Goal: Task Accomplishment & Management: Use online tool/utility

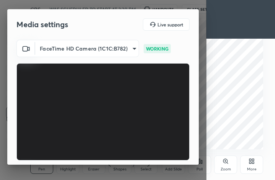
scroll to position [71, 0]
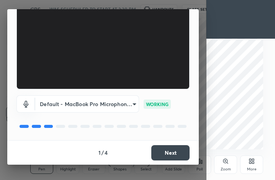
click at [168, 152] on button "Next" at bounding box center [170, 152] width 38 height 15
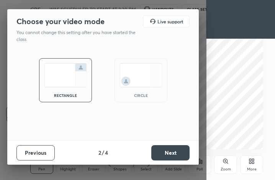
click at [168, 150] on button "Next" at bounding box center [170, 152] width 38 height 15
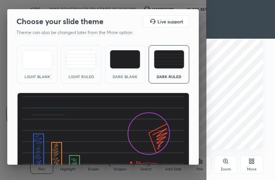
click at [168, 150] on img at bounding box center [103, 141] width 173 height 97
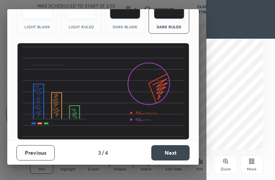
click at [128, 22] on div "Dark Blank" at bounding box center [125, 14] width 41 height 38
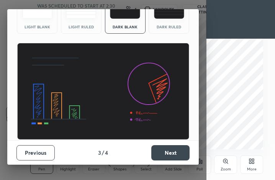
click at [162, 152] on button "Next" at bounding box center [170, 152] width 38 height 15
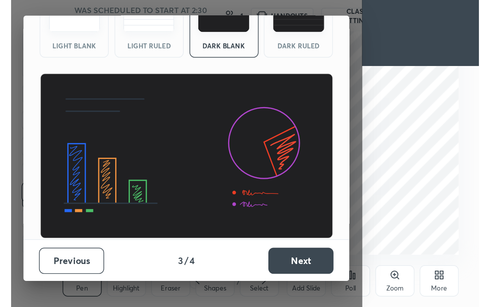
scroll to position [0, 0]
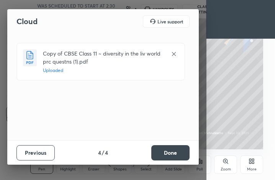
click at [162, 149] on button "Done" at bounding box center [170, 152] width 38 height 15
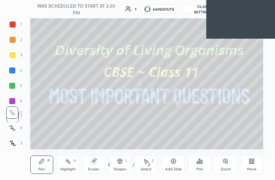
click at [249, 167] on div "More" at bounding box center [252, 169] width 10 height 4
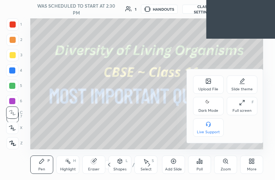
click at [241, 112] on div "Full screen" at bounding box center [242, 111] width 19 height 4
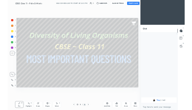
scroll to position [38056, 37977]
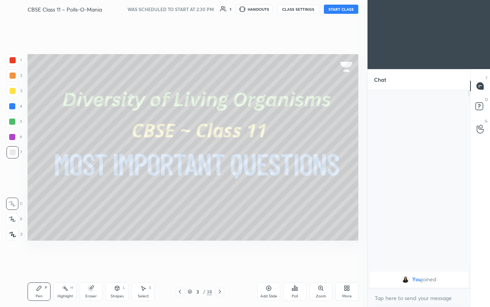
click at [275, 11] on button "START CLASS" at bounding box center [341, 9] width 34 height 9
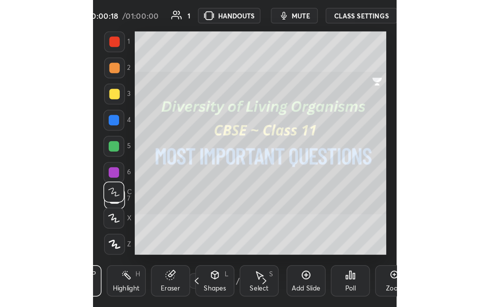
scroll to position [131, 244]
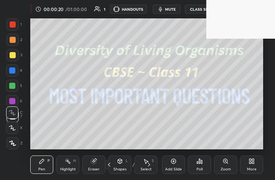
click at [243, 169] on div "More" at bounding box center [251, 165] width 23 height 18
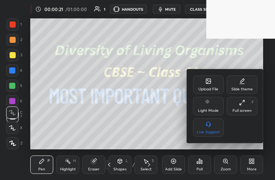
click at [245, 109] on div "Full screen" at bounding box center [242, 111] width 19 height 4
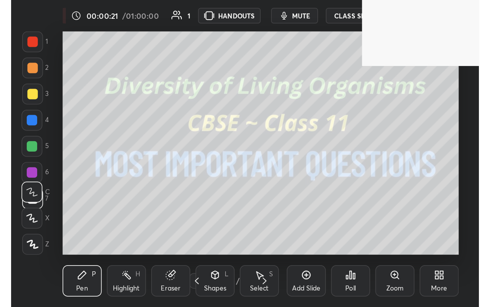
scroll to position [38056, 37858]
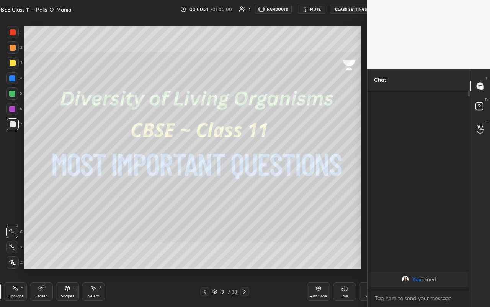
type textarea "x"
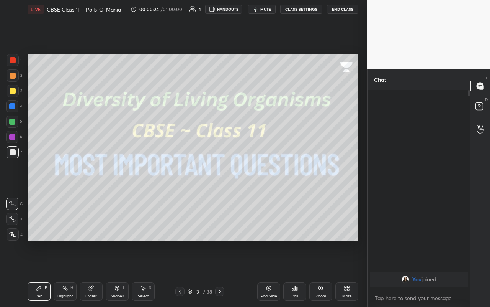
drag, startPoint x: 13, startPoint y: 238, endPoint x: 10, endPoint y: 231, distance: 7.7
click at [13, 180] on div at bounding box center [13, 234] width 12 height 12
drag, startPoint x: 16, startPoint y: 97, endPoint x: 13, endPoint y: 102, distance: 5.7
click at [15, 98] on div "3" at bounding box center [15, 92] width 16 height 15
click at [7, 136] on div at bounding box center [12, 137] width 12 height 12
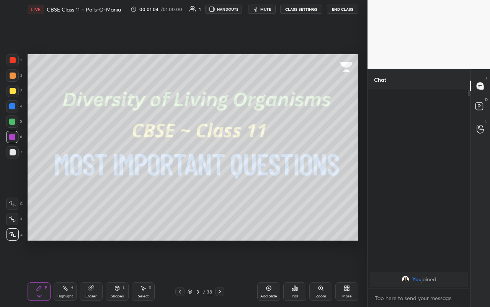
drag, startPoint x: 219, startPoint y: 291, endPoint x: 225, endPoint y: 276, distance: 15.9
click at [220, 180] on icon at bounding box center [220, 291] width 6 height 6
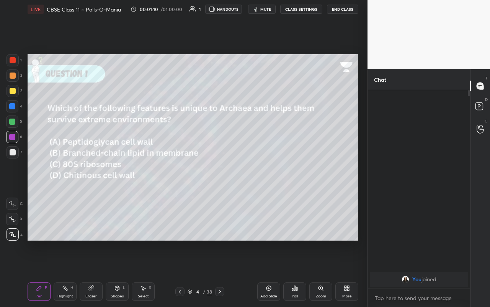
click at [13, 150] on div at bounding box center [13, 152] width 6 height 6
drag, startPoint x: 64, startPoint y: 293, endPoint x: 63, endPoint y: 288, distance: 5.1
click at [64, 180] on div "Highlight" at bounding box center [65, 296] width 16 height 4
click at [14, 92] on div at bounding box center [13, 91] width 6 height 6
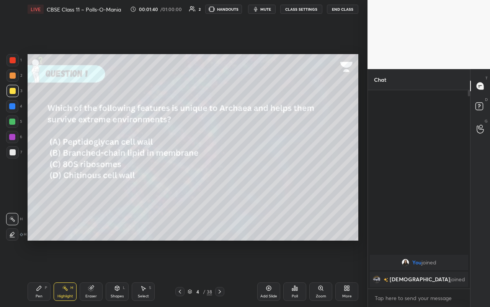
click at [275, 180] on div "Poll" at bounding box center [295, 291] width 23 height 18
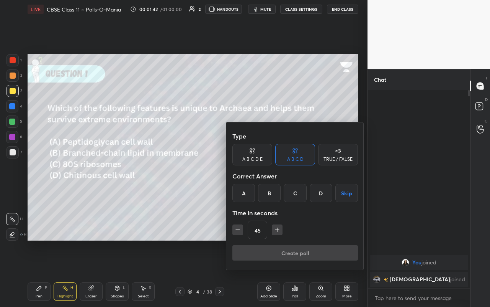
click at [269, 180] on div "B" at bounding box center [269, 193] width 23 height 18
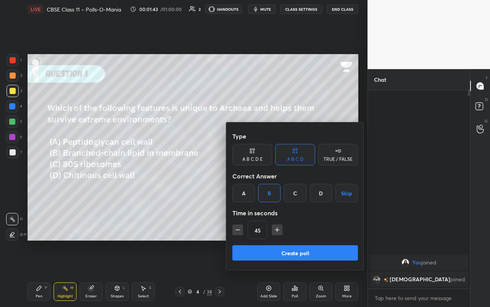
click at [241, 180] on icon "button" at bounding box center [238, 230] width 8 height 8
click at [243, 180] on div "30" at bounding box center [296, 229] width 126 height 18
click at [240, 180] on icon "button" at bounding box center [238, 230] width 8 height 8
type input "15"
click at [258, 180] on button "Create poll" at bounding box center [296, 252] width 126 height 15
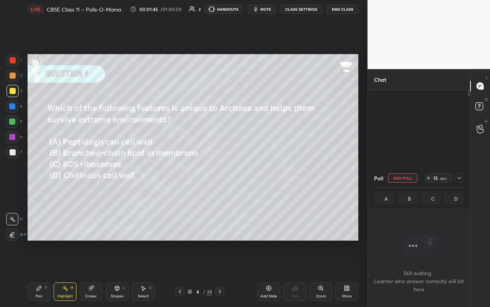
scroll to position [92, 100]
click at [39, 180] on div "Pen P" at bounding box center [39, 291] width 23 height 18
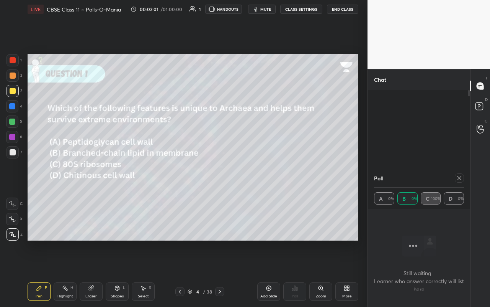
click at [275, 180] on icon at bounding box center [460, 178] width 6 height 6
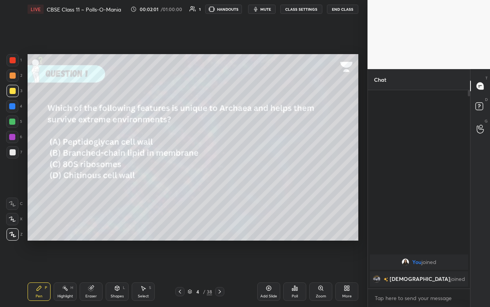
scroll to position [2, 3]
drag, startPoint x: 17, startPoint y: 122, endPoint x: 25, endPoint y: 138, distance: 17.5
click at [18, 123] on div at bounding box center [12, 121] width 12 height 12
click at [220, 180] on icon at bounding box center [220, 291] width 6 height 6
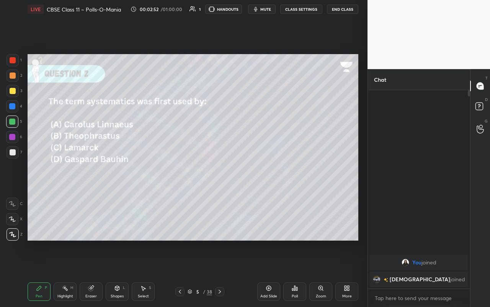
click at [117, 180] on div "Shapes L" at bounding box center [117, 291] width 23 height 18
click at [39, 180] on div "Pen" at bounding box center [39, 296] width 7 height 4
click at [275, 180] on div "Poll" at bounding box center [295, 291] width 23 height 18
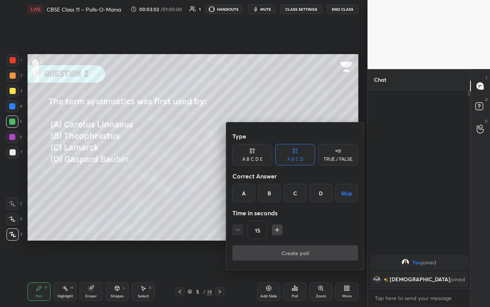
drag, startPoint x: 239, startPoint y: 190, endPoint x: 266, endPoint y: 226, distance: 44.4
click at [244, 180] on div "A" at bounding box center [244, 193] width 23 height 18
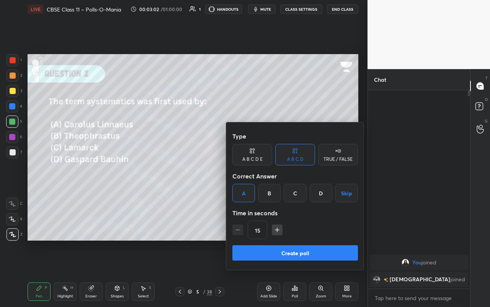
click at [275, 180] on div "Type A B C D E A B C D TRUE / FALSE Correct Answer A B C D Skip Time in seconds…" at bounding box center [296, 186] width 126 height 116
click at [275, 180] on button "Create poll" at bounding box center [296, 252] width 126 height 15
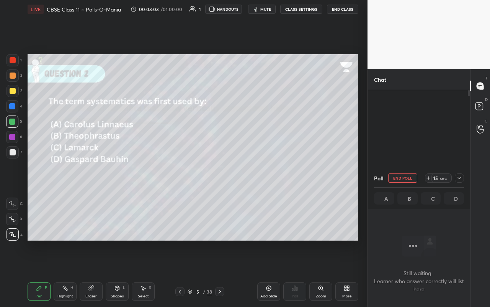
scroll to position [92, 100]
click at [12, 93] on div at bounding box center [13, 91] width 12 height 12
click at [119, 180] on icon at bounding box center [117, 287] width 4 height 5
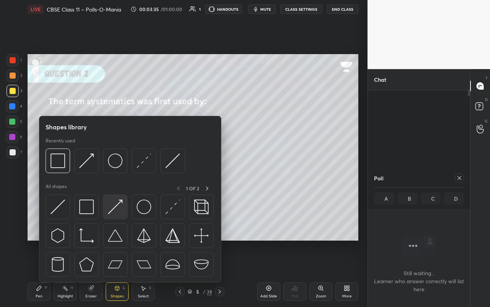
click at [110, 180] on img at bounding box center [115, 206] width 15 height 15
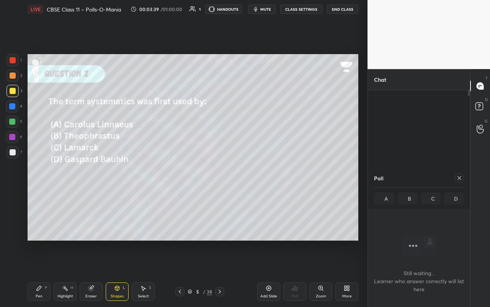
drag, startPoint x: 42, startPoint y: 287, endPoint x: 45, endPoint y: 271, distance: 16.4
click at [44, 180] on div "Pen P" at bounding box center [39, 291] width 23 height 18
click at [216, 180] on div at bounding box center [219, 291] width 9 height 9
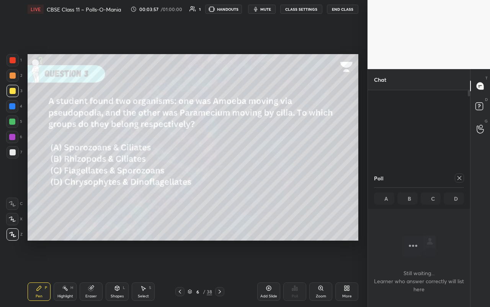
click at [16, 122] on div at bounding box center [12, 121] width 12 height 12
drag, startPoint x: 61, startPoint y: 293, endPoint x: 61, endPoint y: 282, distance: 10.7
click at [61, 180] on div "Highlight H" at bounding box center [65, 291] width 23 height 18
drag, startPoint x: 463, startPoint y: 181, endPoint x: 457, endPoint y: 175, distance: 8.1
click at [275, 180] on div at bounding box center [459, 177] width 9 height 9
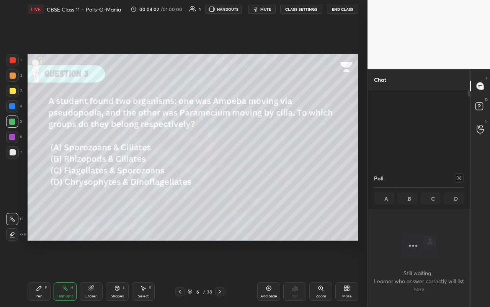
type textarea "x"
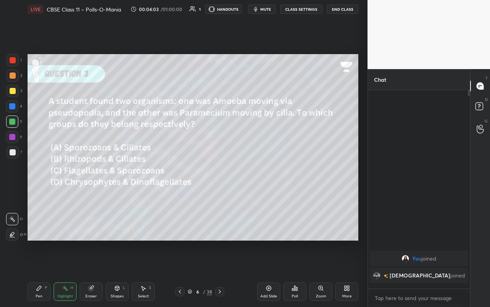
scroll to position [2, 3]
click at [275, 180] on div "Poll" at bounding box center [295, 291] width 23 height 18
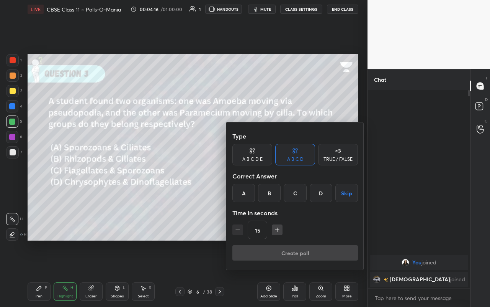
click at [268, 180] on div "B" at bounding box center [269, 193] width 23 height 18
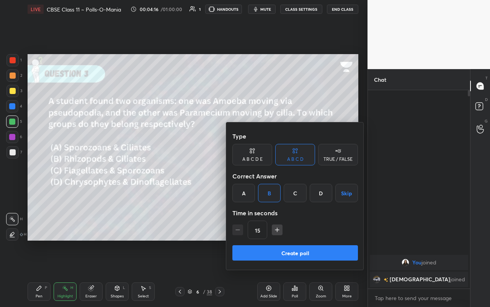
drag, startPoint x: 275, startPoint y: 229, endPoint x: 275, endPoint y: 244, distance: 15.3
click at [275, 180] on icon "button" at bounding box center [278, 230] width 8 height 8
type input "30"
click at [275, 180] on button "Create poll" at bounding box center [296, 252] width 126 height 15
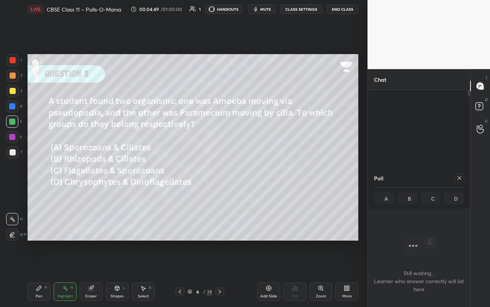
click at [275, 180] on icon at bounding box center [460, 178] width 6 height 6
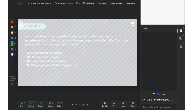
scroll to position [132, 100]
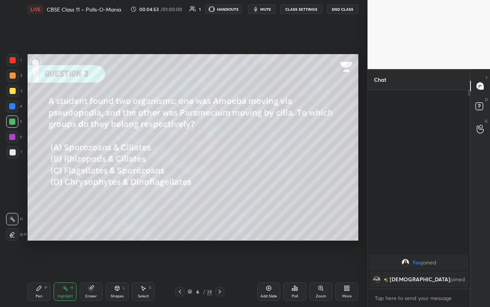
click at [39, 180] on div "Pen P" at bounding box center [39, 291] width 23 height 18
click at [65, 180] on div "Highlight H" at bounding box center [65, 291] width 23 height 18
click at [41, 180] on div "Pen P" at bounding box center [39, 291] width 23 height 18
drag, startPoint x: 69, startPoint y: 286, endPoint x: 104, endPoint y: 259, distance: 44.2
click at [71, 180] on div "Highlight H" at bounding box center [65, 291] width 23 height 18
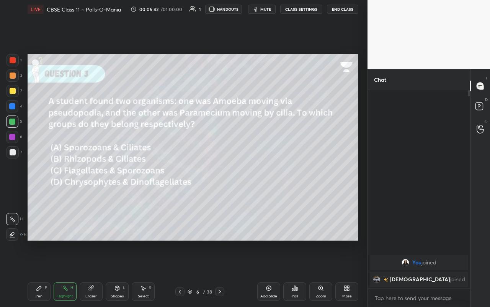
drag, startPoint x: 16, startPoint y: 156, endPoint x: 14, endPoint y: 152, distance: 4.7
click at [16, 155] on div at bounding box center [13, 152] width 12 height 12
click at [12, 121] on div at bounding box center [12, 121] width 6 height 6
drag, startPoint x: 40, startPoint y: 296, endPoint x: 41, endPoint y: 283, distance: 13.1
click at [39, 180] on div "Pen" at bounding box center [39, 296] width 7 height 4
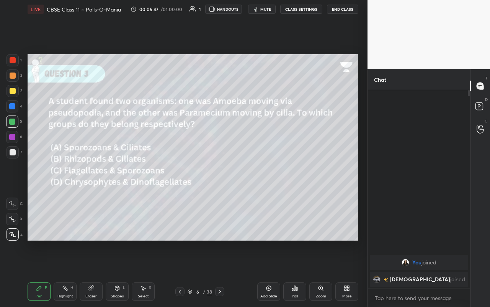
click at [117, 180] on icon at bounding box center [117, 288] width 6 height 6
click at [120, 180] on icon at bounding box center [117, 288] width 6 height 6
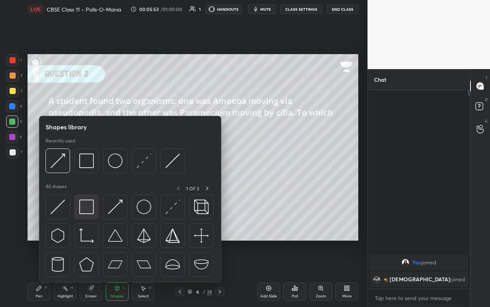
drag, startPoint x: 92, startPoint y: 214, endPoint x: 98, endPoint y: 214, distance: 5.4
click at [98, 180] on div at bounding box center [86, 206] width 25 height 25
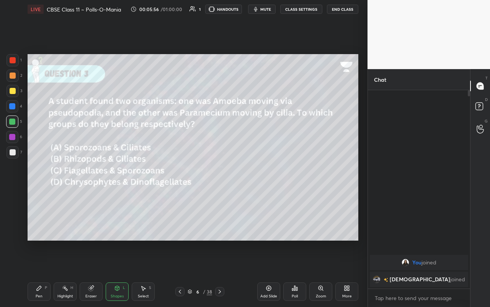
click at [44, 180] on div "Pen P" at bounding box center [39, 291] width 23 height 18
click at [223, 180] on icon at bounding box center [220, 291] width 6 height 6
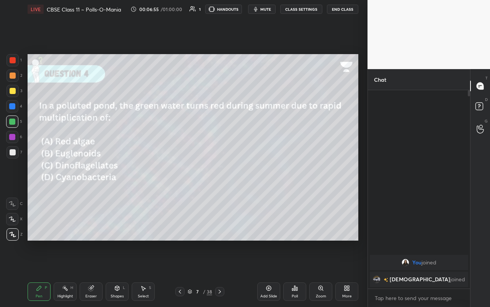
drag, startPoint x: 67, startPoint y: 295, endPoint x: 67, endPoint y: 290, distance: 4.6
click at [69, 180] on div "Highlight" at bounding box center [65, 296] width 16 height 4
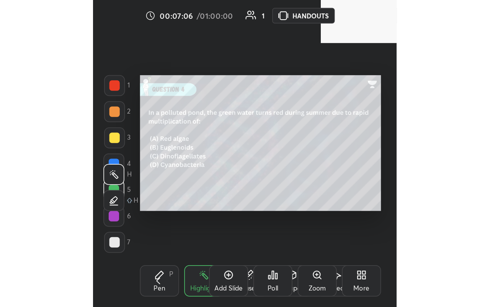
scroll to position [131, 244]
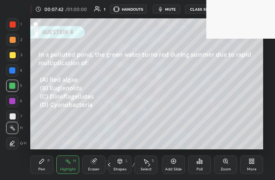
click at [254, 161] on icon at bounding box center [252, 161] width 6 height 6
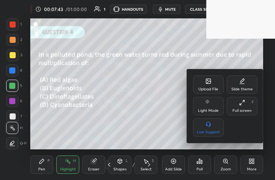
click at [244, 100] on icon at bounding box center [242, 103] width 6 height 6
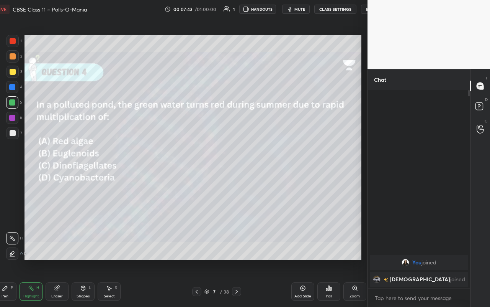
scroll to position [38056, 37977]
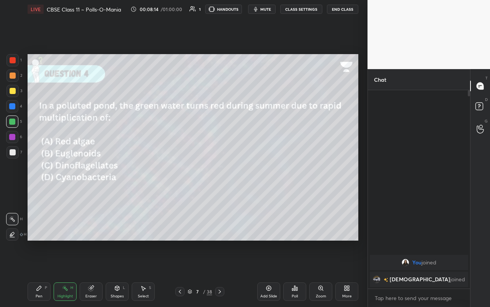
drag, startPoint x: 46, startPoint y: 292, endPoint x: 46, endPoint y: 285, distance: 7.3
click at [49, 180] on div "Pen P" at bounding box center [39, 291] width 23 height 18
click at [66, 180] on icon at bounding box center [65, 288] width 6 height 6
drag, startPoint x: 32, startPoint y: 289, endPoint x: 42, endPoint y: 269, distance: 22.3
click at [34, 180] on div "Pen P" at bounding box center [39, 291] width 23 height 18
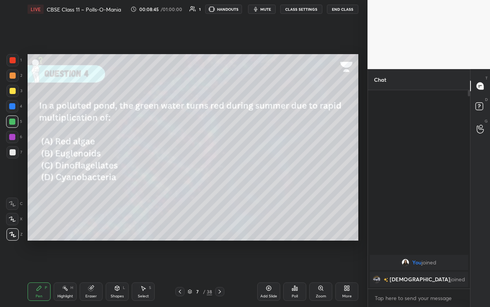
drag, startPoint x: 59, startPoint y: 288, endPoint x: 39, endPoint y: 255, distance: 38.4
click at [59, 180] on div "Highlight H" at bounding box center [65, 291] width 23 height 18
click at [47, 180] on div "Pen P" at bounding box center [39, 291] width 23 height 18
drag, startPoint x: 117, startPoint y: 294, endPoint x: 115, endPoint y: 285, distance: 8.9
click at [116, 180] on div "Shapes" at bounding box center [117, 296] width 13 height 4
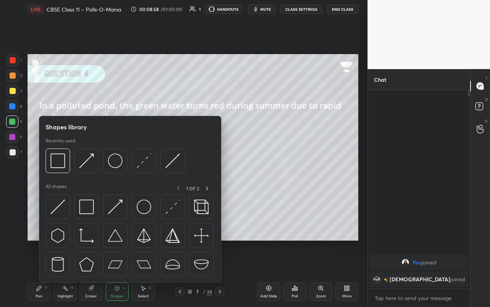
click at [16, 154] on div at bounding box center [13, 152] width 12 height 12
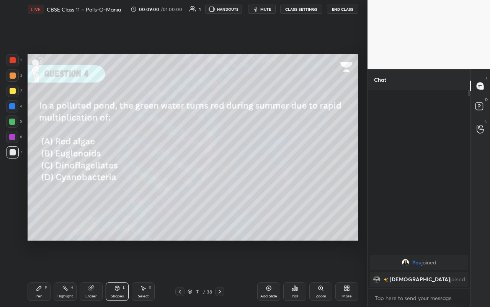
click at [31, 180] on div "Pen P" at bounding box center [39, 291] width 23 height 18
drag, startPoint x: 15, startPoint y: 94, endPoint x: 21, endPoint y: 93, distance: 6.6
click at [18, 93] on div at bounding box center [13, 91] width 12 height 12
drag, startPoint x: 11, startPoint y: 154, endPoint x: 21, endPoint y: 158, distance: 11.5
click at [11, 155] on div at bounding box center [13, 152] width 6 height 6
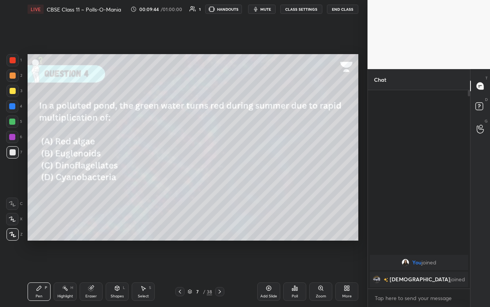
click at [18, 144] on div "6" at bounding box center [14, 138] width 16 height 15
click at [18, 120] on div "5" at bounding box center [14, 121] width 16 height 12
click at [9, 61] on div at bounding box center [13, 60] width 12 height 12
click at [64, 180] on div "Highlight H" at bounding box center [65, 291] width 23 height 18
click at [64, 180] on icon at bounding box center [65, 288] width 6 height 6
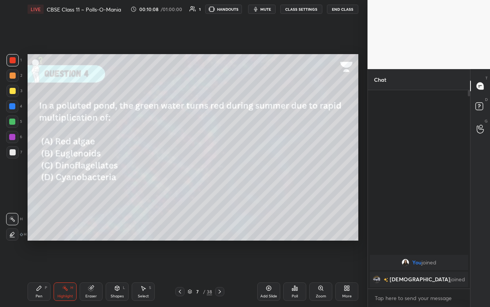
drag, startPoint x: 40, startPoint y: 295, endPoint x: 40, endPoint y: 274, distance: 20.3
click at [40, 180] on div "Pen" at bounding box center [39, 296] width 7 height 4
click at [87, 180] on div "Eraser" at bounding box center [91, 291] width 23 height 18
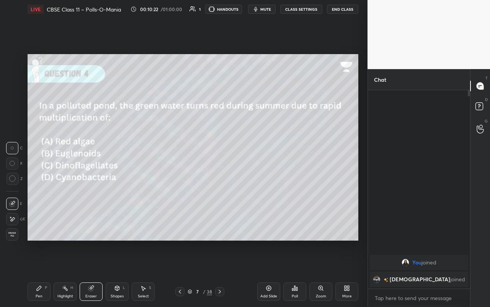
click at [44, 180] on div "Pen P" at bounding box center [39, 291] width 23 height 18
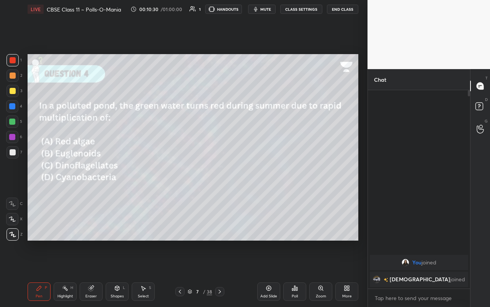
drag, startPoint x: 219, startPoint y: 290, endPoint x: 210, endPoint y: 284, distance: 11.3
click at [220, 180] on icon at bounding box center [220, 291] width 6 height 6
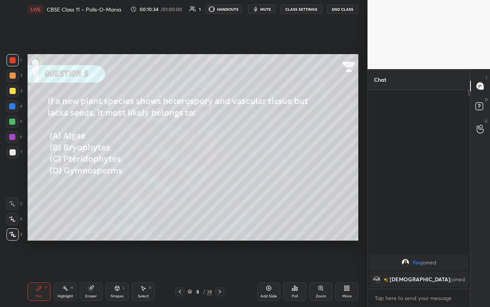
drag, startPoint x: 83, startPoint y: 294, endPoint x: 86, endPoint y: 288, distance: 6.9
click at [84, 180] on div "Eraser" at bounding box center [91, 291] width 23 height 18
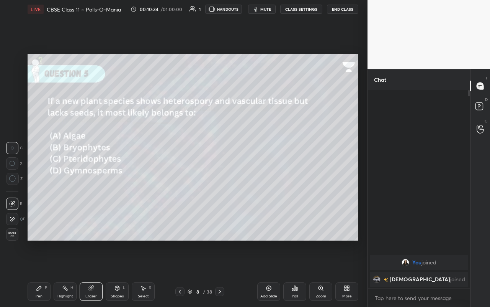
click at [117, 180] on icon at bounding box center [117, 288] width 6 height 6
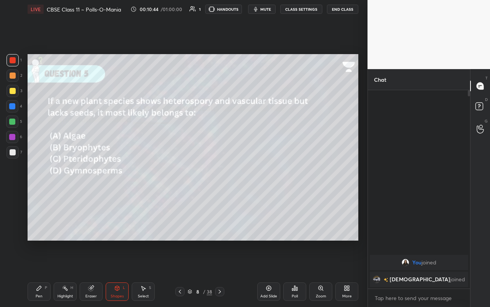
click at [38, 180] on div "Pen P" at bounding box center [39, 291] width 23 height 18
click at [275, 180] on div "Poll" at bounding box center [295, 291] width 23 height 18
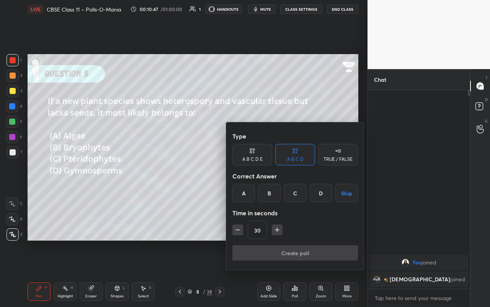
drag, startPoint x: 292, startPoint y: 193, endPoint x: 289, endPoint y: 215, distance: 21.7
click at [275, 180] on div "C" at bounding box center [295, 193] width 23 height 18
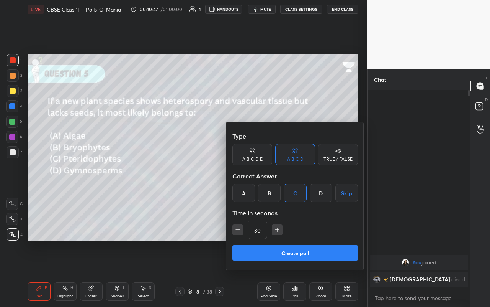
drag, startPoint x: 274, startPoint y: 252, endPoint x: 271, endPoint y: 246, distance: 7.0
click at [274, 180] on button "Create poll" at bounding box center [296, 252] width 126 height 15
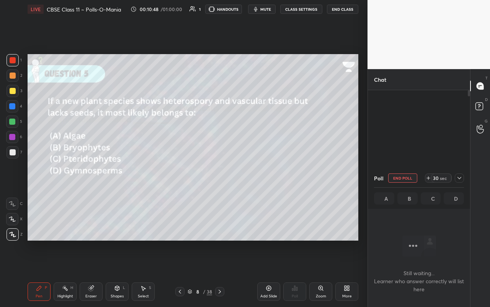
scroll to position [2, 3]
click at [275, 177] on icon at bounding box center [460, 178] width 6 height 6
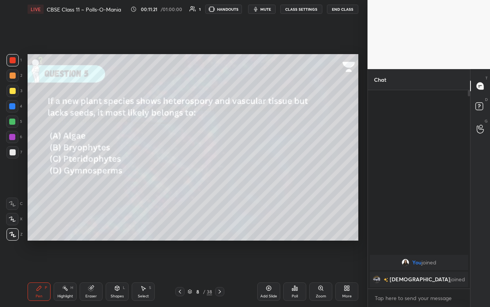
scroll to position [132, 100]
click at [15, 74] on div at bounding box center [13, 75] width 6 height 6
click at [67, 180] on div "Highlight" at bounding box center [65, 296] width 16 height 4
drag, startPoint x: 93, startPoint y: 289, endPoint x: 99, endPoint y: 250, distance: 39.8
click at [93, 180] on icon at bounding box center [91, 288] width 6 height 6
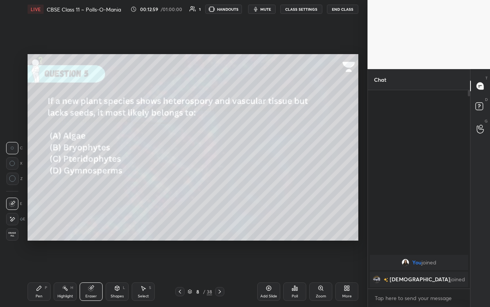
drag, startPoint x: 48, startPoint y: 295, endPoint x: 44, endPoint y: 293, distance: 4.5
click at [47, 180] on div "Pen P" at bounding box center [39, 291] width 23 height 18
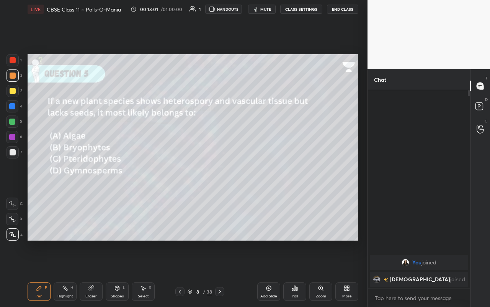
click at [17, 123] on div at bounding box center [12, 121] width 12 height 12
drag, startPoint x: 218, startPoint y: 290, endPoint x: 214, endPoint y: 279, distance: 12.5
click at [218, 180] on icon at bounding box center [220, 291] width 6 height 6
drag, startPoint x: 90, startPoint y: 292, endPoint x: 95, endPoint y: 267, distance: 24.9
click at [91, 180] on div "Eraser" at bounding box center [91, 291] width 23 height 18
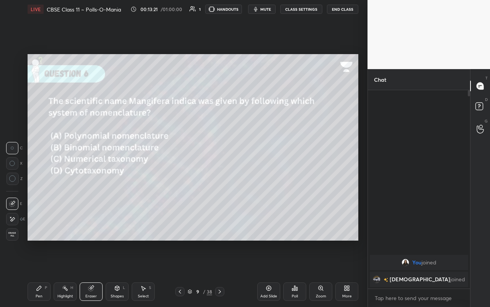
click at [42, 180] on div "Pen P" at bounding box center [39, 291] width 23 height 18
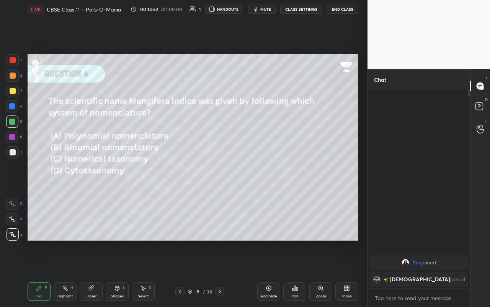
click at [115, 180] on div "Shapes" at bounding box center [117, 296] width 13 height 4
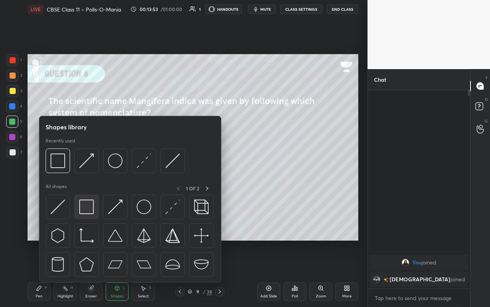
click at [76, 180] on div at bounding box center [86, 206] width 25 height 25
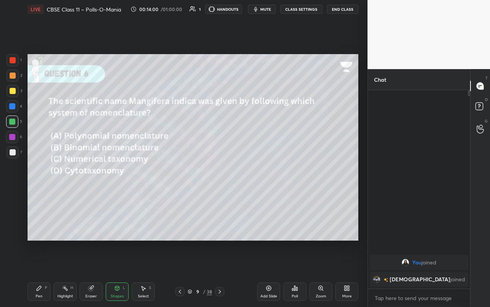
click at [39, 180] on icon at bounding box center [39, 287] width 5 height 5
click at [13, 149] on div at bounding box center [13, 152] width 12 height 12
click at [93, 180] on div "Eraser" at bounding box center [91, 291] width 23 height 18
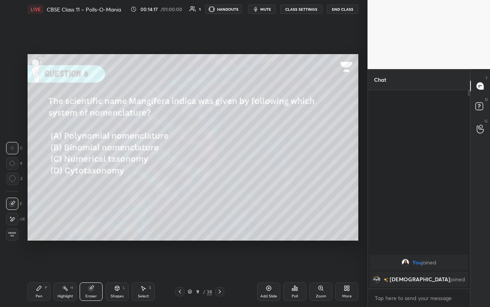
click at [65, 180] on div "Highlight H" at bounding box center [65, 291] width 23 height 18
drag, startPoint x: 39, startPoint y: 291, endPoint x: 38, endPoint y: 284, distance: 6.9
click at [38, 180] on div "Pen P" at bounding box center [39, 291] width 23 height 18
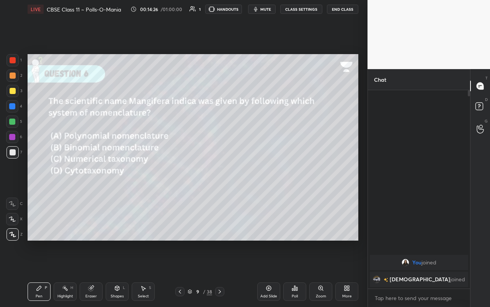
click at [14, 92] on div at bounding box center [13, 91] width 6 height 6
click at [67, 180] on div "Highlight H" at bounding box center [65, 291] width 23 height 18
click at [111, 180] on div "Shapes" at bounding box center [117, 296] width 13 height 4
click at [12, 120] on div at bounding box center [12, 121] width 6 height 6
drag, startPoint x: 34, startPoint y: 290, endPoint x: 29, endPoint y: 278, distance: 13.2
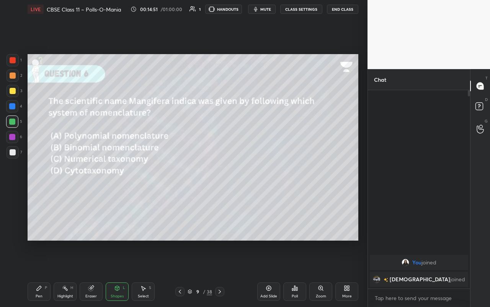
click at [35, 180] on div "Pen P" at bounding box center [39, 291] width 23 height 18
click at [11, 93] on div at bounding box center [13, 91] width 6 height 6
drag, startPoint x: 68, startPoint y: 291, endPoint x: 69, endPoint y: 275, distance: 15.4
click at [68, 180] on div "Highlight H" at bounding box center [65, 291] width 23 height 18
drag, startPoint x: 10, startPoint y: 72, endPoint x: 11, endPoint y: 66, distance: 6.9
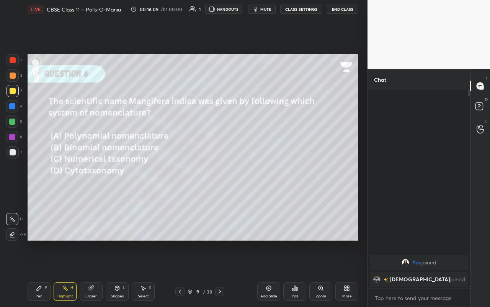
click at [11, 70] on div at bounding box center [13, 75] width 12 height 12
drag, startPoint x: 11, startPoint y: 61, endPoint x: 16, endPoint y: 65, distance: 7.1
click at [11, 62] on div at bounding box center [13, 60] width 6 height 6
click at [52, 180] on div "LIVE CBSE Class 11 ~ Polls-O-Mania 00:16:18 / 01:00:00 1 HANDOUTS mute CLASS SE…" at bounding box center [193, 153] width 337 height 307
drag, startPoint x: 37, startPoint y: 297, endPoint x: 33, endPoint y: 276, distance: 20.7
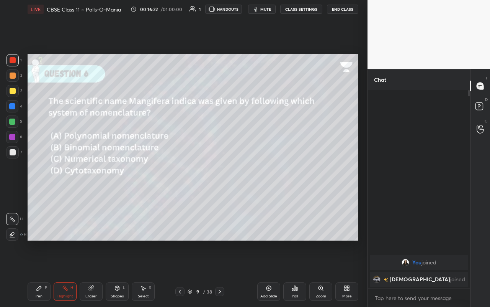
click at [38, 180] on div "Pen" at bounding box center [39, 296] width 7 height 4
click at [113, 180] on div "Pen P Highlight H Eraser Shapes L Select S 9 / 38 Add Slide Poll Zoom More" at bounding box center [193, 291] width 331 height 31
click at [103, 180] on div "Pen P Highlight H Eraser Shapes L Select S" at bounding box center [85, 291] width 115 height 18
drag, startPoint x: 66, startPoint y: 295, endPoint x: 71, endPoint y: 290, distance: 7.3
click at [67, 180] on div "Highlight" at bounding box center [65, 296] width 16 height 4
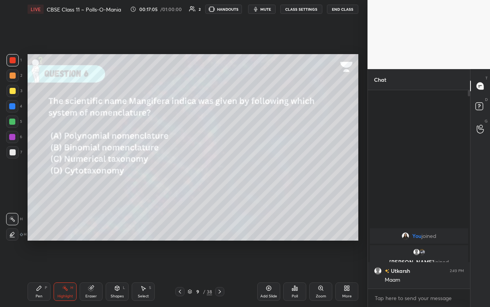
click at [89, 180] on div "Eraser" at bounding box center [90, 296] width 11 height 4
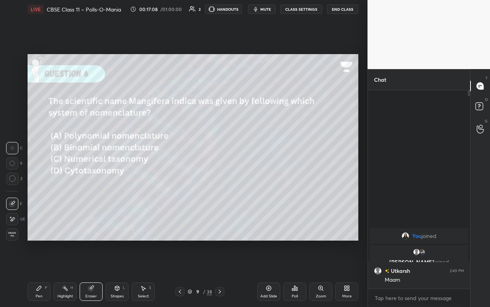
drag, startPoint x: 218, startPoint y: 292, endPoint x: 218, endPoint y: 282, distance: 9.6
click at [217, 180] on icon at bounding box center [220, 291] width 6 height 6
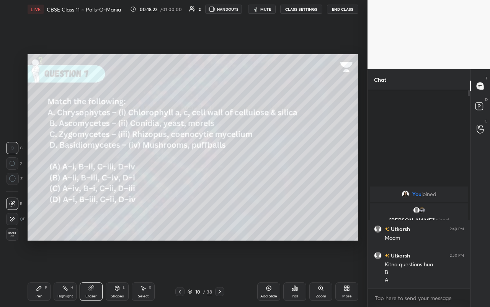
drag, startPoint x: 39, startPoint y: 289, endPoint x: 38, endPoint y: 279, distance: 9.8
click at [40, 180] on icon at bounding box center [39, 288] width 6 height 6
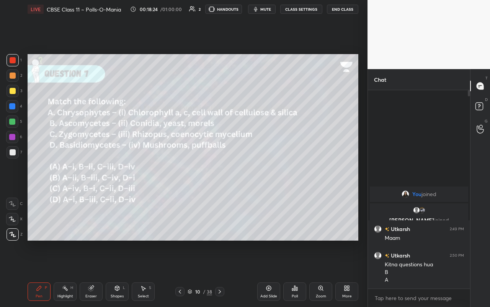
click at [12, 91] on div at bounding box center [13, 91] width 6 height 6
click at [17, 128] on div "5" at bounding box center [14, 122] width 16 height 15
click at [113, 180] on div "Shapes L" at bounding box center [117, 291] width 23 height 18
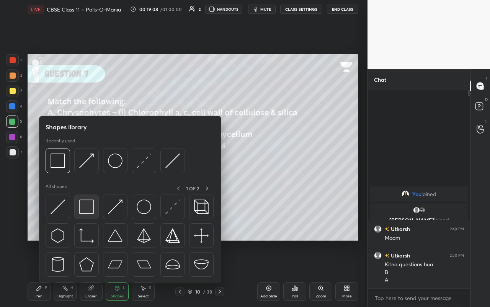
click at [82, 180] on div at bounding box center [86, 206] width 25 height 25
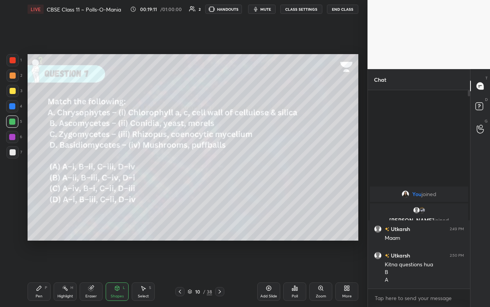
drag, startPoint x: 43, startPoint y: 285, endPoint x: 42, endPoint y: 281, distance: 4.4
click at [45, 180] on div "Pen P" at bounding box center [39, 291] width 23 height 18
drag, startPoint x: 217, startPoint y: 294, endPoint x: 223, endPoint y: 289, distance: 7.9
click at [218, 180] on div at bounding box center [219, 291] width 9 height 9
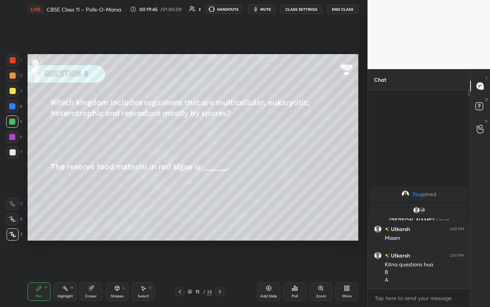
drag, startPoint x: 111, startPoint y: 290, endPoint x: 115, endPoint y: 284, distance: 7.0
click at [112, 180] on div "Shapes L" at bounding box center [117, 291] width 23 height 18
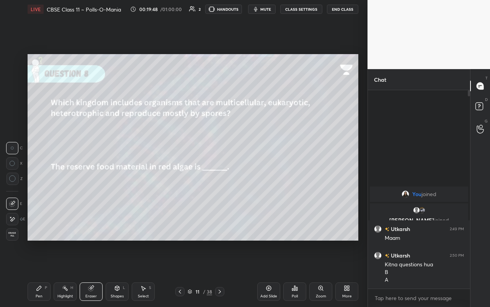
drag, startPoint x: 108, startPoint y: 289, endPoint x: 111, endPoint y: 286, distance: 4.4
click at [110, 180] on div "Shapes L" at bounding box center [117, 291] width 23 height 18
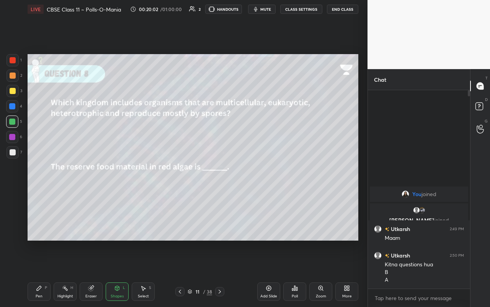
drag, startPoint x: 40, startPoint y: 290, endPoint x: 48, endPoint y: 281, distance: 11.7
click at [41, 180] on div "Pen P" at bounding box center [39, 291] width 23 height 18
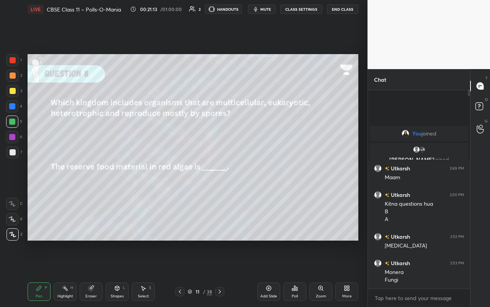
click at [19, 140] on div "6" at bounding box center [14, 137] width 16 height 12
click at [10, 138] on div at bounding box center [12, 137] width 12 height 12
click at [69, 180] on div "Highlight H" at bounding box center [65, 291] width 23 height 18
drag, startPoint x: 88, startPoint y: 285, endPoint x: 77, endPoint y: 284, distance: 10.8
click at [89, 180] on icon at bounding box center [91, 288] width 6 height 6
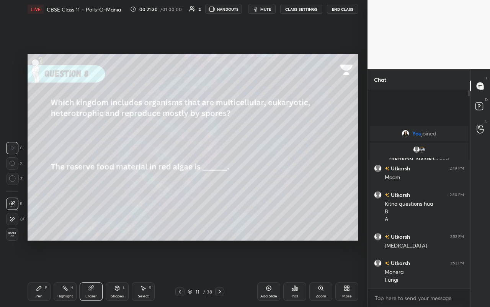
drag, startPoint x: 70, startPoint y: 285, endPoint x: 59, endPoint y: 280, distance: 12.2
click at [69, 180] on div "Highlight H" at bounding box center [65, 291] width 23 height 18
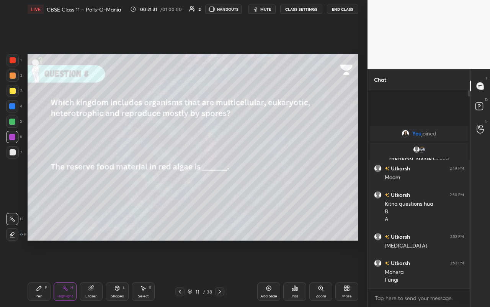
drag, startPoint x: 9, startPoint y: 231, endPoint x: 21, endPoint y: 216, distance: 18.7
click at [10, 180] on div at bounding box center [12, 234] width 12 height 12
click at [37, 180] on icon at bounding box center [39, 288] width 6 height 6
click at [7, 90] on div at bounding box center [13, 91] width 12 height 12
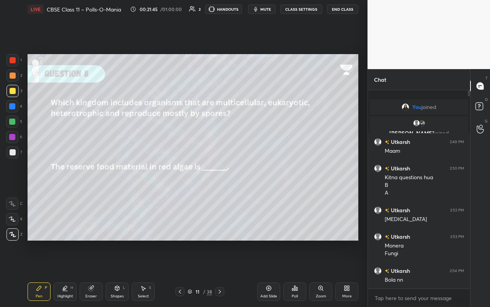
click at [60, 180] on div "Highlight H" at bounding box center [65, 291] width 23 height 18
drag, startPoint x: 12, startPoint y: 214, endPoint x: 21, endPoint y: 210, distance: 10.3
click at [13, 180] on div at bounding box center [12, 219] width 12 height 12
drag, startPoint x: 10, startPoint y: 232, endPoint x: 24, endPoint y: 221, distance: 16.9
click at [14, 180] on div at bounding box center [12, 234] width 12 height 12
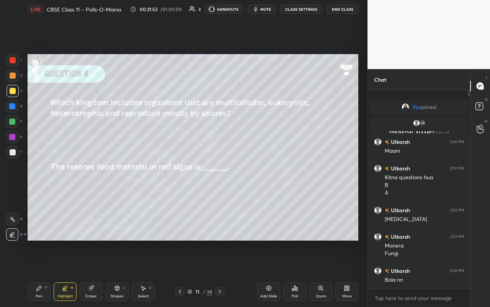
drag, startPoint x: 12, startPoint y: 218, endPoint x: 18, endPoint y: 211, distance: 8.7
click at [11, 180] on rect at bounding box center [13, 220] width 4 height 4
drag, startPoint x: 8, startPoint y: 233, endPoint x: 22, endPoint y: 218, distance: 20.1
click at [10, 180] on div at bounding box center [12, 234] width 12 height 12
click at [12, 180] on div at bounding box center [12, 219] width 12 height 12
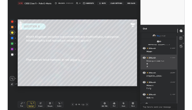
scroll to position [11, 0]
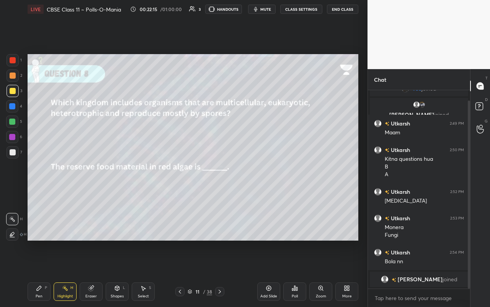
drag, startPoint x: 113, startPoint y: 290, endPoint x: 111, endPoint y: 283, distance: 7.9
click at [113, 180] on div "Shapes L" at bounding box center [117, 291] width 23 height 18
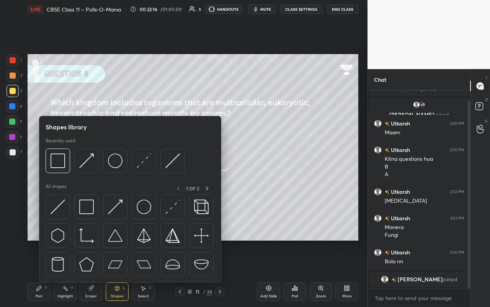
drag, startPoint x: 88, startPoint y: 198, endPoint x: 74, endPoint y: 177, distance: 25.0
click at [89, 180] on div at bounding box center [86, 206] width 25 height 25
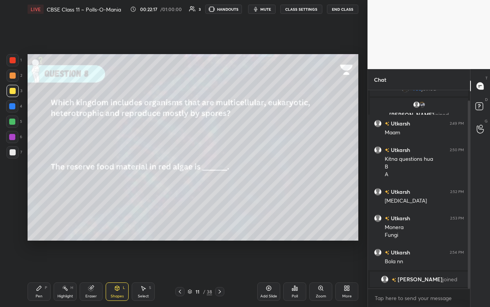
click at [15, 126] on div at bounding box center [12, 121] width 12 height 12
click at [13, 84] on div "1 2 3 4 5 6 7" at bounding box center [14, 107] width 16 height 107
drag, startPoint x: 13, startPoint y: 93, endPoint x: 20, endPoint y: 90, distance: 7.9
click at [14, 92] on div at bounding box center [13, 91] width 6 height 6
click at [30, 180] on div "Pen P" at bounding box center [39, 291] width 23 height 18
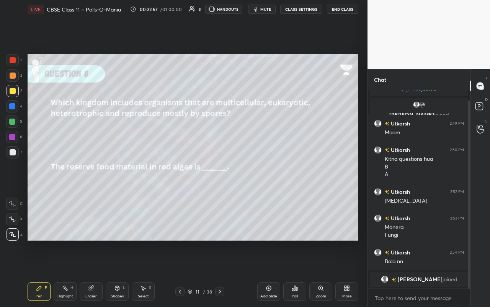
drag, startPoint x: 12, startPoint y: 121, endPoint x: 16, endPoint y: 124, distance: 4.7
click at [13, 122] on div at bounding box center [12, 121] width 6 height 6
click at [13, 65] on div "1 2 3 4 5 6 7" at bounding box center [14, 107] width 16 height 107
click at [16, 61] on div at bounding box center [13, 60] width 12 height 12
drag, startPoint x: 262, startPoint y: 291, endPoint x: 254, endPoint y: 279, distance: 14.6
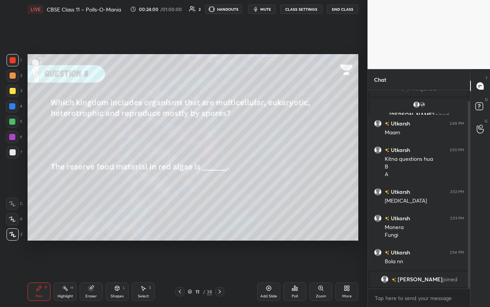
click at [262, 180] on div "Add Slide" at bounding box center [268, 291] width 23 height 18
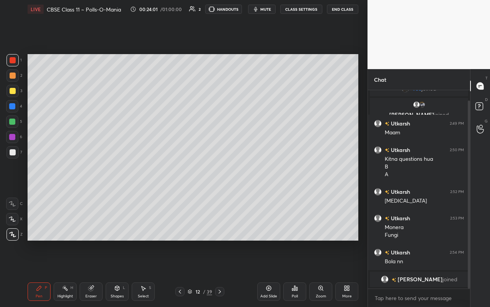
drag, startPoint x: 16, startPoint y: 80, endPoint x: 24, endPoint y: 71, distance: 11.9
click at [17, 78] on div at bounding box center [13, 75] width 12 height 12
click at [107, 180] on div "Shapes L" at bounding box center [117, 291] width 23 height 18
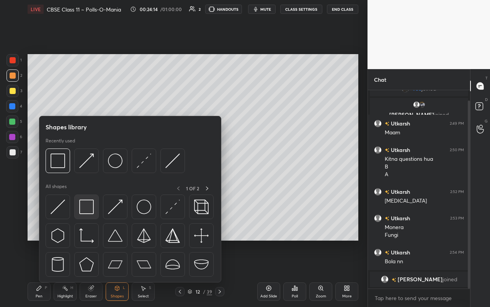
drag, startPoint x: 84, startPoint y: 208, endPoint x: 77, endPoint y: 199, distance: 11.4
click at [10, 153] on div at bounding box center [13, 152] width 6 height 6
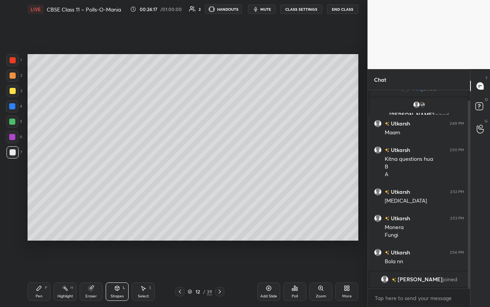
drag, startPoint x: 67, startPoint y: 292, endPoint x: 82, endPoint y: 288, distance: 15.1
click at [68, 180] on div "Highlight H" at bounding box center [65, 291] width 23 height 18
click at [84, 180] on div "Eraser" at bounding box center [91, 291] width 23 height 18
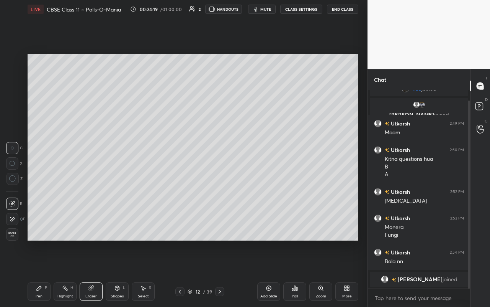
click at [36, 180] on div "Pen P" at bounding box center [39, 291] width 23 height 18
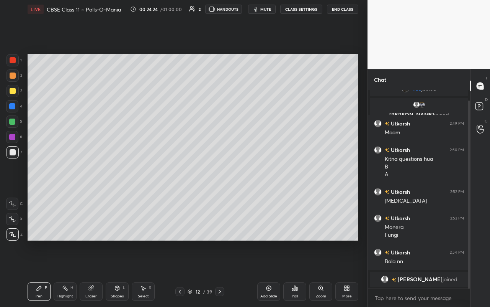
drag, startPoint x: 12, startPoint y: 92, endPoint x: 25, endPoint y: 87, distance: 14.2
click at [13, 92] on div at bounding box center [13, 91] width 6 height 6
drag, startPoint x: 69, startPoint y: 290, endPoint x: 67, endPoint y: 286, distance: 4.8
click at [68, 180] on div "Highlight H" at bounding box center [65, 291] width 23 height 18
click at [218, 180] on div "Pen P Highlight H Eraser Shapes L Select S 12 / 39 Add Slide Poll Zoom More" at bounding box center [193, 291] width 331 height 31
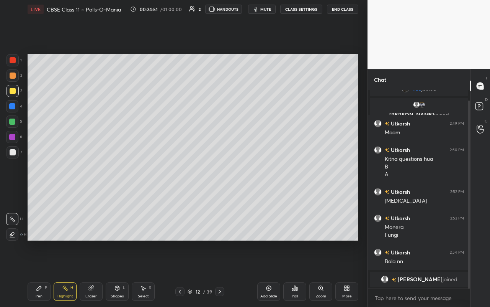
drag, startPoint x: 217, startPoint y: 287, endPoint x: 219, endPoint y: 283, distance: 4.8
click at [217, 180] on div at bounding box center [219, 291] width 9 height 9
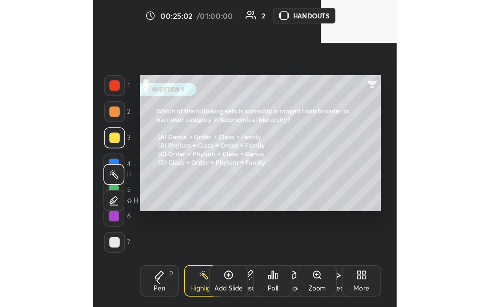
scroll to position [131, 244]
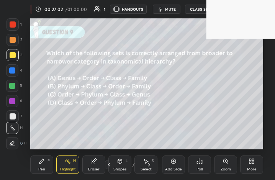
click at [257, 172] on div "More" at bounding box center [251, 165] width 23 height 18
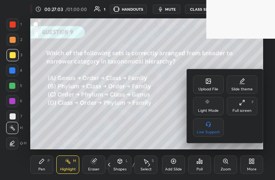
click at [250, 99] on div "Full screen F" at bounding box center [242, 106] width 31 height 18
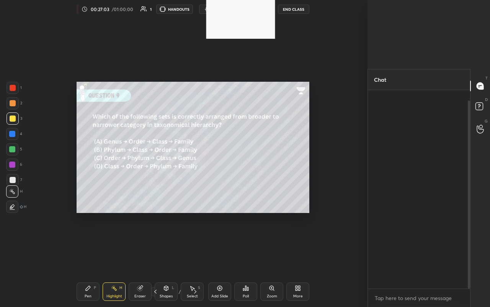
scroll to position [0, 0]
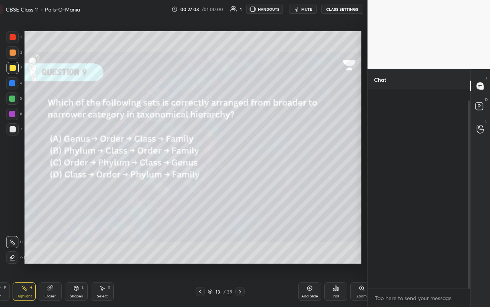
type textarea "x"
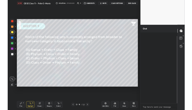
scroll to position [38056, 37977]
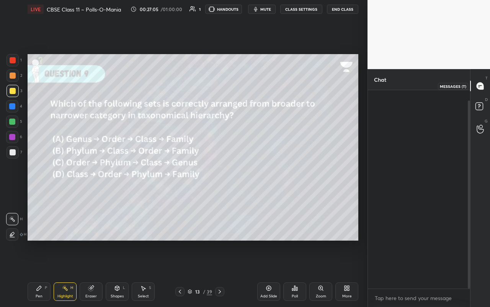
click at [275, 88] on icon at bounding box center [480, 85] width 7 height 7
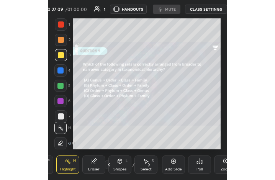
scroll to position [131, 244]
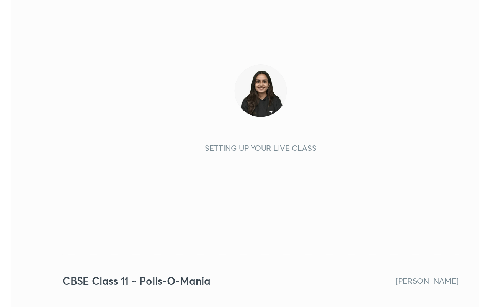
scroll to position [131, 244]
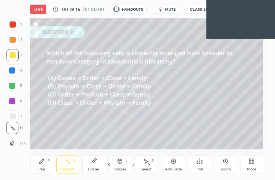
click at [256, 164] on div "More" at bounding box center [251, 165] width 23 height 18
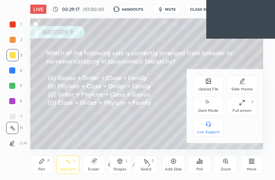
click at [248, 102] on div "Full screen F" at bounding box center [242, 106] width 31 height 18
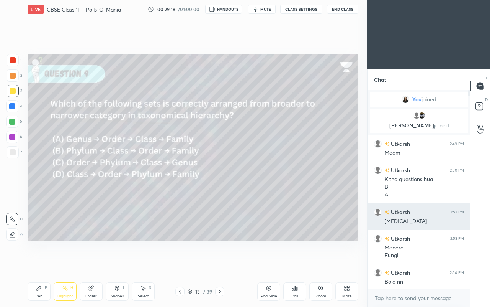
scroll to position [0, 0]
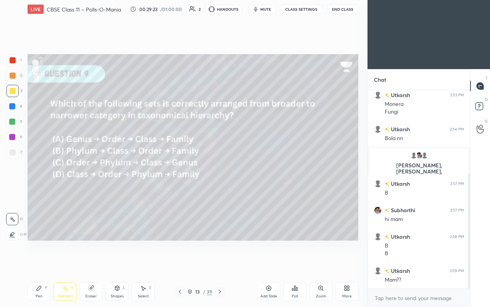
drag, startPoint x: 35, startPoint y: 289, endPoint x: 34, endPoint y: 285, distance: 4.4
click at [35, 180] on div "Pen P" at bounding box center [39, 291] width 23 height 18
click at [68, 180] on div "Highlight" at bounding box center [65, 296] width 16 height 4
click at [216, 180] on div at bounding box center [219, 291] width 9 height 9
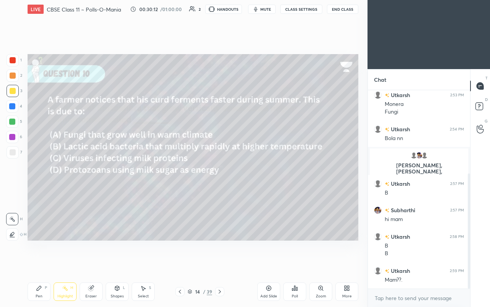
click at [14, 110] on div at bounding box center [12, 106] width 12 height 12
drag, startPoint x: 11, startPoint y: 118, endPoint x: 14, endPoint y: 121, distance: 4.1
click at [13, 118] on div at bounding box center [12, 121] width 12 height 12
click at [36, 180] on div "Pen P" at bounding box center [39, 291] width 23 height 18
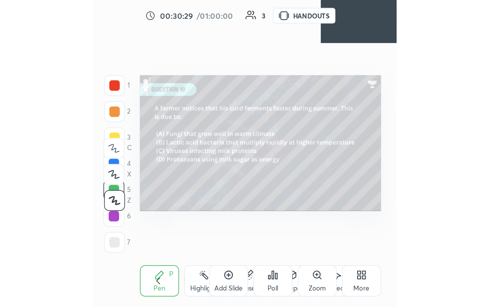
scroll to position [131, 244]
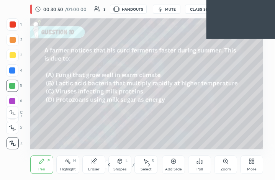
click at [249, 166] on div "More" at bounding box center [251, 165] width 23 height 18
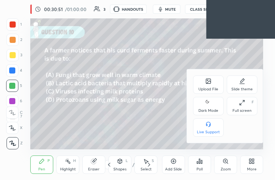
click at [244, 113] on div "Full screen" at bounding box center [242, 111] width 19 height 4
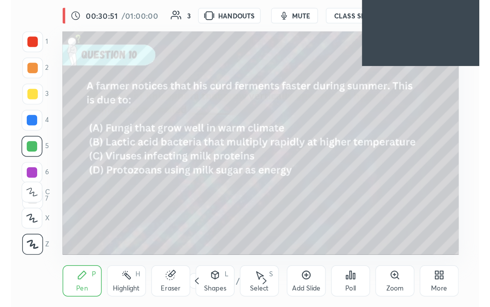
scroll to position [38056, 37858]
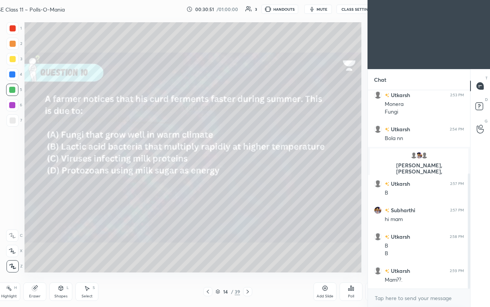
type textarea "x"
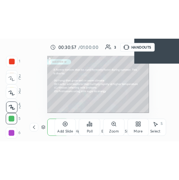
scroll to position [131, 148]
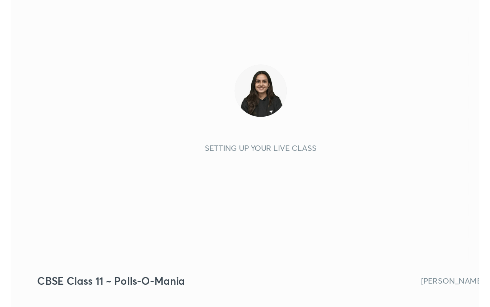
scroll to position [38183, 38069]
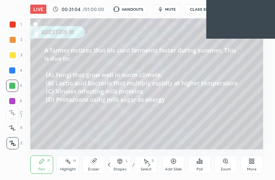
click at [249, 166] on div "More" at bounding box center [251, 165] width 23 height 18
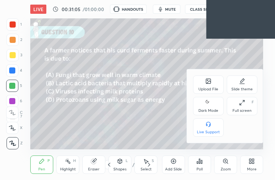
click at [248, 117] on div "Upload File Slide theme Dark Mode Full screen F Live Support" at bounding box center [225, 105] width 64 height 61
click at [248, 107] on div "Full screen F" at bounding box center [242, 106] width 31 height 18
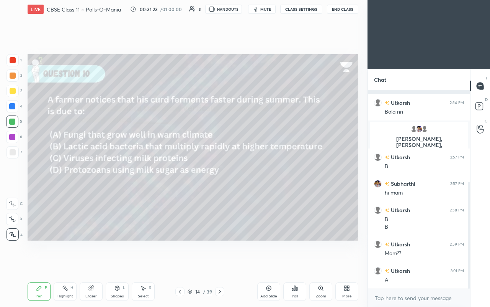
scroll to position [203, 0]
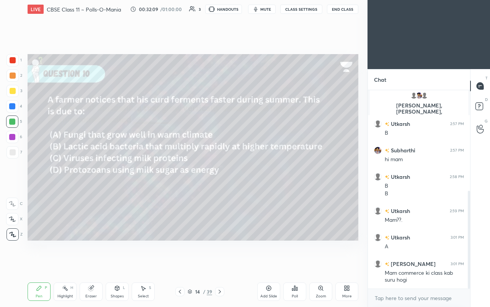
drag, startPoint x: 219, startPoint y: 290, endPoint x: 221, endPoint y: 284, distance: 7.4
click at [221, 180] on div at bounding box center [219, 291] width 9 height 9
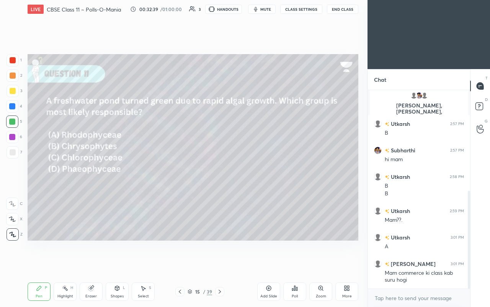
scroll to position [230, 0]
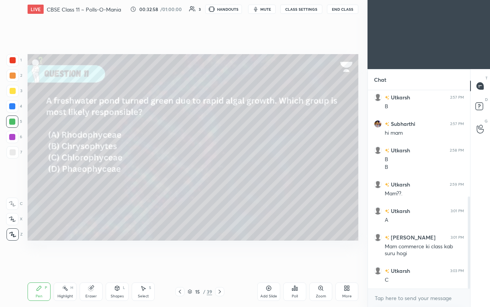
drag, startPoint x: 219, startPoint y: 288, endPoint x: 224, endPoint y: 282, distance: 7.6
click at [221, 180] on div "Pen P Highlight H Eraser Shapes L Select S 15 / 39 Add Slide Poll Zoom More" at bounding box center [193, 291] width 331 height 31
click at [220, 180] on icon at bounding box center [220, 291] width 6 height 6
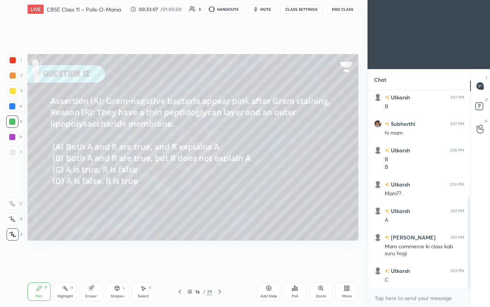
click at [63, 180] on div "Highlight H" at bounding box center [65, 291] width 23 height 18
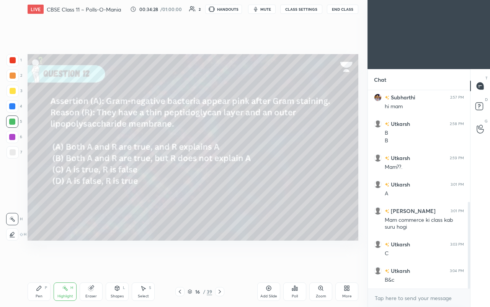
click at [14, 152] on div at bounding box center [13, 152] width 6 height 6
drag, startPoint x: 38, startPoint y: 290, endPoint x: 43, endPoint y: 257, distance: 33.7
click at [39, 180] on icon at bounding box center [39, 287] width 5 height 5
click at [67, 180] on icon at bounding box center [65, 288] width 6 height 6
drag, startPoint x: 54, startPoint y: 293, endPoint x: 54, endPoint y: 287, distance: 6.5
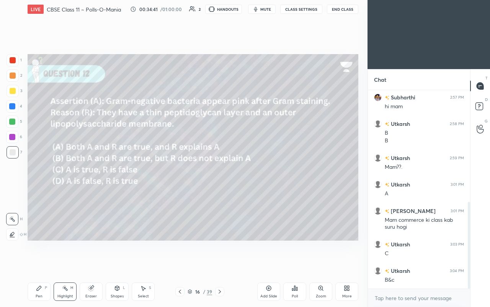
click at [56, 180] on div "Highlight H" at bounding box center [65, 291] width 23 height 18
click at [121, 180] on div "Shapes L" at bounding box center [117, 291] width 23 height 18
click at [275, 74] on div "Setting up your live class Poll for secs No correct answer Start poll" at bounding box center [193, 146] width 337 height 257
click at [7, 125] on div at bounding box center [12, 121] width 12 height 12
click at [40, 180] on div "Pen P" at bounding box center [39, 291] width 23 height 18
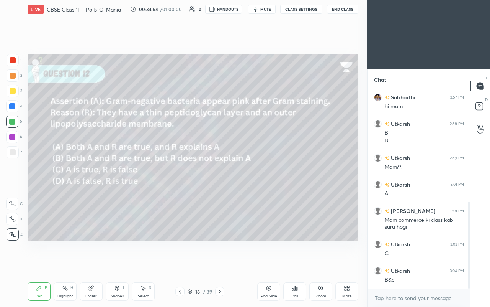
drag, startPoint x: 13, startPoint y: 156, endPoint x: 13, endPoint y: 150, distance: 6.1
click at [13, 156] on div at bounding box center [13, 152] width 12 height 12
click at [15, 133] on div at bounding box center [12, 137] width 12 height 12
click at [14, 138] on div at bounding box center [12, 137] width 6 height 6
click at [7, 153] on div at bounding box center [13, 152] width 12 height 12
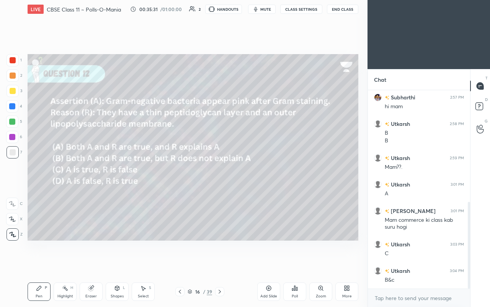
drag, startPoint x: 4, startPoint y: 124, endPoint x: 12, endPoint y: 132, distance: 10.8
click at [5, 122] on div "1 2 3 4 5 6 7 C X Z C X Z E E Erase all H H" at bounding box center [12, 147] width 25 height 186
drag, startPoint x: 17, startPoint y: 122, endPoint x: 21, endPoint y: 133, distance: 11.4
click at [20, 123] on div "5" at bounding box center [14, 121] width 16 height 12
click at [109, 180] on div "Shapes L" at bounding box center [117, 291] width 23 height 18
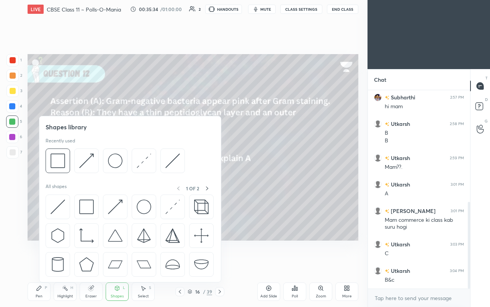
click at [25, 180] on div "1 2 3 4 5 6 7 C X Z C X Z E E Erase all H H LIVE CBSE Class 11 ~ Polls-O-Mania …" at bounding box center [181, 153] width 362 height 307
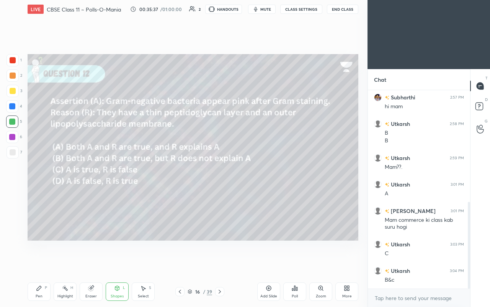
click at [12, 82] on div "2" at bounding box center [15, 76] width 16 height 15
click at [12, 139] on div at bounding box center [12, 137] width 6 height 6
click at [40, 180] on icon at bounding box center [39, 287] width 5 height 5
click at [15, 123] on div at bounding box center [12, 121] width 12 height 12
click at [93, 180] on div "Eraser" at bounding box center [90, 296] width 11 height 4
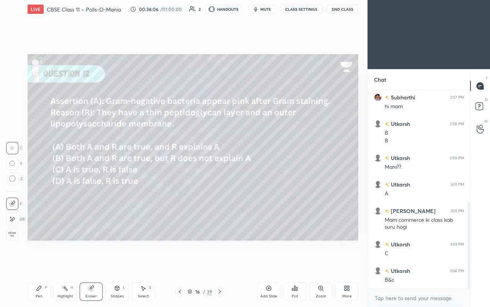
click at [110, 180] on div "Shapes L" at bounding box center [117, 291] width 23 height 18
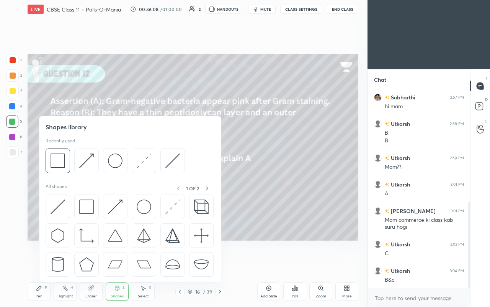
click at [20, 158] on div "7" at bounding box center [15, 153] width 16 height 15
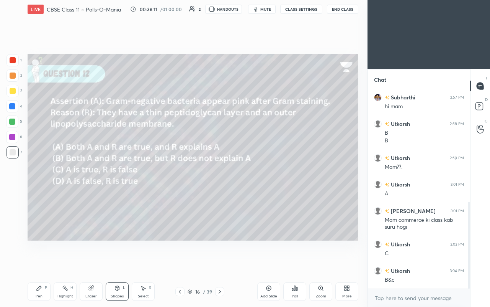
click at [218, 180] on div "Pen P Highlight H Eraser Shapes L Select S 16 / 39 Add Slide Poll Zoom More" at bounding box center [193, 291] width 331 height 31
click at [219, 180] on icon at bounding box center [220, 291] width 6 height 6
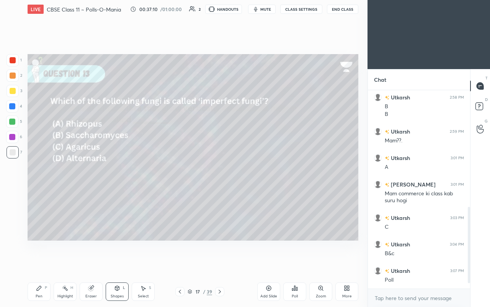
scroll to position [282, 0]
click at [275, 180] on div "Poll" at bounding box center [295, 291] width 23 height 18
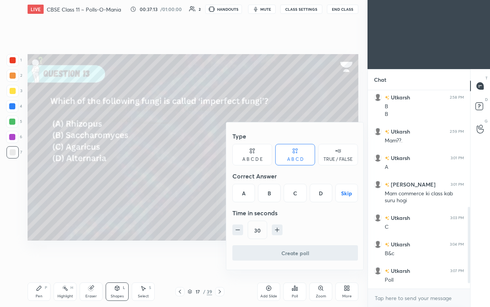
click at [275, 180] on div "D" at bounding box center [321, 193] width 23 height 18
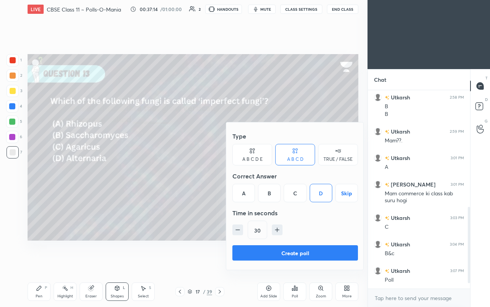
click at [263, 180] on button "Create poll" at bounding box center [296, 252] width 126 height 15
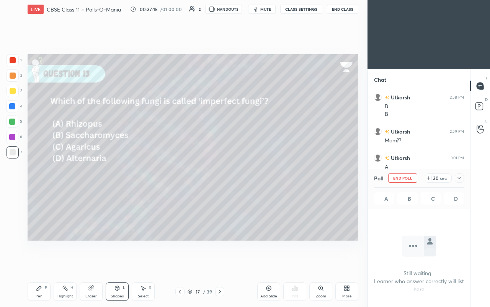
scroll to position [3, 3]
click at [275, 179] on icon at bounding box center [460, 178] width 6 height 6
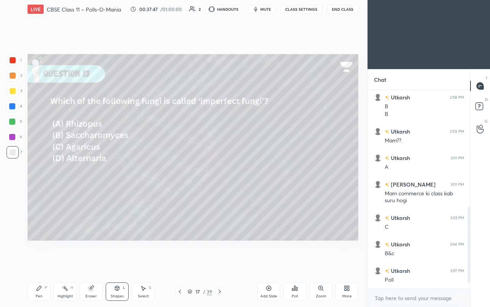
scroll to position [132, 100]
click at [13, 123] on div at bounding box center [12, 121] width 6 height 6
click at [40, 180] on icon at bounding box center [39, 288] width 6 height 6
click at [219, 180] on icon at bounding box center [220, 291] width 6 height 6
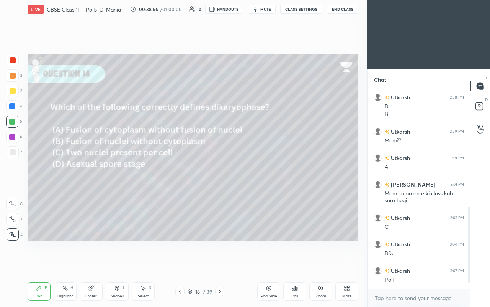
click at [115, 180] on div "Shapes" at bounding box center [117, 296] width 13 height 4
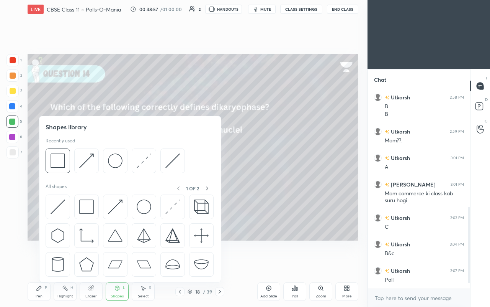
click at [87, 180] on img at bounding box center [86, 206] width 15 height 15
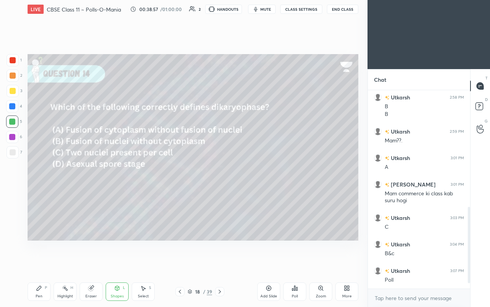
click at [13, 124] on div at bounding box center [12, 121] width 12 height 12
drag, startPoint x: 44, startPoint y: 289, endPoint x: 42, endPoint y: 280, distance: 8.2
click at [44, 180] on div "Pen P" at bounding box center [39, 291] width 23 height 18
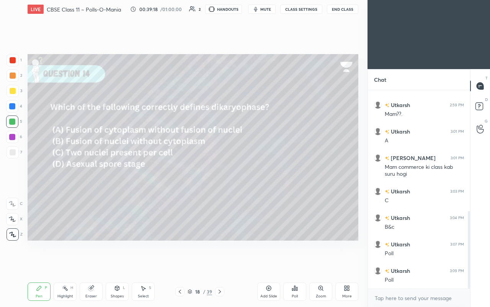
click at [275, 180] on div "Poll" at bounding box center [295, 296] width 6 height 4
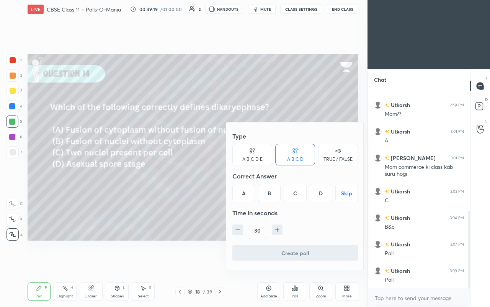
click at [275, 180] on div "C" at bounding box center [295, 193] width 23 height 18
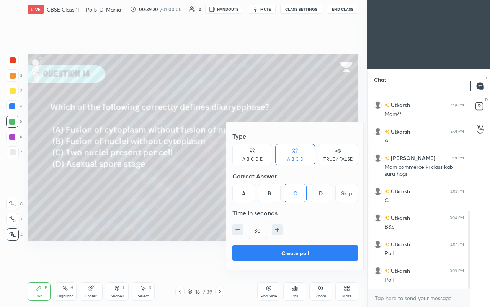
click at [275, 180] on button "Create poll" at bounding box center [296, 252] width 126 height 15
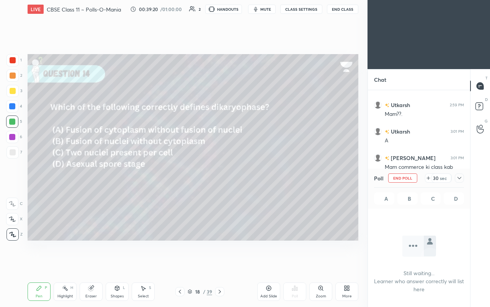
scroll to position [92, 100]
click at [275, 178] on icon at bounding box center [460, 178] width 6 height 6
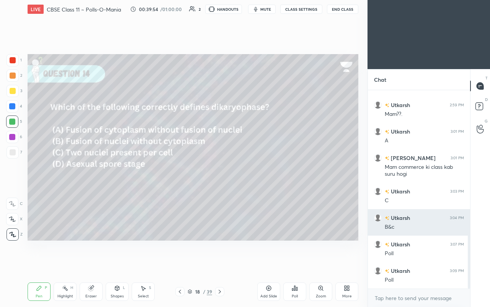
scroll to position [335, 0]
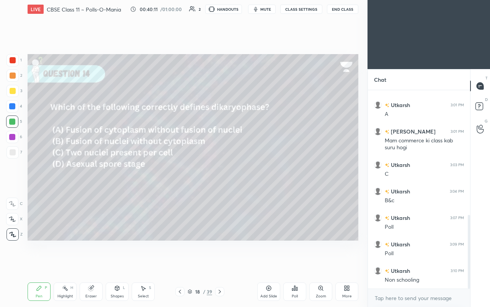
click at [13, 90] on div at bounding box center [13, 91] width 6 height 6
drag, startPoint x: 15, startPoint y: 105, endPoint x: 12, endPoint y: 91, distance: 14.4
click at [14, 105] on div at bounding box center [12, 106] width 12 height 12
drag, startPoint x: 12, startPoint y: 87, endPoint x: 13, endPoint y: 79, distance: 8.5
click at [11, 86] on div at bounding box center [13, 91] width 12 height 12
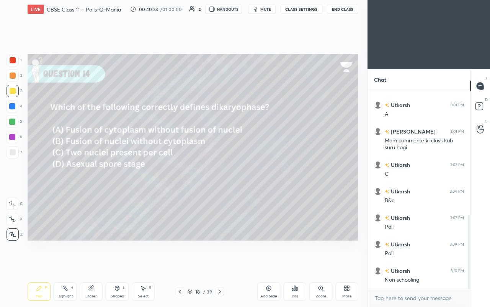
click at [11, 78] on div at bounding box center [13, 75] width 6 height 6
click at [16, 90] on div at bounding box center [13, 91] width 12 height 12
drag, startPoint x: 90, startPoint y: 286, endPoint x: 93, endPoint y: 282, distance: 4.7
click at [92, 180] on g at bounding box center [92, 288] width 6 height 6
click at [113, 180] on div "Shapes L" at bounding box center [117, 291] width 23 height 18
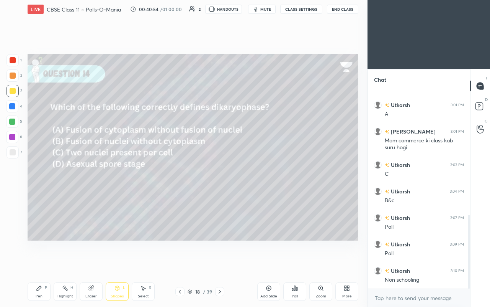
click at [17, 118] on div at bounding box center [12, 121] width 12 height 12
click at [128, 180] on div "Shapes L" at bounding box center [117, 291] width 23 height 18
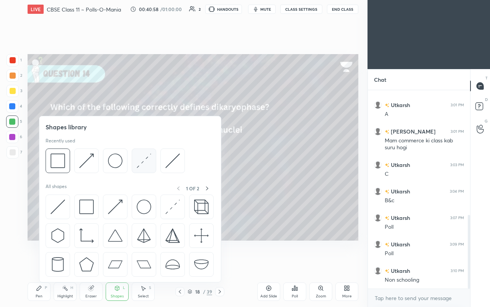
click at [138, 166] on img at bounding box center [144, 160] width 15 height 15
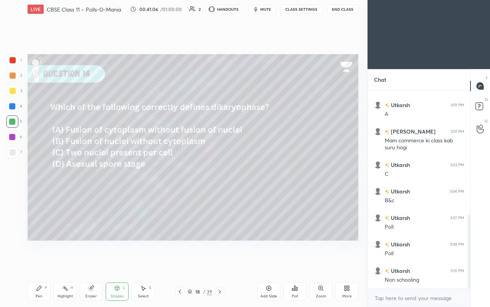
click at [39, 180] on icon at bounding box center [39, 287] width 5 height 5
click at [220, 180] on icon at bounding box center [220, 291] width 6 height 6
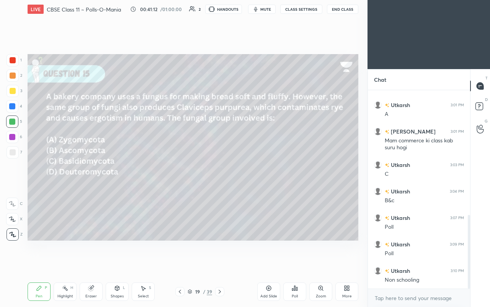
drag, startPoint x: 16, startPoint y: 91, endPoint x: 24, endPoint y: 89, distance: 7.6
click at [20, 90] on div "3" at bounding box center [15, 91] width 16 height 12
click at [92, 180] on div "Eraser" at bounding box center [91, 291] width 23 height 18
click at [40, 180] on div "Pen P" at bounding box center [39, 291] width 23 height 18
drag, startPoint x: 67, startPoint y: 290, endPoint x: 84, endPoint y: 248, distance: 45.0
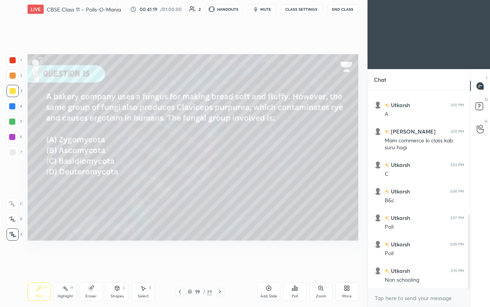
click at [67, 180] on icon at bounding box center [65, 288] width 6 height 6
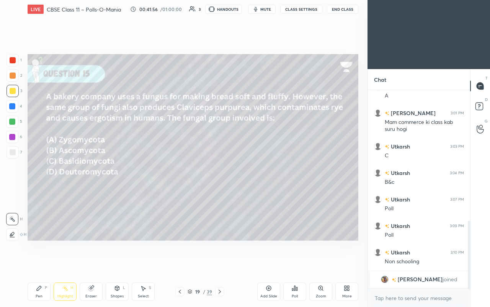
scroll to position [380, 0]
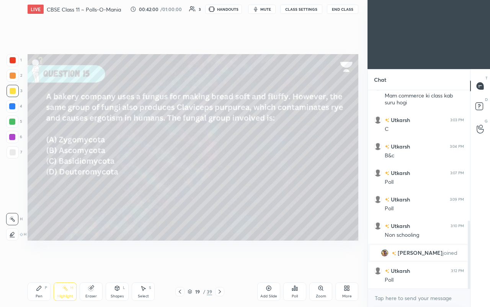
click at [275, 180] on div "Poll" at bounding box center [295, 291] width 23 height 18
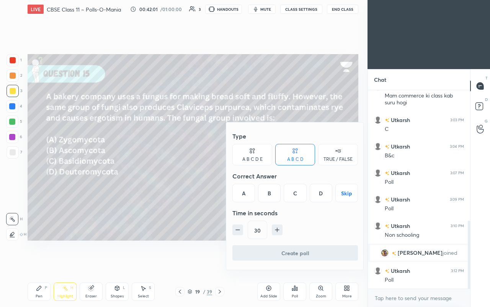
click at [272, 180] on div "B" at bounding box center [269, 193] width 23 height 18
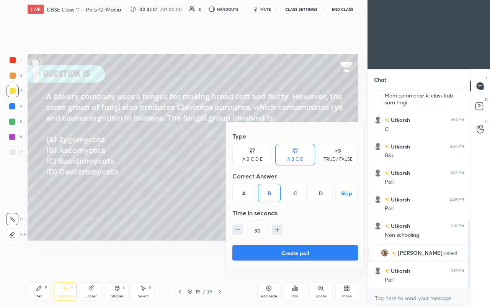
click at [275, 180] on button "Create poll" at bounding box center [296, 252] width 126 height 15
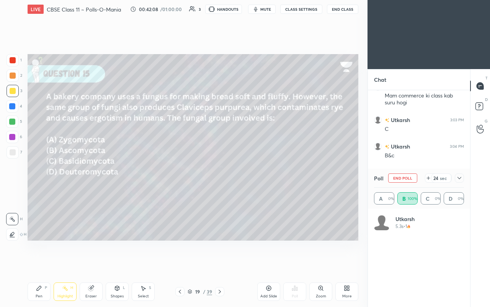
scroll to position [90, 88]
click at [275, 180] on icon at bounding box center [460, 178] width 6 height 6
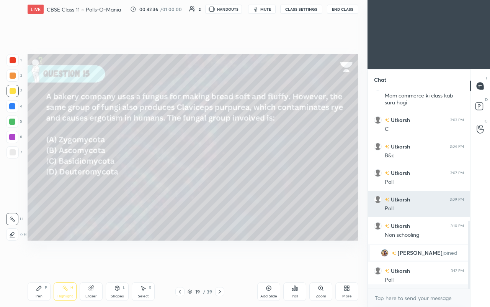
scroll to position [196, 100]
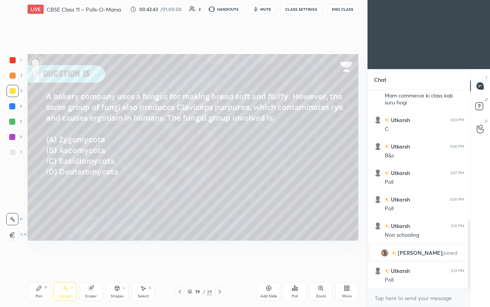
drag, startPoint x: 42, startPoint y: 283, endPoint x: 48, endPoint y: 264, distance: 19.9
click at [43, 180] on div "Pen P Highlight H Eraser Shapes L Select S 19 / 39 Add Slide Poll Zoom More" at bounding box center [193, 291] width 331 height 31
click at [46, 180] on div "Pen P" at bounding box center [39, 291] width 23 height 18
drag, startPoint x: 10, startPoint y: 118, endPoint x: 18, endPoint y: 122, distance: 8.8
click at [11, 119] on div at bounding box center [12, 121] width 12 height 12
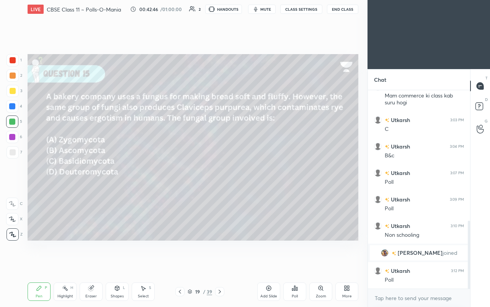
drag, startPoint x: 111, startPoint y: 292, endPoint x: 108, endPoint y: 290, distance: 4.1
click at [109, 180] on div "Shapes L" at bounding box center [117, 291] width 23 height 18
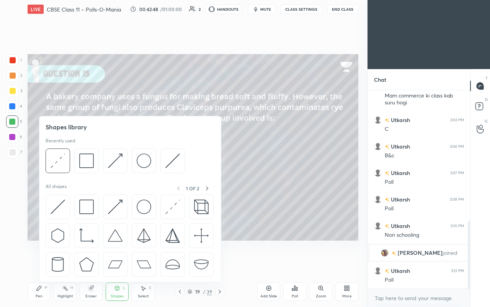
click at [121, 180] on div "Shapes L" at bounding box center [117, 291] width 23 height 18
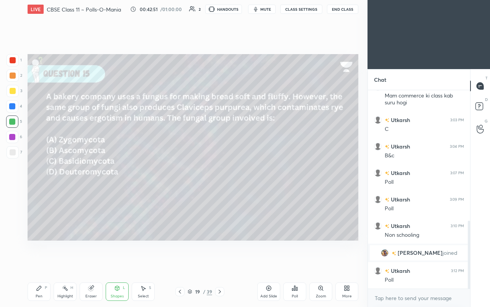
click at [113, 180] on div "Shapes L" at bounding box center [117, 291] width 23 height 18
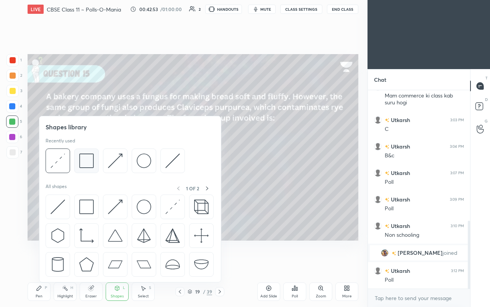
click at [86, 158] on img at bounding box center [86, 160] width 15 height 15
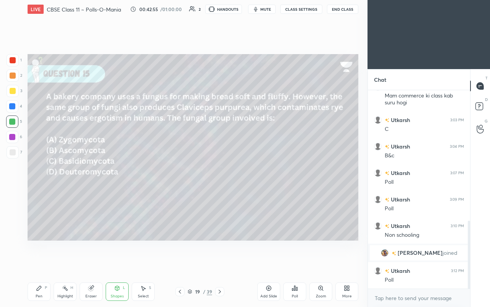
click at [40, 180] on icon at bounding box center [39, 288] width 6 height 6
click at [216, 180] on div "19 / 39" at bounding box center [199, 291] width 49 height 9
click at [219, 180] on icon at bounding box center [220, 291] width 6 height 6
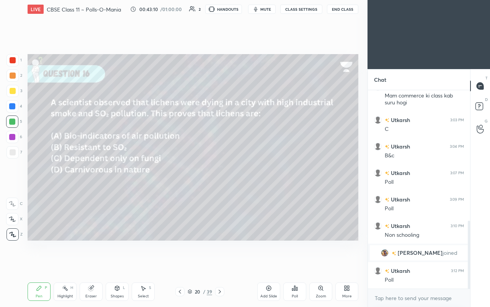
click at [62, 180] on div "Highlight" at bounding box center [65, 296] width 16 height 4
click at [275, 180] on div "Poll" at bounding box center [295, 291] width 23 height 18
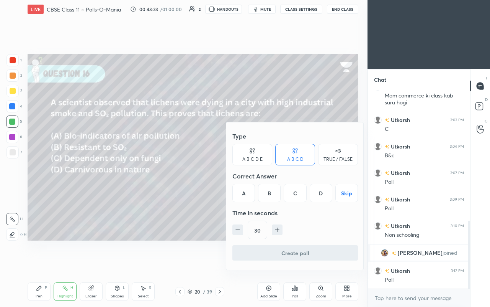
click at [243, 180] on div "A" at bounding box center [244, 193] width 23 height 18
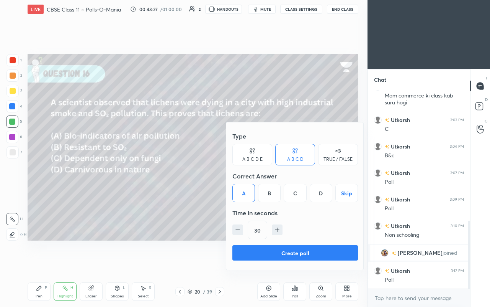
click at [258, 180] on button "Create poll" at bounding box center [296, 252] width 126 height 15
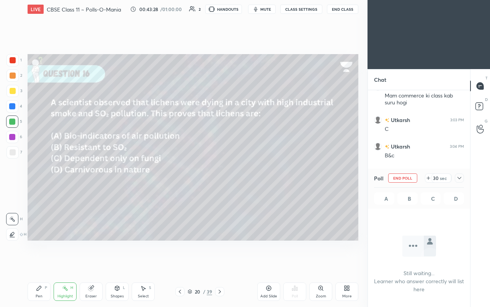
scroll to position [2, 3]
click at [275, 176] on icon at bounding box center [460, 178] width 6 height 6
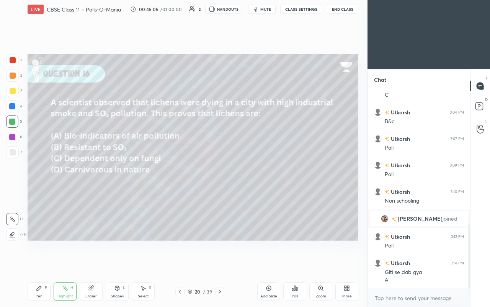
scroll to position [441, 0]
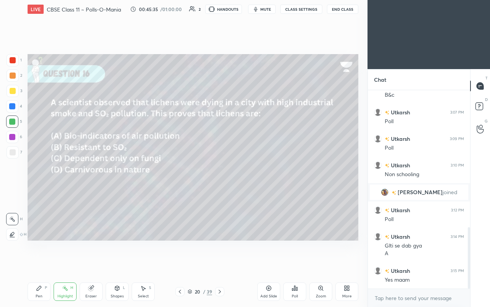
click at [13, 180] on div "H H" at bounding box center [16, 225] width 20 height 31
drag, startPoint x: 10, startPoint y: 235, endPoint x: 25, endPoint y: 199, distance: 38.8
click at [11, 180] on icon at bounding box center [12, 234] width 6 height 6
click at [38, 180] on div "Pen P" at bounding box center [39, 291] width 23 height 18
drag, startPoint x: 218, startPoint y: 291, endPoint x: 217, endPoint y: 282, distance: 9.6
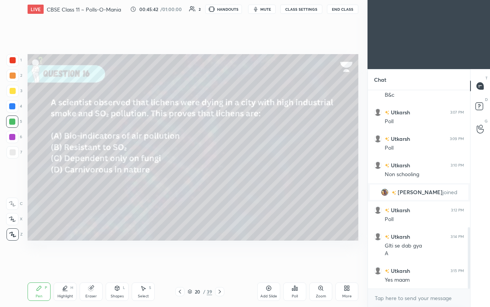
click at [217, 180] on icon at bounding box center [220, 291] width 6 height 6
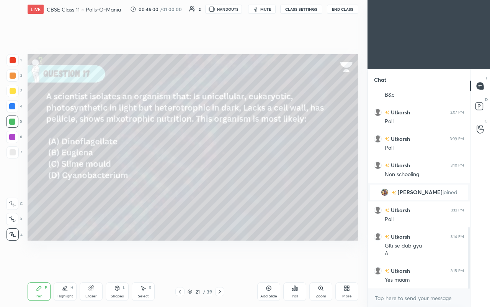
drag, startPoint x: 111, startPoint y: 290, endPoint x: 107, endPoint y: 285, distance: 6.8
click at [111, 180] on div "Shapes L" at bounding box center [117, 291] width 23 height 18
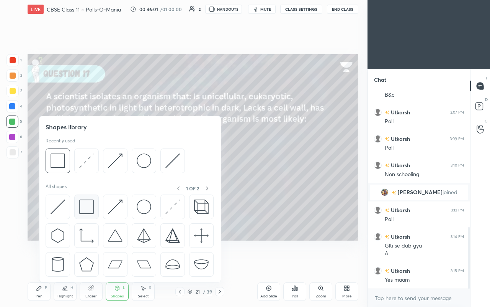
click at [90, 180] on img at bounding box center [86, 206] width 15 height 15
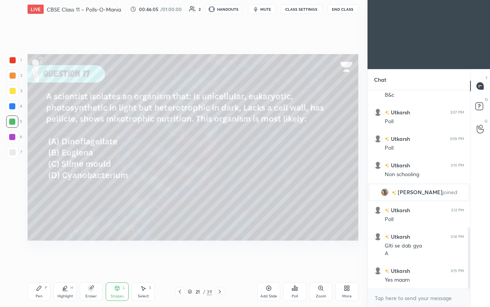
click at [39, 180] on div "Pen" at bounding box center [39, 296] width 7 height 4
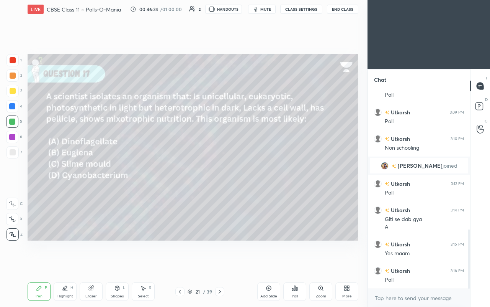
click at [275, 180] on div "Poll" at bounding box center [295, 291] width 23 height 18
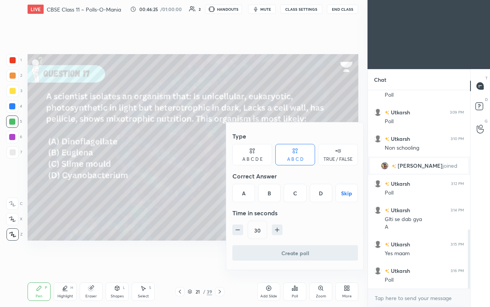
click at [269, 180] on div "B" at bounding box center [269, 193] width 23 height 18
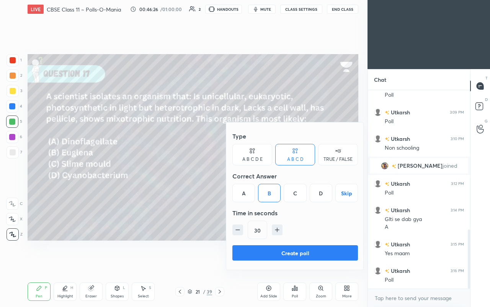
drag, startPoint x: 273, startPoint y: 248, endPoint x: 280, endPoint y: 255, distance: 10.6
click at [274, 180] on button "Create poll" at bounding box center [296, 252] width 126 height 15
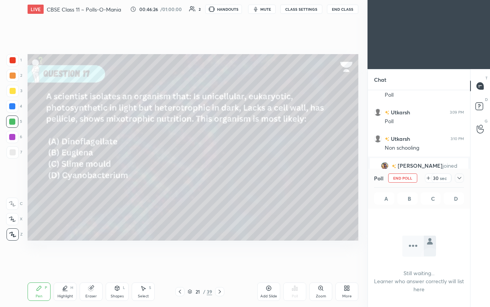
scroll to position [92, 100]
drag, startPoint x: 459, startPoint y: 179, endPoint x: 461, endPoint y: 185, distance: 6.4
click at [275, 180] on icon at bounding box center [460, 178] width 6 height 6
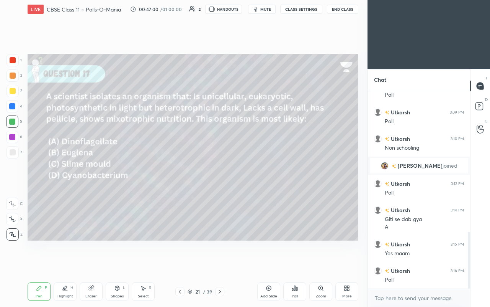
scroll to position [493, 0]
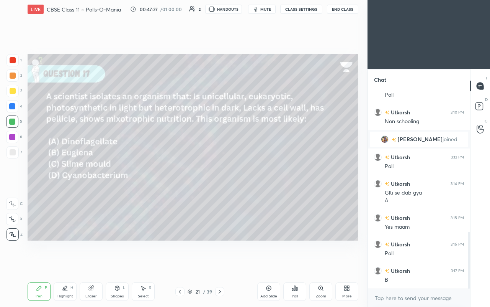
click at [220, 180] on icon at bounding box center [220, 291] width 6 height 6
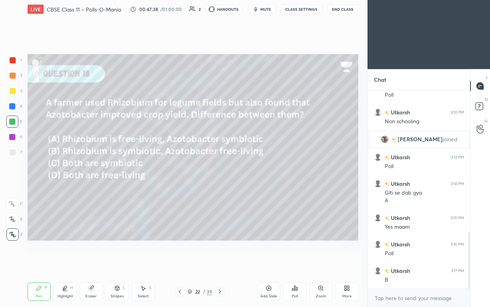
click at [275, 180] on div "Poll" at bounding box center [295, 291] width 23 height 18
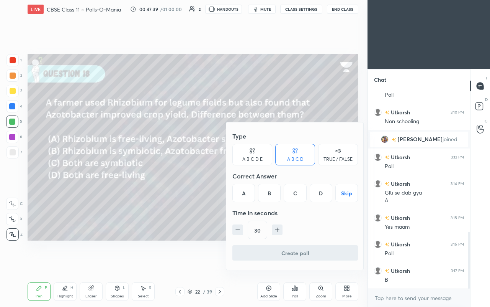
click at [272, 180] on div "B" at bounding box center [269, 193] width 23 height 18
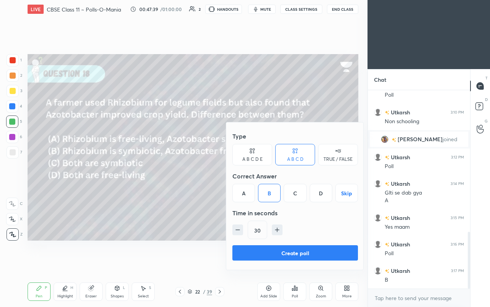
click at [275, 180] on button "Create poll" at bounding box center [296, 252] width 126 height 15
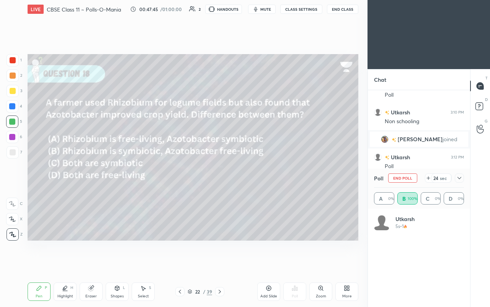
scroll to position [90, 88]
click at [275, 180] on div "Poll" at bounding box center [419, 178] width 90 height 18
click at [275, 178] on icon at bounding box center [460, 178] width 6 height 6
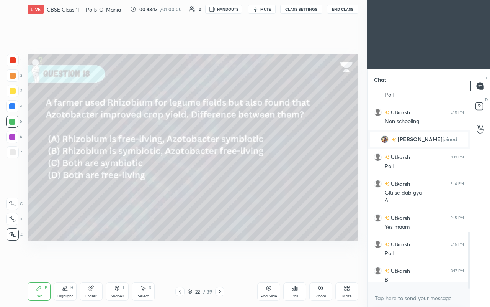
scroll to position [195, 100]
click at [219, 180] on icon at bounding box center [220, 291] width 6 height 6
click at [120, 180] on div "Shapes" at bounding box center [117, 296] width 13 height 4
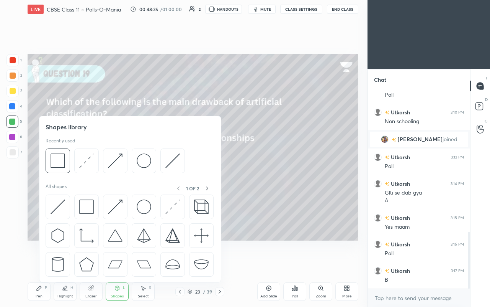
click at [52, 176] on div "Shapes library Recently used All shapes 1 OF 2" at bounding box center [130, 199] width 182 height 166
click at [59, 166] on div at bounding box center [58, 160] width 25 height 25
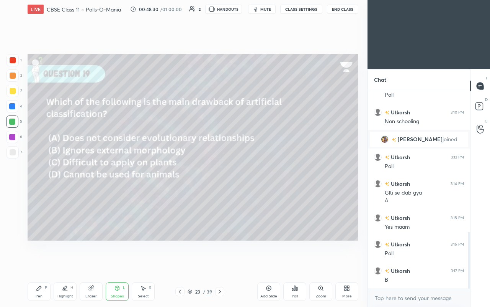
click at [48, 180] on div "Pen P" at bounding box center [39, 291] width 23 height 18
click at [275, 180] on div "Poll" at bounding box center [295, 291] width 23 height 18
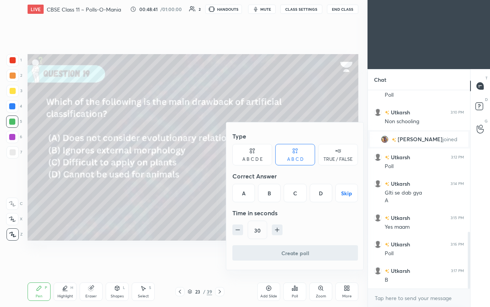
click at [244, 180] on div "A" at bounding box center [244, 193] width 23 height 18
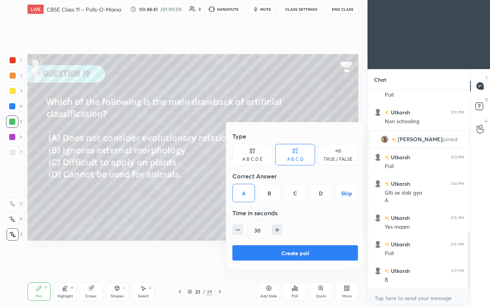
click at [261, 180] on button "Create poll" at bounding box center [296, 252] width 126 height 15
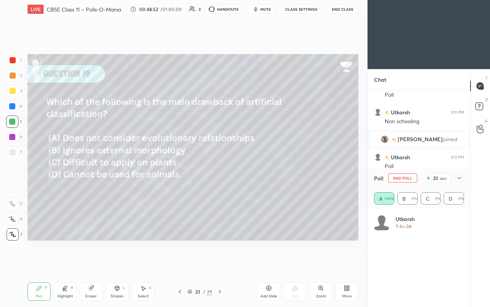
scroll to position [90, 88]
click at [275, 175] on icon at bounding box center [460, 178] width 6 height 6
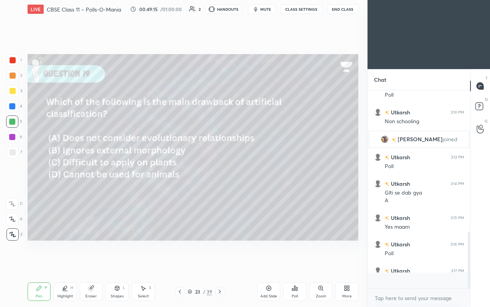
scroll to position [3, 3]
click at [218, 180] on icon at bounding box center [220, 291] width 6 height 6
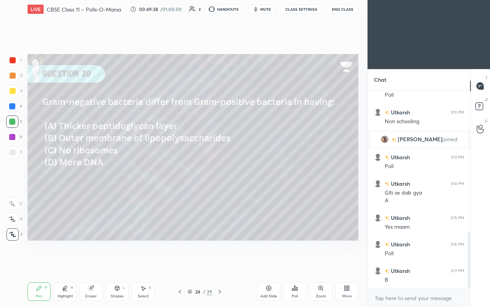
click at [275, 180] on icon at bounding box center [295, 288] width 6 height 6
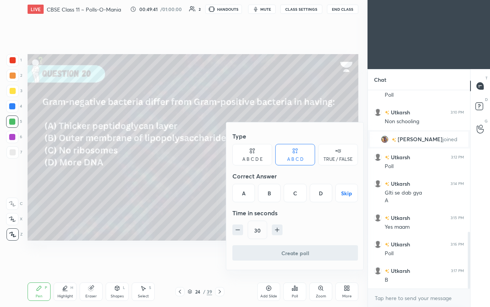
drag, startPoint x: 267, startPoint y: 191, endPoint x: 272, endPoint y: 210, distance: 20.0
click at [267, 180] on div "B" at bounding box center [269, 193] width 23 height 18
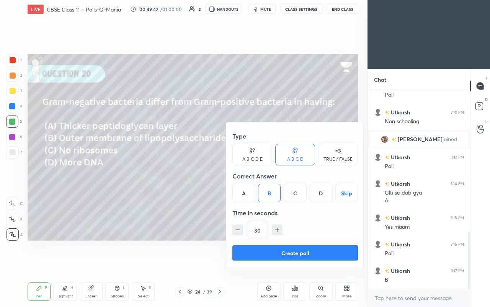
click at [275, 180] on button "Create poll" at bounding box center [296, 252] width 126 height 15
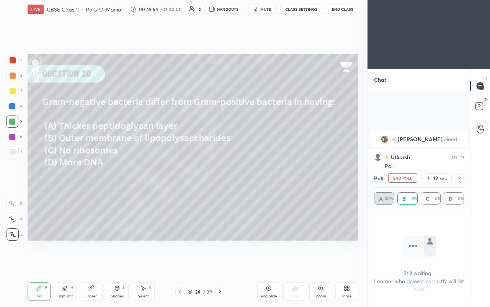
scroll to position [560, 0]
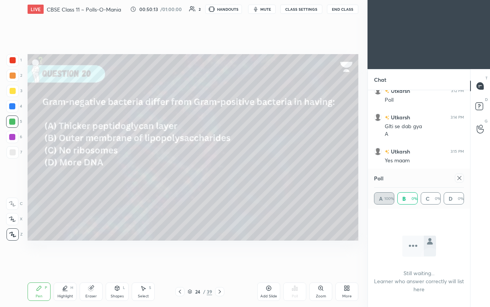
drag, startPoint x: 448, startPoint y: 181, endPoint x: 454, endPoint y: 177, distance: 7.1
click at [275, 178] on div "Poll" at bounding box center [419, 178] width 90 height 18
click at [275, 180] on icon at bounding box center [460, 178] width 6 height 6
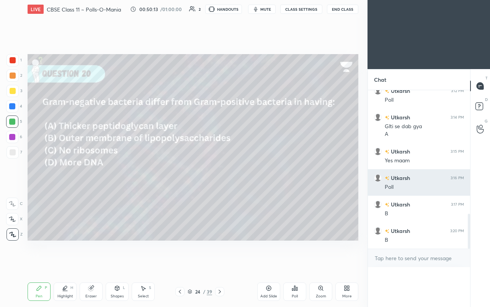
scroll to position [172, 100]
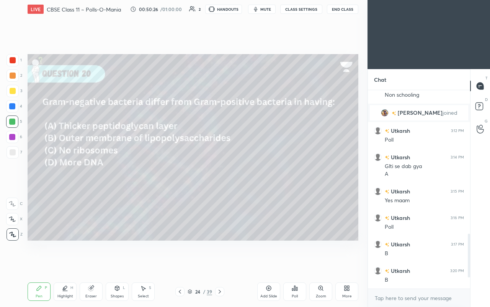
click at [92, 180] on icon at bounding box center [91, 288] width 6 height 6
drag, startPoint x: 43, startPoint y: 287, endPoint x: 41, endPoint y: 242, distance: 44.8
click at [43, 180] on div "Pen P" at bounding box center [39, 291] width 23 height 18
click at [121, 180] on div "Shapes L" at bounding box center [117, 291] width 23 height 18
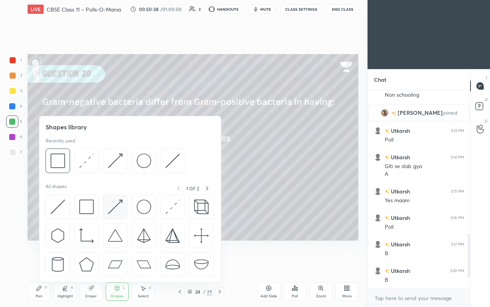
click at [116, 180] on div at bounding box center [130, 237] width 169 height 86
click at [85, 180] on img at bounding box center [86, 206] width 15 height 15
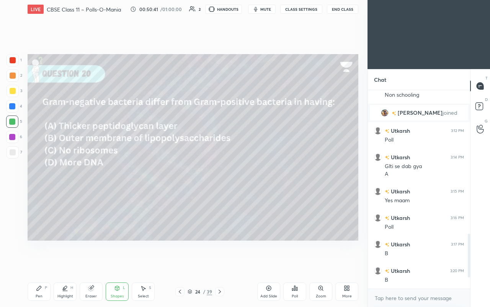
drag, startPoint x: 48, startPoint y: 283, endPoint x: 45, endPoint y: 277, distance: 7.0
click at [48, 180] on div "Pen P" at bounding box center [39, 291] width 23 height 18
click at [222, 180] on icon at bounding box center [220, 291] width 6 height 6
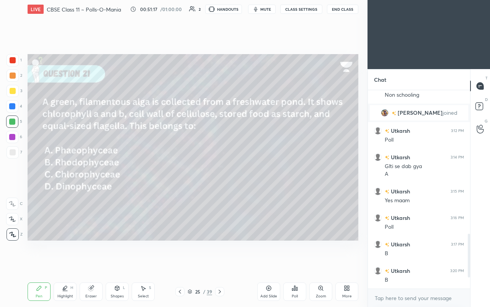
click at [68, 180] on icon at bounding box center [65, 288] width 6 height 6
click at [14, 180] on div "H" at bounding box center [16, 219] width 20 height 12
click at [13, 180] on div "H H" at bounding box center [16, 225] width 20 height 31
drag, startPoint x: 14, startPoint y: 228, endPoint x: 25, endPoint y: 206, distance: 24.3
click at [15, 180] on div "H H" at bounding box center [16, 225] width 20 height 31
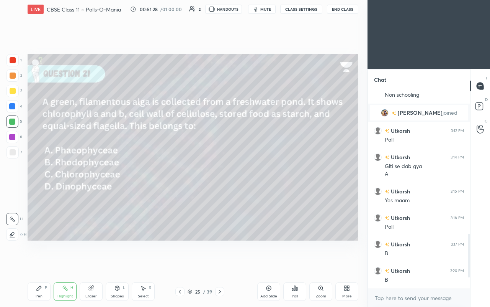
click at [216, 124] on div "1 2 3 4 5 6 7 C X Z C X Z E E Erase all H H LIVE CBSE Class 11 ~ Polls-O-Mania …" at bounding box center [181, 153] width 362 height 307
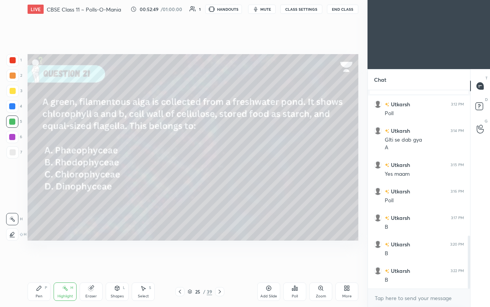
click at [175, 180] on div "25 / 39" at bounding box center [200, 291] width 115 height 9
click at [177, 180] on div at bounding box center [179, 291] width 9 height 9
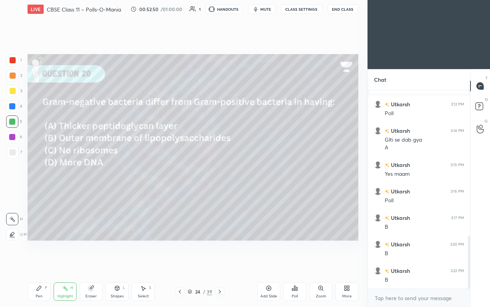
click at [177, 180] on div at bounding box center [179, 291] width 9 height 9
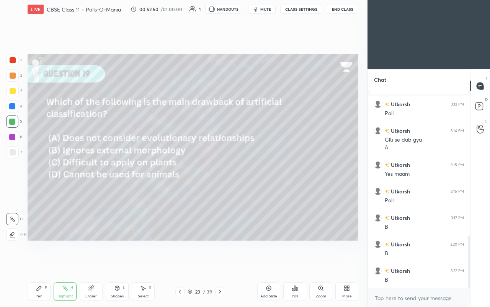
click at [177, 180] on icon at bounding box center [180, 291] width 6 height 6
click at [179, 180] on icon at bounding box center [180, 291] width 6 height 6
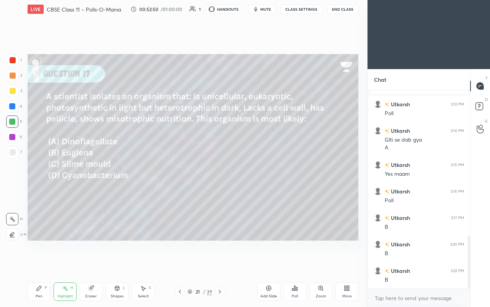
click at [179, 180] on icon at bounding box center [180, 291] width 6 height 6
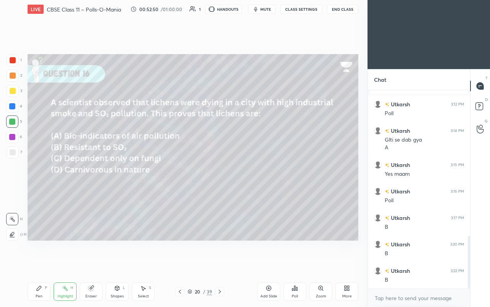
click at [180, 180] on icon at bounding box center [180, 291] width 6 height 6
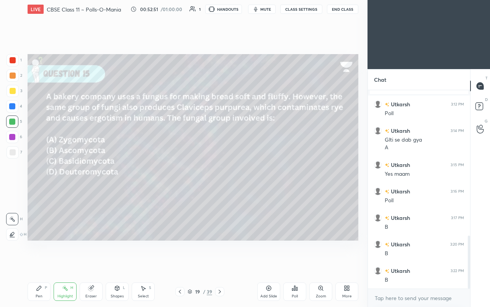
click at [180, 180] on icon at bounding box center [180, 291] width 6 height 6
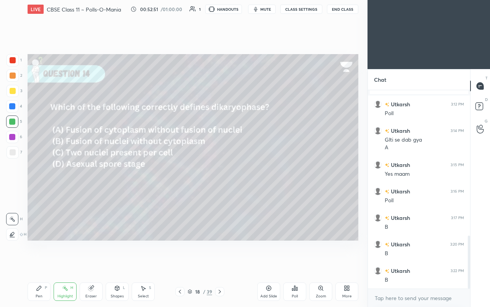
click at [180, 180] on icon at bounding box center [180, 291] width 6 height 6
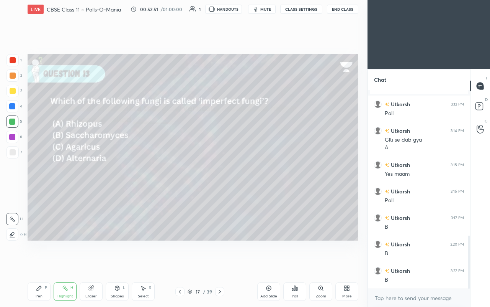
click at [180, 180] on icon at bounding box center [180, 291] width 6 height 6
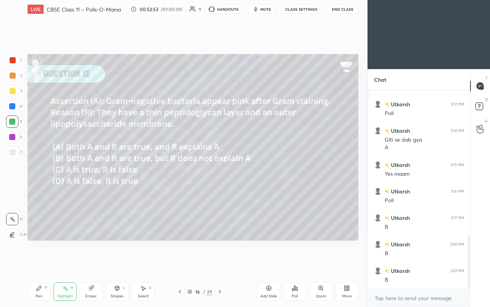
click at [180, 180] on icon at bounding box center [180, 291] width 6 height 6
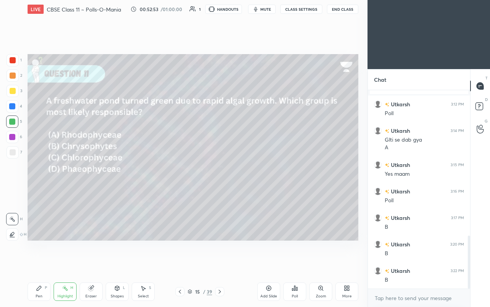
click at [180, 180] on icon at bounding box center [180, 291] width 6 height 6
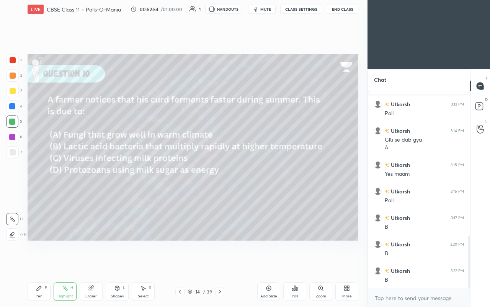
click at [180, 180] on icon at bounding box center [180, 291] width 2 height 4
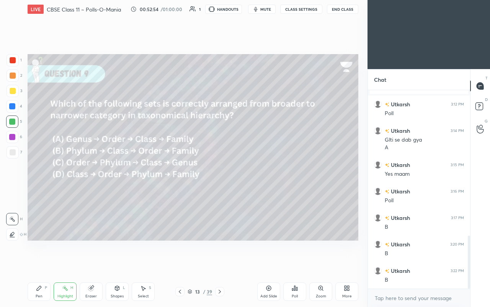
click at [180, 180] on icon at bounding box center [180, 291] width 6 height 6
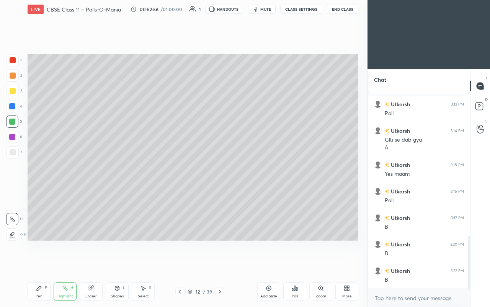
click at [180, 180] on icon at bounding box center [180, 291] width 6 height 6
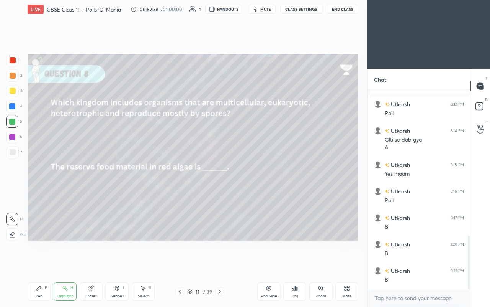
scroll to position [565, 0]
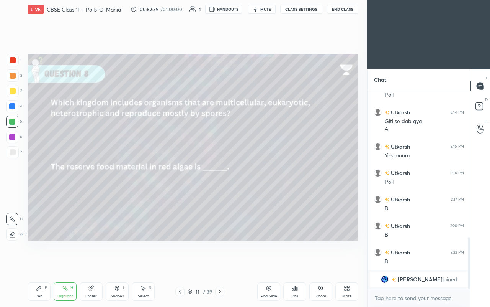
click at [217, 180] on div "11 / 39" at bounding box center [199, 291] width 49 height 9
click at [216, 180] on div at bounding box center [219, 291] width 9 height 9
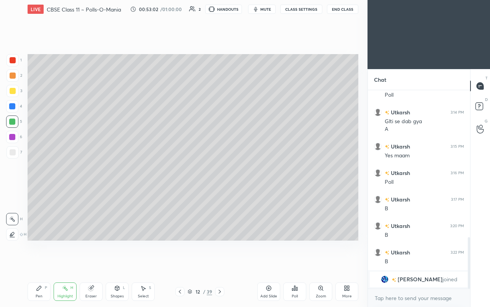
click at [217, 180] on icon at bounding box center [220, 291] width 6 height 6
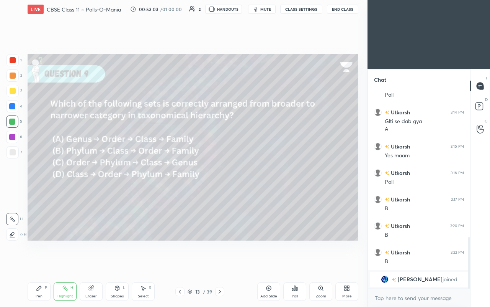
click at [217, 180] on icon at bounding box center [220, 291] width 6 height 6
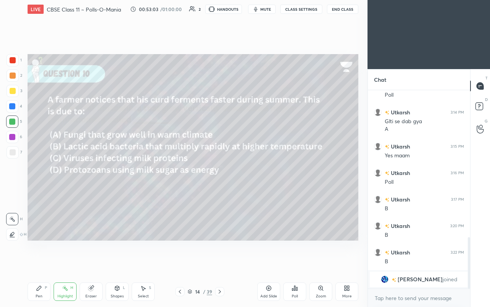
click at [219, 180] on icon at bounding box center [220, 291] width 6 height 6
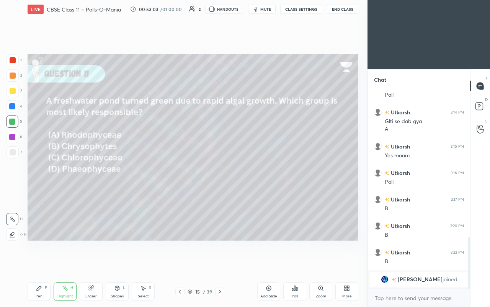
click at [218, 180] on div at bounding box center [219, 291] width 9 height 9
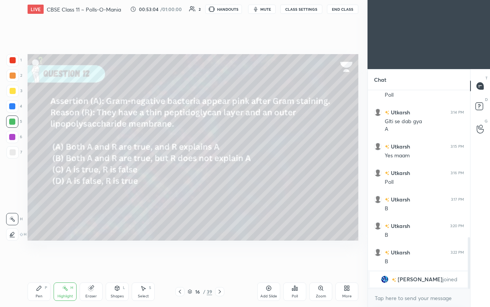
click at [219, 180] on div at bounding box center [219, 291] width 9 height 9
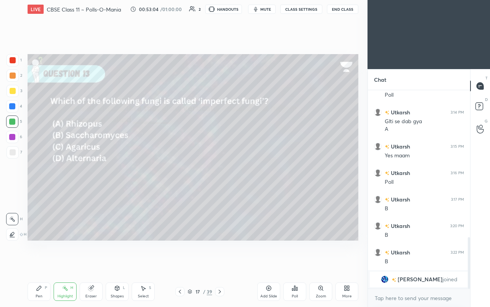
click at [219, 180] on div at bounding box center [219, 291] width 9 height 9
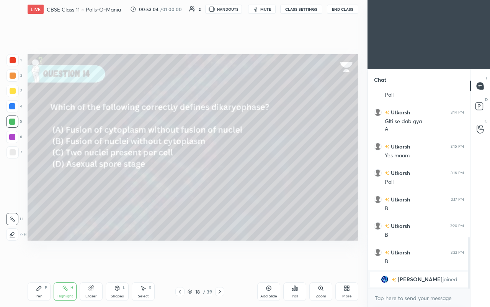
click at [220, 180] on icon at bounding box center [220, 291] width 6 height 6
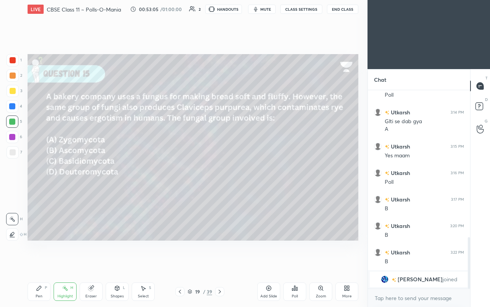
click at [220, 180] on icon at bounding box center [220, 291] width 6 height 6
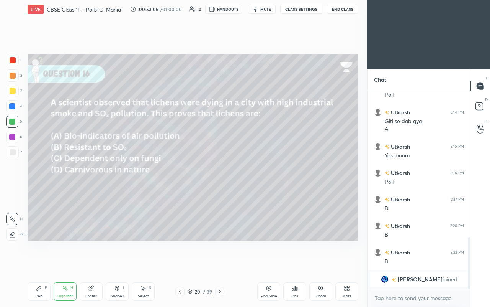
click at [218, 180] on div at bounding box center [219, 291] width 9 height 9
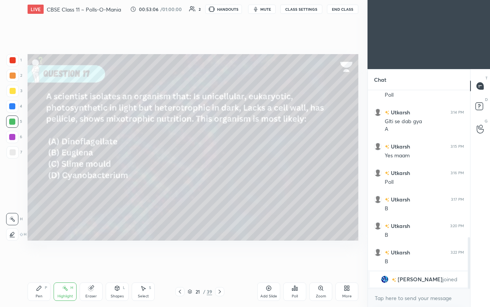
click at [217, 180] on div at bounding box center [219, 291] width 9 height 9
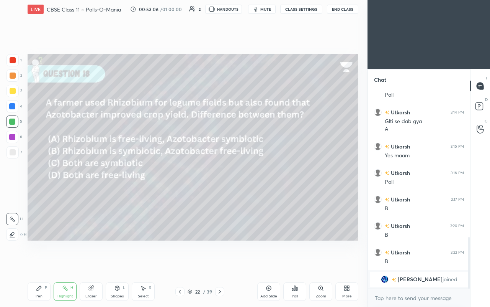
click at [217, 180] on icon at bounding box center [220, 291] width 6 height 6
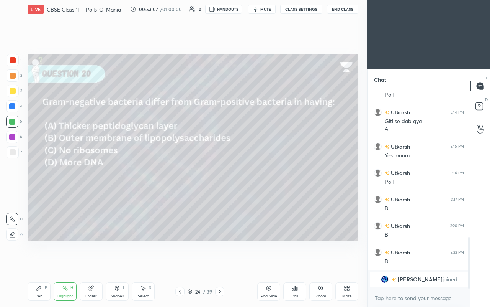
click at [219, 180] on icon at bounding box center [220, 291] width 6 height 6
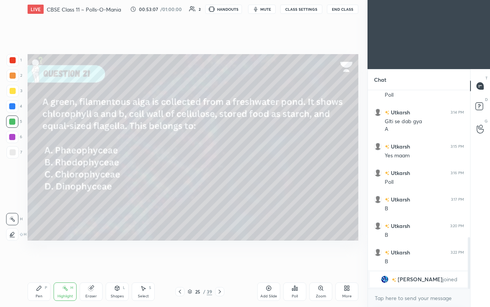
click at [220, 180] on icon at bounding box center [220, 291] width 2 height 4
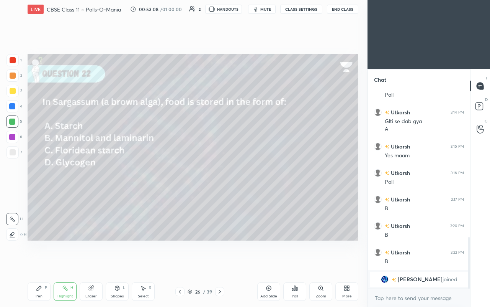
click at [182, 180] on div at bounding box center [179, 291] width 9 height 9
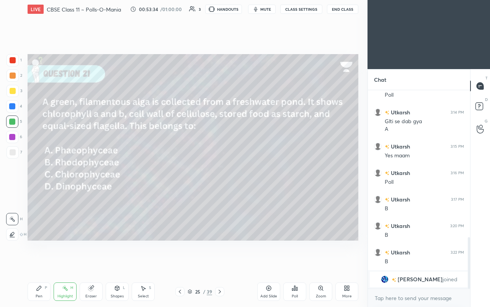
drag, startPoint x: 46, startPoint y: 287, endPoint x: 48, endPoint y: 273, distance: 13.7
click at [48, 180] on div "Pen P" at bounding box center [39, 291] width 23 height 18
click at [221, 180] on icon at bounding box center [220, 291] width 6 height 6
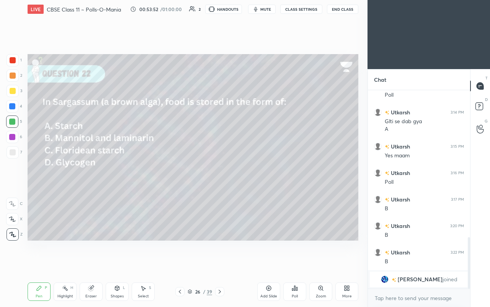
drag, startPoint x: 95, startPoint y: 285, endPoint x: 92, endPoint y: 277, distance: 8.1
click at [95, 180] on div "Eraser" at bounding box center [91, 291] width 23 height 18
drag, startPoint x: 54, startPoint y: 256, endPoint x: 45, endPoint y: 267, distance: 13.6
click at [50, 180] on div "Setting up your live class Poll for secs No correct answer Start poll" at bounding box center [193, 146] width 337 height 257
click at [57, 180] on div "Highlight H" at bounding box center [65, 291] width 23 height 18
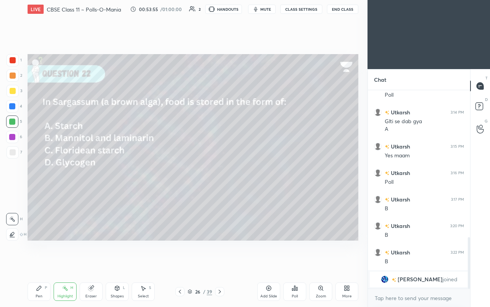
click at [74, 180] on div "Pen P Highlight H Eraser Shapes L Select S" at bounding box center [85, 291] width 115 height 18
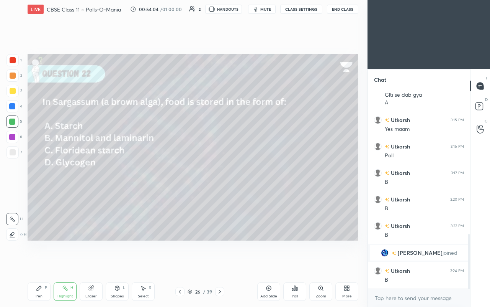
drag, startPoint x: 12, startPoint y: 231, endPoint x: 27, endPoint y: 211, distance: 25.0
click at [12, 180] on div at bounding box center [12, 234] width 12 height 12
click at [42, 180] on div "Pen P Highlight H Eraser Shapes L Select S 26 / 39 Add Slide Poll Zoom More" at bounding box center [193, 291] width 331 height 31
click at [42, 180] on icon at bounding box center [39, 288] width 6 height 6
drag, startPoint x: 215, startPoint y: 290, endPoint x: 223, endPoint y: 290, distance: 7.7
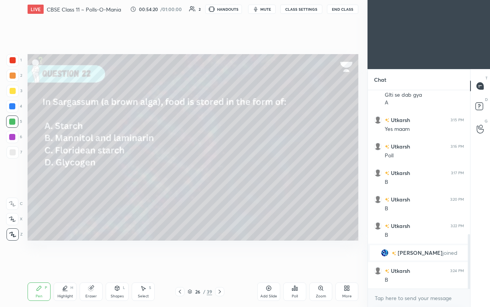
click at [216, 180] on div at bounding box center [219, 291] width 9 height 9
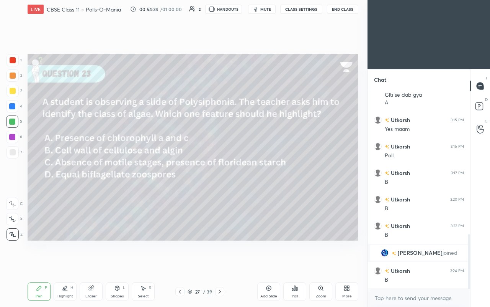
click at [15, 153] on div at bounding box center [13, 152] width 6 height 6
click at [15, 117] on div at bounding box center [12, 121] width 12 height 12
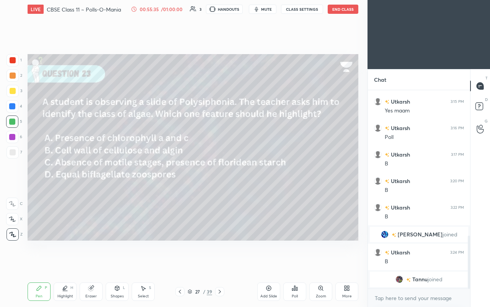
scroll to position [547, 0]
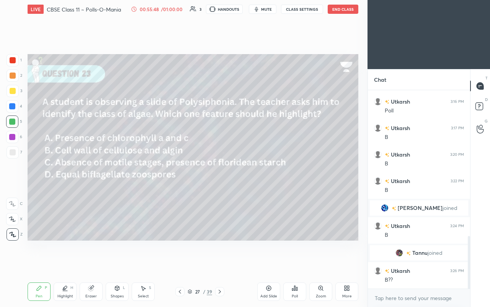
drag, startPoint x: 116, startPoint y: 295, endPoint x: 118, endPoint y: 288, distance: 8.0
click at [116, 180] on div "Shapes" at bounding box center [117, 296] width 13 height 4
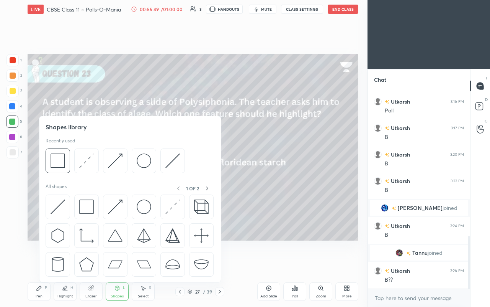
click at [11, 152] on div at bounding box center [13, 152] width 6 height 6
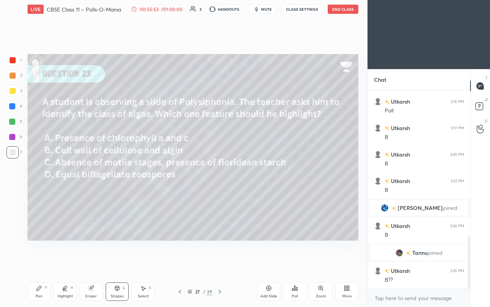
drag, startPoint x: 54, startPoint y: 289, endPoint x: 57, endPoint y: 285, distance: 5.5
click at [57, 180] on div "Highlight H" at bounding box center [65, 291] width 23 height 18
drag, startPoint x: 49, startPoint y: 292, endPoint x: 49, endPoint y: 286, distance: 5.4
click at [50, 180] on div "Pen P" at bounding box center [39, 291] width 23 height 18
click at [16, 125] on div at bounding box center [12, 121] width 12 height 12
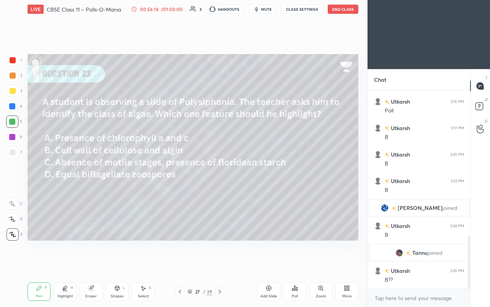
drag, startPoint x: 14, startPoint y: 126, endPoint x: 10, endPoint y: 123, distance: 4.9
click at [12, 124] on div at bounding box center [12, 121] width 12 height 12
click at [13, 125] on div at bounding box center [12, 121] width 12 height 12
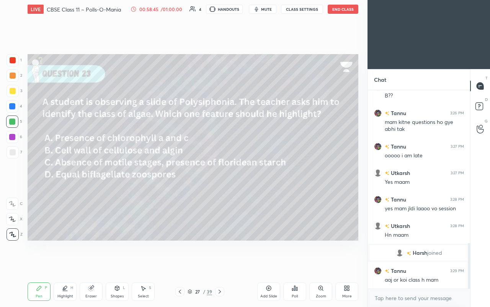
scroll to position [692, 0]
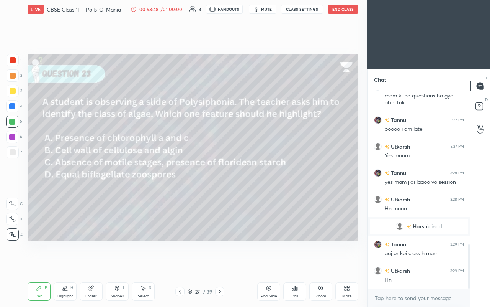
click at [97, 180] on div "Eraser" at bounding box center [91, 291] width 23 height 18
drag, startPoint x: 68, startPoint y: 292, endPoint x: 66, endPoint y: 279, distance: 13.2
click at [67, 180] on div "Highlight H" at bounding box center [65, 291] width 23 height 18
drag, startPoint x: 11, startPoint y: 223, endPoint x: 24, endPoint y: 211, distance: 16.5
click at [12, 180] on div at bounding box center [12, 219] width 12 height 12
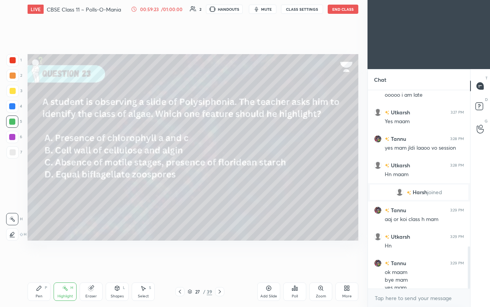
scroll to position [733, 0]
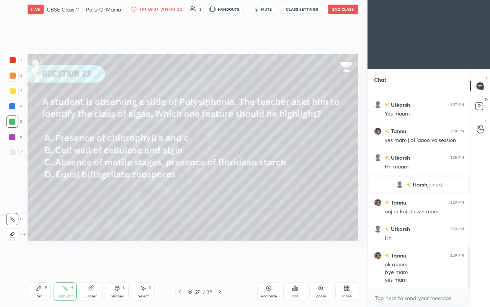
click at [275, 11] on button "End Class" at bounding box center [343, 9] width 31 height 9
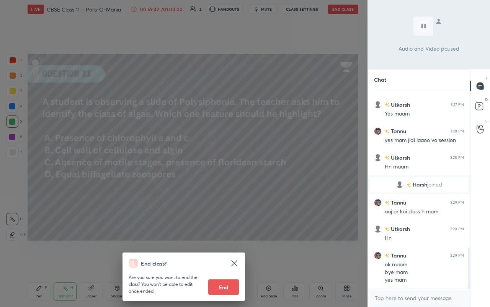
scroll to position [760, 0]
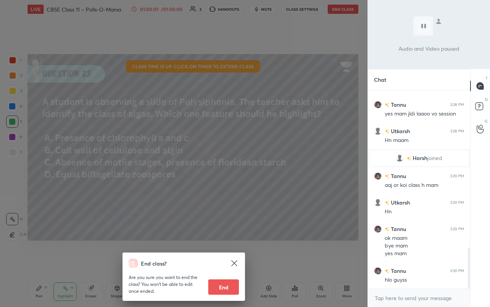
click at [217, 180] on button "End" at bounding box center [223, 286] width 31 height 15
type textarea "x"
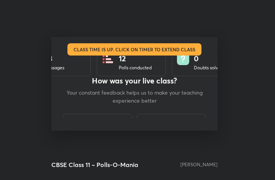
scroll to position [131, 269]
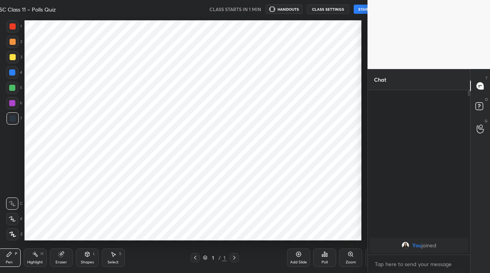
scroll to position [38090, 37977]
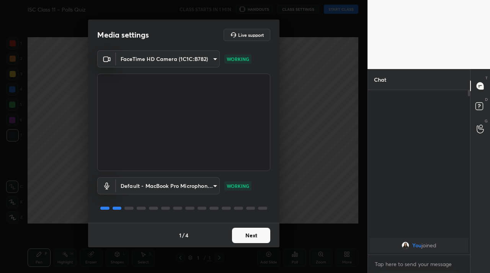
click at [255, 239] on button "Next" at bounding box center [251, 235] width 38 height 15
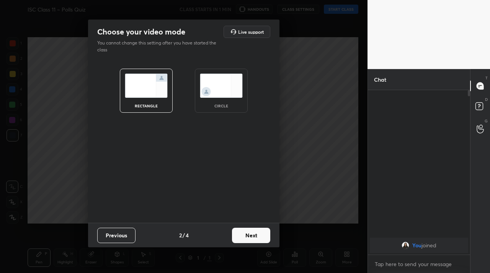
click at [255, 239] on button "Next" at bounding box center [251, 235] width 38 height 15
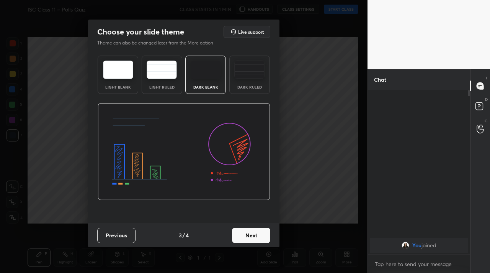
click at [255, 239] on button "Next" at bounding box center [251, 235] width 38 height 15
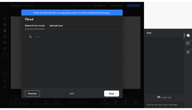
scroll to position [113, 246]
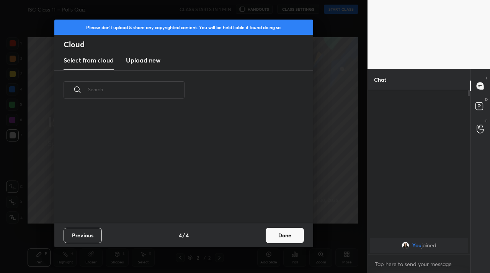
click at [131, 62] on h3 "Upload new" at bounding box center [143, 60] width 34 height 9
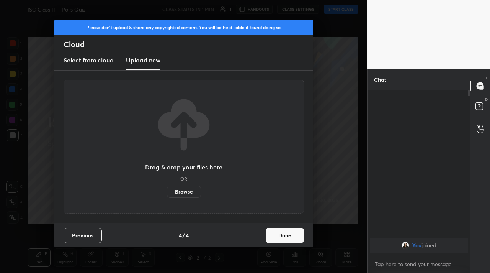
click at [192, 189] on label "Browse" at bounding box center [184, 191] width 34 height 12
click at [167, 189] on input "Browse" at bounding box center [167, 191] width 0 height 12
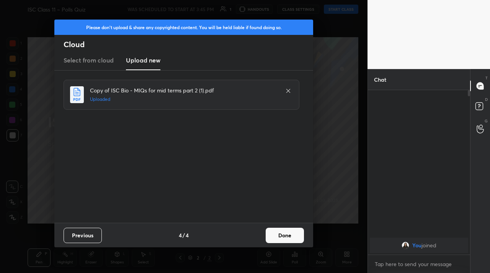
click at [280, 233] on button "Done" at bounding box center [285, 235] width 38 height 15
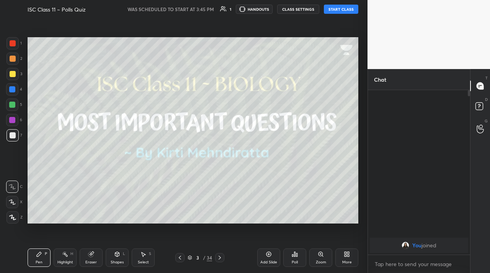
click at [339, 7] on button "START CLASS" at bounding box center [341, 9] width 34 height 9
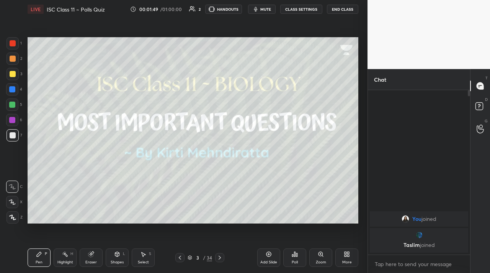
click at [15, 221] on div at bounding box center [13, 217] width 12 height 12
click at [221, 257] on icon at bounding box center [220, 257] width 6 height 6
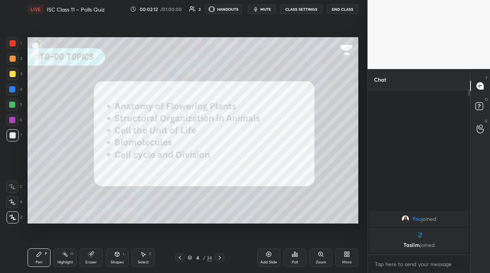
click at [220, 264] on div "Pen P Highlight H Eraser Shapes L Select S 4 / 34 Add Slide Poll Zoom More" at bounding box center [193, 257] width 331 height 31
click at [220, 260] on icon at bounding box center [220, 257] width 6 height 6
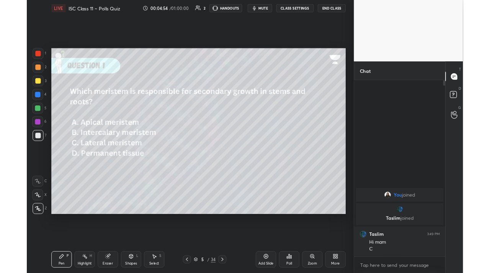
scroll to position [0, 0]
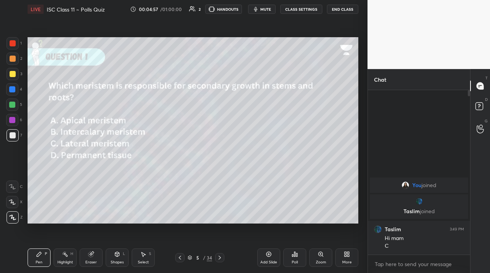
click at [16, 104] on div at bounding box center [12, 104] width 12 height 12
click at [220, 261] on div at bounding box center [219, 257] width 9 height 9
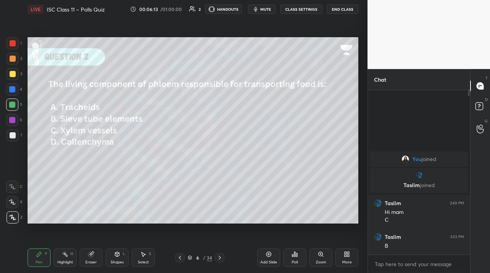
drag, startPoint x: 218, startPoint y: 256, endPoint x: 210, endPoint y: 239, distance: 19.0
click at [219, 256] on icon at bounding box center [220, 257] width 6 height 6
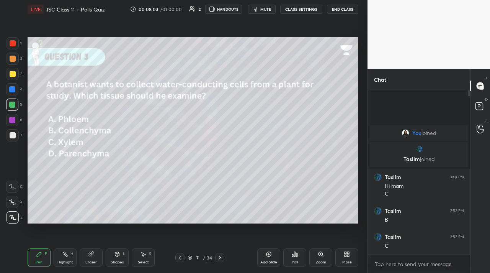
drag, startPoint x: 222, startPoint y: 261, endPoint x: 220, endPoint y: 254, distance: 8.0
click at [221, 258] on div at bounding box center [219, 257] width 9 height 9
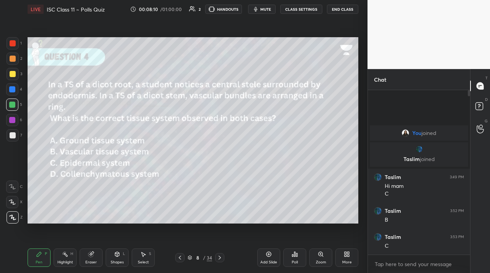
click at [61, 251] on div "Highlight H" at bounding box center [65, 257] width 23 height 18
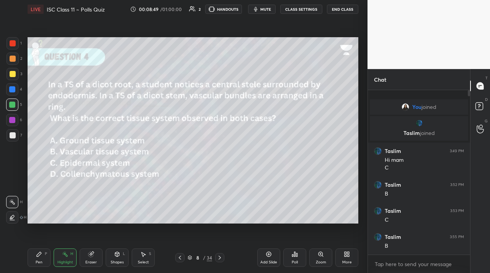
click at [45, 261] on div "Pen P" at bounding box center [39, 257] width 23 height 18
click at [220, 260] on icon at bounding box center [220, 257] width 6 height 6
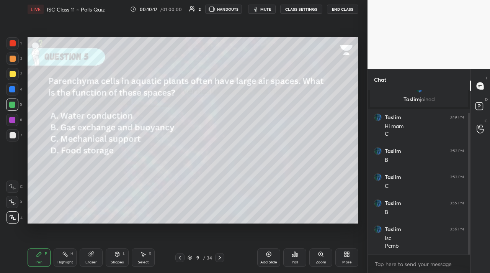
scroll to position [52, 0]
click at [219, 258] on icon at bounding box center [220, 257] width 6 height 6
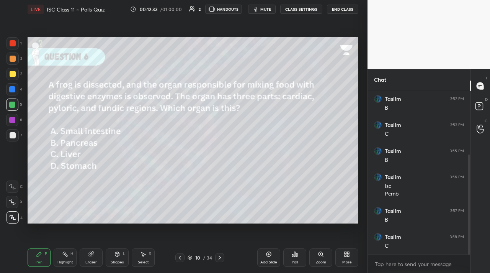
scroll to position [106, 0]
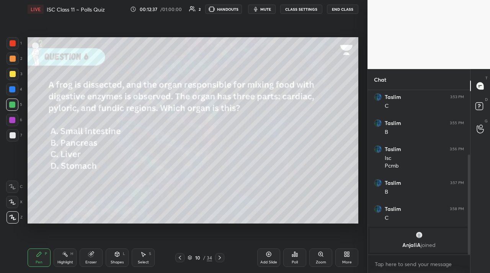
click at [218, 256] on icon at bounding box center [220, 257] width 6 height 6
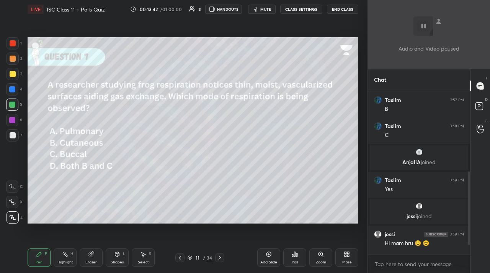
scroll to position [210, 0]
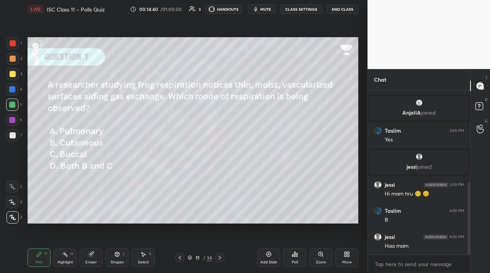
click at [217, 256] on icon at bounding box center [220, 257] width 6 height 6
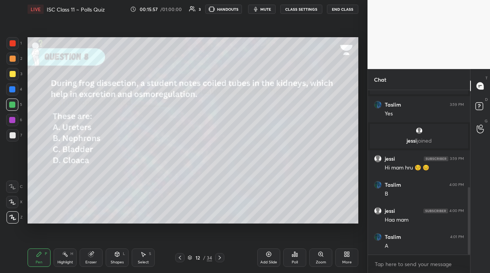
click at [64, 258] on div "Highlight H" at bounding box center [65, 257] width 23 height 18
drag, startPoint x: 89, startPoint y: 261, endPoint x: 125, endPoint y: 244, distance: 40.0
click at [89, 260] on div "Eraser" at bounding box center [90, 262] width 11 height 4
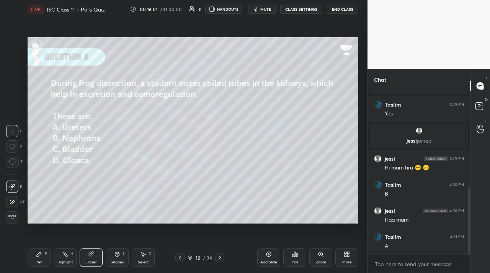
click at [36, 259] on div "Pen P" at bounding box center [39, 257] width 23 height 18
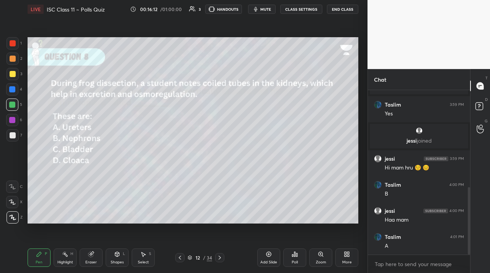
drag, startPoint x: 12, startPoint y: 121, endPoint x: 14, endPoint y: 125, distance: 4.6
click at [12, 121] on div at bounding box center [12, 120] width 6 height 6
click at [64, 259] on div "Highlight H" at bounding box center [65, 257] width 23 height 18
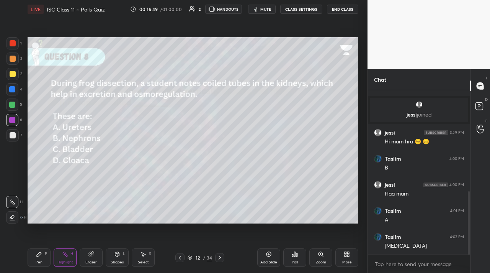
click at [17, 75] on div at bounding box center [13, 74] width 12 height 12
drag, startPoint x: 38, startPoint y: 259, endPoint x: 49, endPoint y: 238, distance: 24.3
click at [38, 260] on div "Pen P" at bounding box center [39, 257] width 23 height 18
click at [218, 256] on icon at bounding box center [220, 257] width 6 height 6
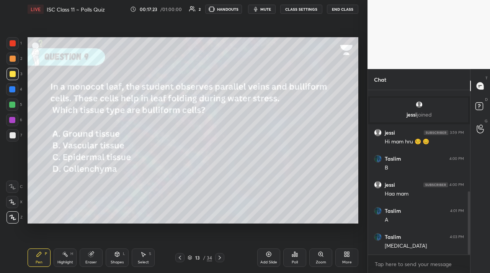
drag, startPoint x: 14, startPoint y: 104, endPoint x: 24, endPoint y: 102, distance: 10.5
click at [14, 103] on div at bounding box center [12, 105] width 6 height 6
click at [65, 256] on div "Highlight H" at bounding box center [65, 257] width 23 height 18
drag, startPoint x: 91, startPoint y: 259, endPoint x: 100, endPoint y: 244, distance: 18.2
click at [92, 258] on div "Eraser" at bounding box center [91, 257] width 23 height 18
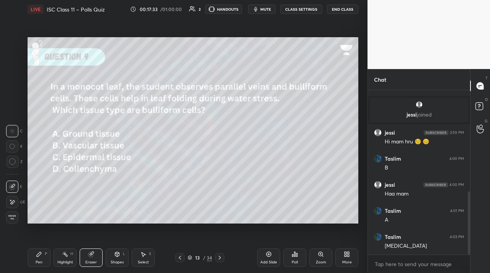
click at [43, 256] on div "Pen P" at bounding box center [39, 257] width 23 height 18
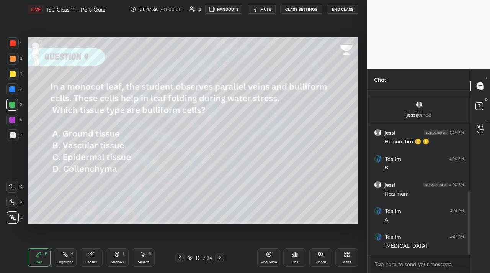
drag, startPoint x: 91, startPoint y: 258, endPoint x: 88, endPoint y: 241, distance: 17.2
click at [90, 257] on div "Eraser" at bounding box center [91, 257] width 23 height 18
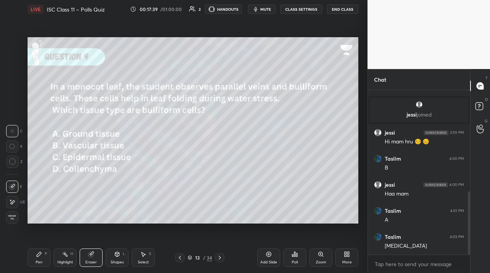
click at [34, 259] on div "Pen P" at bounding box center [39, 257] width 23 height 18
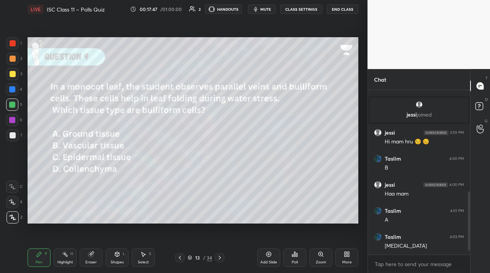
scroll to position [289, 0]
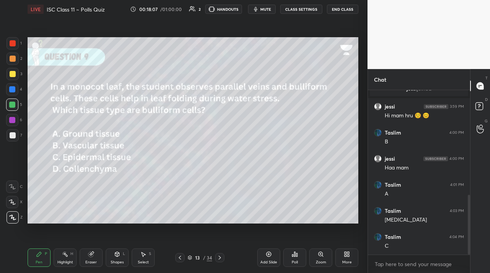
click at [217, 257] on icon at bounding box center [220, 257] width 6 height 6
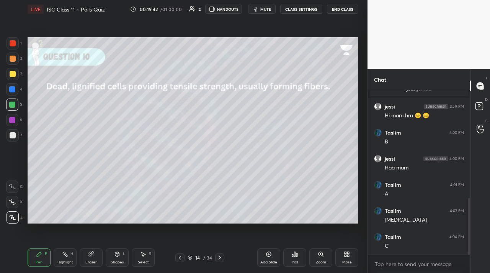
scroll to position [315, 0]
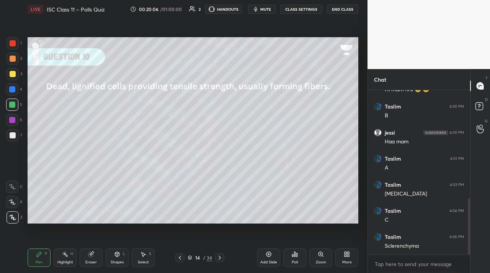
click at [220, 260] on icon at bounding box center [220, 257] width 6 height 6
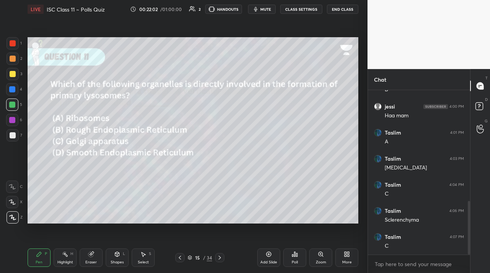
scroll to position [367, 0]
drag, startPoint x: 179, startPoint y: 258, endPoint x: 171, endPoint y: 243, distance: 17.0
click at [178, 257] on icon at bounding box center [180, 257] width 6 height 6
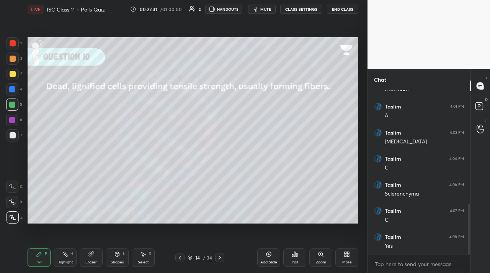
click at [217, 254] on icon at bounding box center [220, 257] width 6 height 6
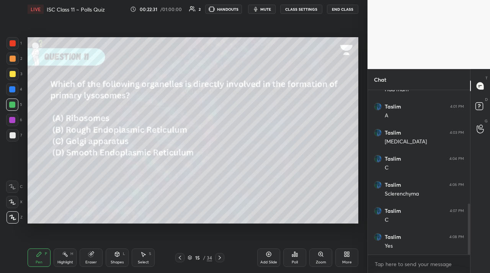
click at [218, 255] on icon at bounding box center [220, 257] width 6 height 6
click at [13, 135] on div at bounding box center [13, 135] width 6 height 6
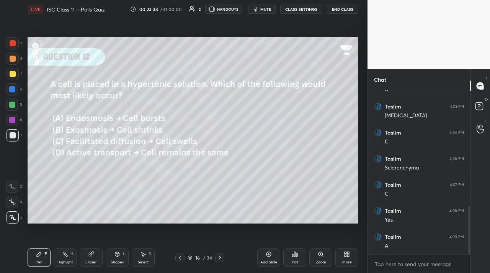
click at [14, 105] on div at bounding box center [12, 105] width 6 height 6
drag, startPoint x: 13, startPoint y: 75, endPoint x: 21, endPoint y: 76, distance: 7.3
click at [13, 75] on div at bounding box center [13, 74] width 6 height 6
click at [75, 259] on div "Highlight H" at bounding box center [65, 257] width 23 height 18
click at [93, 258] on div "Eraser" at bounding box center [91, 257] width 23 height 18
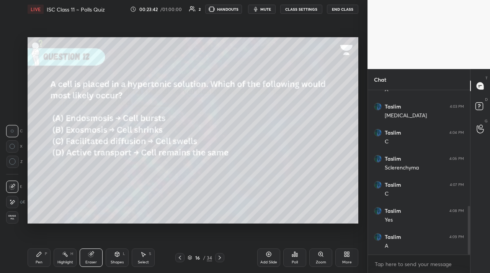
click at [64, 254] on icon at bounding box center [65, 254] width 6 height 6
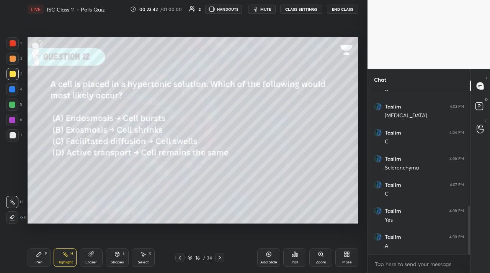
click at [10, 211] on div at bounding box center [12, 217] width 12 height 12
drag, startPoint x: 9, startPoint y: 93, endPoint x: 11, endPoint y: 89, distance: 5.0
click at [10, 93] on div at bounding box center [12, 89] width 12 height 12
click at [12, 88] on div at bounding box center [12, 89] width 6 height 6
drag, startPoint x: 7, startPoint y: 46, endPoint x: 20, endPoint y: 47, distance: 13.0
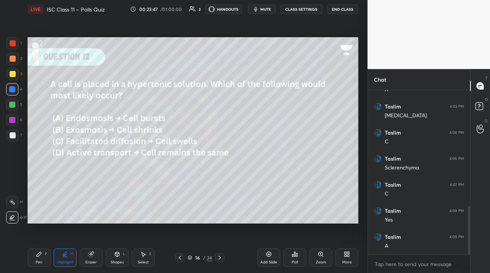
click at [8, 46] on div at bounding box center [13, 43] width 12 height 12
click at [9, 89] on div at bounding box center [12, 89] width 6 height 6
drag, startPoint x: 13, startPoint y: 49, endPoint x: 25, endPoint y: 51, distance: 12.4
click at [15, 48] on div "1" at bounding box center [14, 44] width 15 height 15
click at [34, 258] on div "Pen P" at bounding box center [39, 257] width 23 height 18
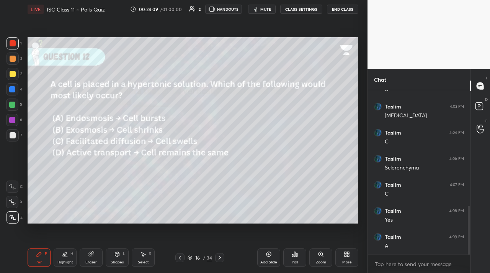
scroll to position [419, 0]
click at [69, 255] on div "Highlight H" at bounding box center [65, 257] width 23 height 18
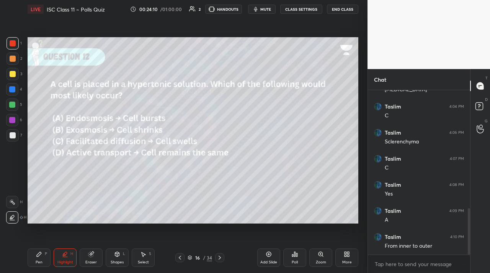
drag, startPoint x: 17, startPoint y: 205, endPoint x: 16, endPoint y: 197, distance: 8.1
click at [17, 205] on div at bounding box center [12, 202] width 12 height 12
drag, startPoint x: 11, startPoint y: 51, endPoint x: 22, endPoint y: 60, distance: 14.7
click at [15, 58] on div "1 2 3 4 5 6 7" at bounding box center [14, 90] width 16 height 107
click at [9, 55] on div at bounding box center [13, 58] width 12 height 12
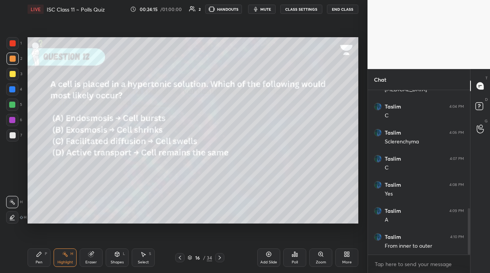
click at [13, 134] on div at bounding box center [13, 135] width 6 height 6
drag, startPoint x: 6, startPoint y: 108, endPoint x: 26, endPoint y: 108, distance: 20.7
click at [8, 108] on div at bounding box center [12, 104] width 12 height 12
click at [38, 251] on div "Pen P" at bounding box center [39, 257] width 23 height 18
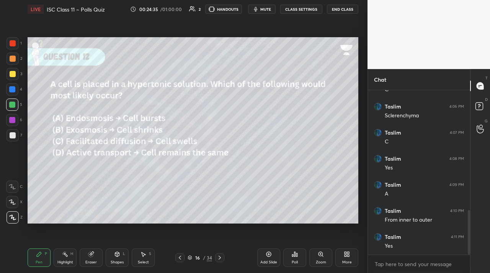
drag, startPoint x: 117, startPoint y: 257, endPoint x: 111, endPoint y: 251, distance: 8.7
click at [115, 256] on icon at bounding box center [117, 254] width 6 height 6
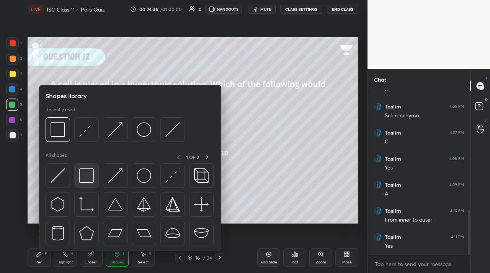
click at [78, 183] on div at bounding box center [86, 175] width 25 height 25
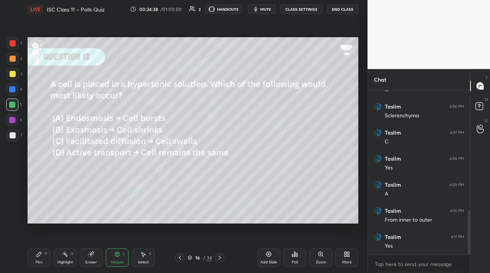
drag, startPoint x: 221, startPoint y: 256, endPoint x: 216, endPoint y: 249, distance: 8.4
click at [220, 256] on icon at bounding box center [220, 257] width 6 height 6
click at [66, 261] on div "Highlight" at bounding box center [65, 262] width 16 height 4
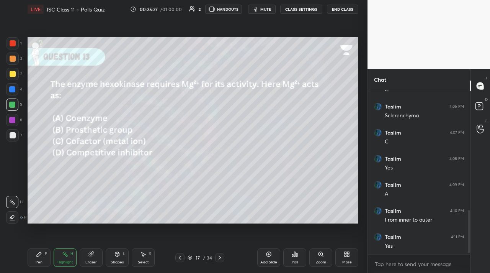
scroll to position [471, 0]
drag, startPoint x: 12, startPoint y: 74, endPoint x: 5, endPoint y: 86, distance: 14.4
click at [12, 74] on div at bounding box center [13, 74] width 6 height 6
drag, startPoint x: 41, startPoint y: 252, endPoint x: 37, endPoint y: 244, distance: 8.9
click at [41, 251] on icon at bounding box center [39, 254] width 6 height 6
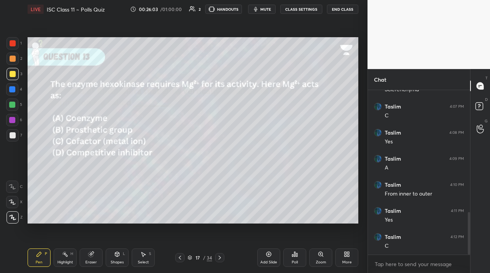
drag, startPoint x: 10, startPoint y: 110, endPoint x: 15, endPoint y: 115, distance: 7.6
click at [10, 109] on div "5" at bounding box center [14, 105] width 16 height 15
click at [112, 252] on div "Shapes L" at bounding box center [117, 257] width 23 height 18
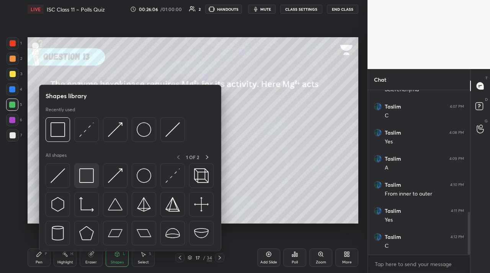
click at [84, 174] on img at bounding box center [86, 175] width 15 height 15
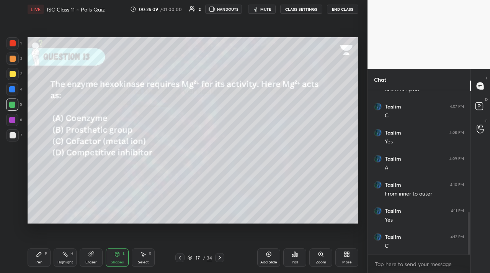
click at [42, 257] on div "Pen P" at bounding box center [39, 257] width 23 height 18
click at [220, 257] on icon at bounding box center [220, 257] width 6 height 6
click at [112, 261] on div "Shapes" at bounding box center [117, 262] width 13 height 4
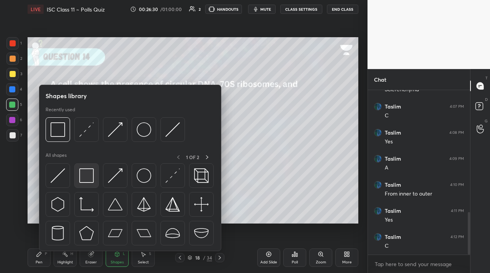
drag, startPoint x: 90, startPoint y: 192, endPoint x: 89, endPoint y: 187, distance: 5.0
click at [90, 192] on div at bounding box center [130, 206] width 169 height 86
click at [14, 105] on div at bounding box center [12, 105] width 6 height 6
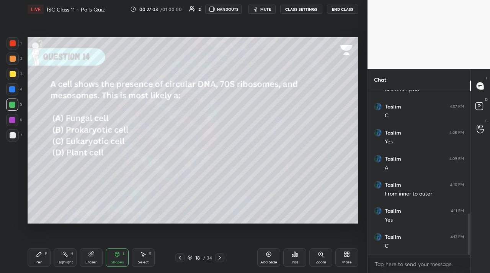
scroll to position [497, 0]
drag, startPoint x: 33, startPoint y: 256, endPoint x: 21, endPoint y: 243, distance: 17.9
click at [33, 256] on div "Pen P" at bounding box center [39, 257] width 23 height 18
click at [216, 257] on div at bounding box center [219, 257] width 9 height 9
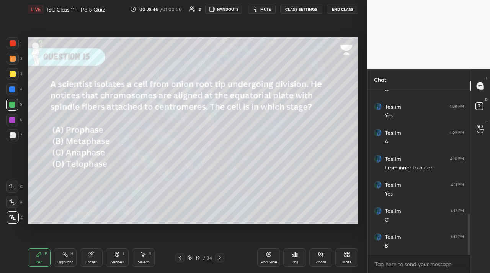
click at [72, 253] on div "Highlight H" at bounding box center [65, 257] width 23 height 18
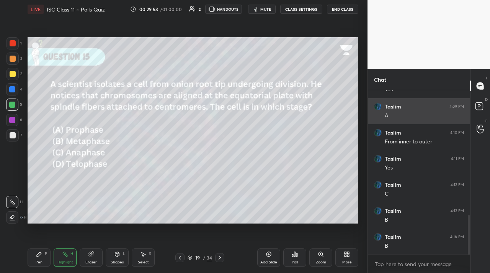
scroll to position [531, 0]
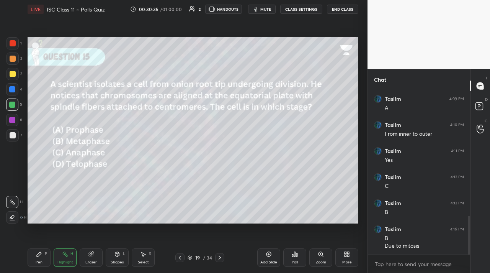
drag, startPoint x: 31, startPoint y: 265, endPoint x: 48, endPoint y: 236, distance: 34.2
click at [33, 264] on div "Pen P" at bounding box center [39, 257] width 23 height 18
drag, startPoint x: 127, startPoint y: 257, endPoint x: 118, endPoint y: 255, distance: 9.3
click at [126, 257] on div "Shapes L" at bounding box center [117, 257] width 23 height 18
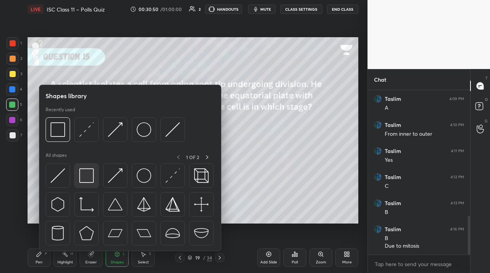
click at [91, 185] on div at bounding box center [86, 175] width 25 height 25
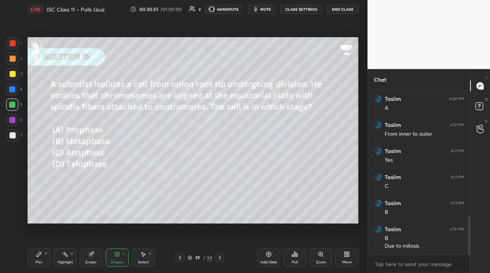
drag, startPoint x: 13, startPoint y: 151, endPoint x: 10, endPoint y: 147, distance: 5.5
click at [14, 152] on div "1 2 3 4 5 6 7 C X Z C X Z E E Erase all H H" at bounding box center [12, 130] width 25 height 186
click at [12, 135] on div at bounding box center [13, 135] width 12 height 12
click at [62, 257] on div "Highlight H" at bounding box center [65, 257] width 23 height 18
click at [0, 98] on div "1 2 3 4 5 6 7 C X Z C X Z E E Erase all H H" at bounding box center [12, 130] width 25 height 186
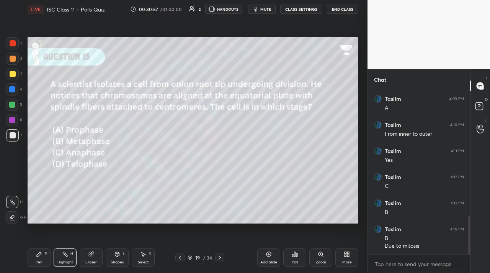
drag, startPoint x: 7, startPoint y: 105, endPoint x: 23, endPoint y: 119, distance: 21.2
click at [7, 105] on div at bounding box center [12, 104] width 12 height 12
drag, startPoint x: 114, startPoint y: 261, endPoint x: 110, endPoint y: 253, distance: 8.9
click at [115, 260] on div "Shapes" at bounding box center [117, 262] width 13 height 4
click at [31, 255] on div "Pen P" at bounding box center [39, 257] width 23 height 18
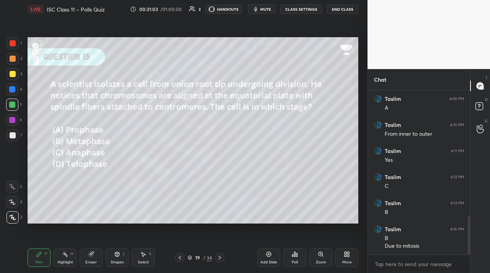
drag, startPoint x: 87, startPoint y: 255, endPoint x: 87, endPoint y: 243, distance: 12.6
click at [87, 252] on div "Eraser" at bounding box center [91, 257] width 23 height 18
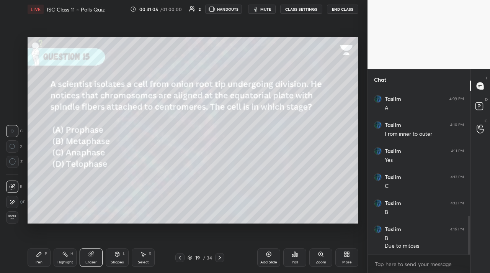
click at [41, 258] on div "Pen P" at bounding box center [39, 257] width 23 height 18
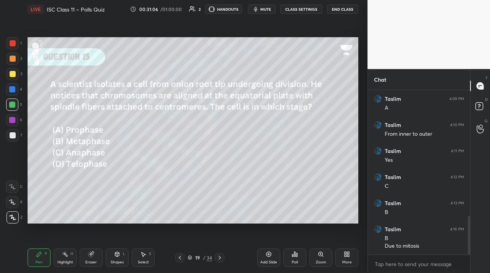
click at [210, 257] on div "34" at bounding box center [209, 257] width 5 height 7
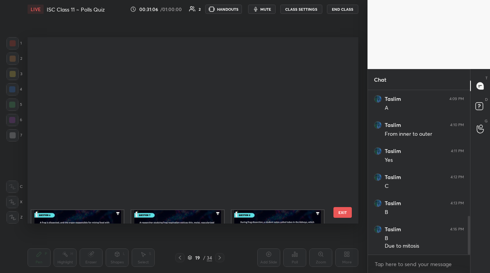
scroll to position [184, 327]
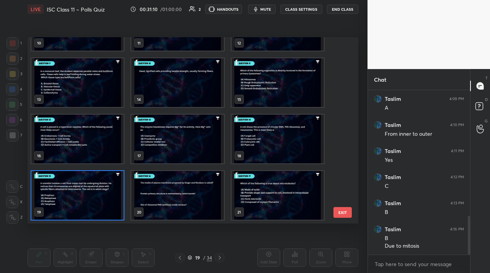
click at [332, 207] on div "10 11 12 13 14 15 16 17 18 19 20 21 22 23 24" at bounding box center [187, 130] width 318 height 186
click at [341, 213] on button "EXIT" at bounding box center [343, 212] width 18 height 11
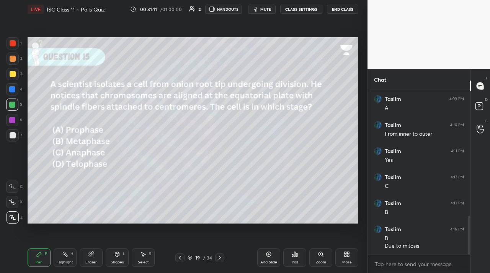
click at [220, 256] on icon at bounding box center [220, 257] width 6 height 6
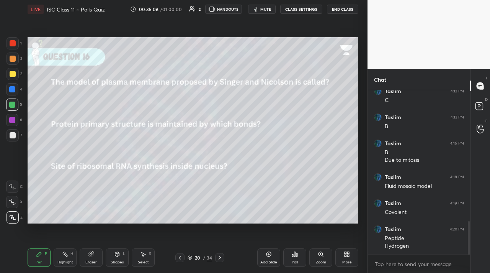
scroll to position [643, 0]
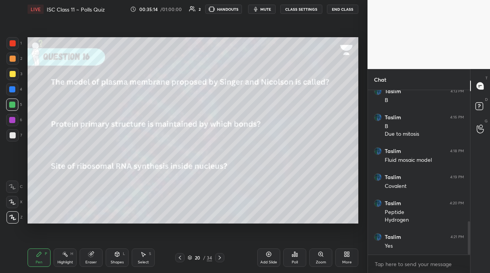
click at [221, 258] on icon at bounding box center [220, 257] width 6 height 6
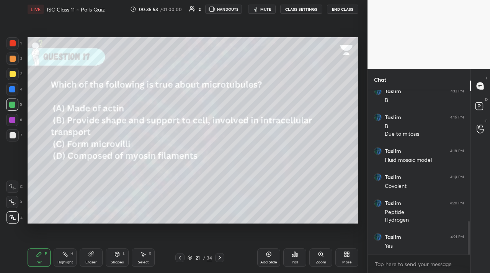
scroll to position [669, 0]
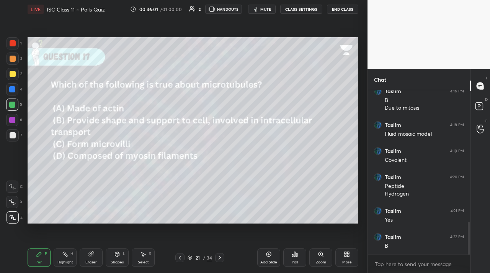
click at [110, 261] on div "Shapes L" at bounding box center [117, 257] width 23 height 18
click at [36, 256] on div "Pen P" at bounding box center [39, 257] width 23 height 18
click at [66, 249] on div "Highlight H" at bounding box center [65, 257] width 23 height 18
click at [15, 181] on div "1 2 3 4 5 6 7 C X Z C X Z E E Erase all H H" at bounding box center [12, 130] width 25 height 186
click at [8, 216] on div at bounding box center [12, 217] width 12 height 12
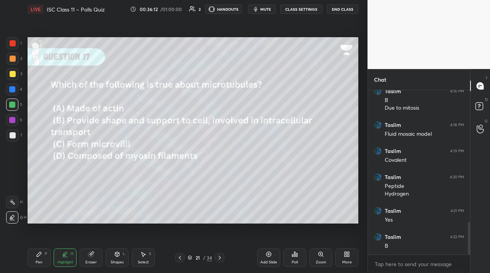
drag, startPoint x: 30, startPoint y: 261, endPoint x: 33, endPoint y: 252, distance: 9.3
click at [30, 260] on div "Pen P" at bounding box center [39, 257] width 23 height 18
click at [16, 76] on div at bounding box center [13, 74] width 12 height 12
click at [62, 254] on icon at bounding box center [65, 254] width 6 height 6
click at [9, 200] on div at bounding box center [12, 202] width 12 height 12
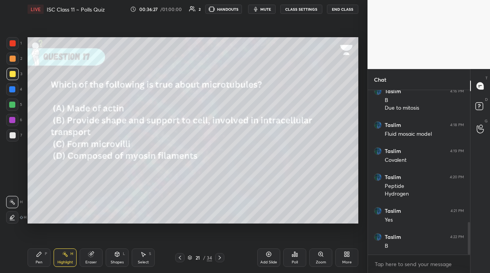
drag, startPoint x: 41, startPoint y: 259, endPoint x: 41, endPoint y: 255, distance: 3.9
click at [41, 258] on div "Pen P" at bounding box center [39, 257] width 23 height 18
drag, startPoint x: 15, startPoint y: 90, endPoint x: 23, endPoint y: 95, distance: 9.1
click at [16, 92] on div at bounding box center [12, 89] width 12 height 12
drag, startPoint x: 10, startPoint y: 134, endPoint x: 18, endPoint y: 134, distance: 8.8
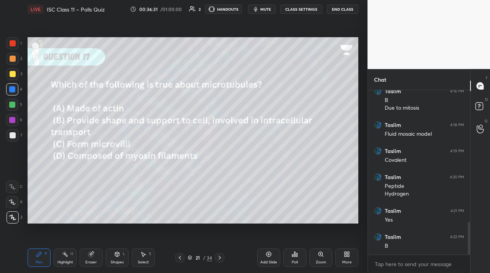
click at [11, 134] on div at bounding box center [13, 135] width 6 height 6
click at [66, 258] on div "Highlight H" at bounding box center [65, 257] width 23 height 18
click at [18, 125] on div "6" at bounding box center [14, 120] width 16 height 12
click at [8, 104] on div at bounding box center [12, 104] width 12 height 12
drag, startPoint x: 11, startPoint y: 219, endPoint x: 11, endPoint y: 214, distance: 5.0
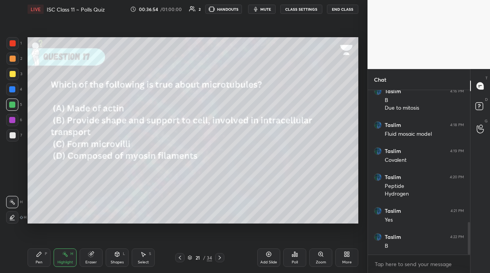
click at [11, 218] on icon at bounding box center [11, 218] width 2 height 1
click at [12, 202] on icon at bounding box center [12, 202] width 6 height 6
click at [11, 86] on div at bounding box center [12, 89] width 12 height 12
click at [11, 74] on div at bounding box center [13, 74] width 6 height 6
click at [219, 260] on div at bounding box center [219, 257] width 9 height 9
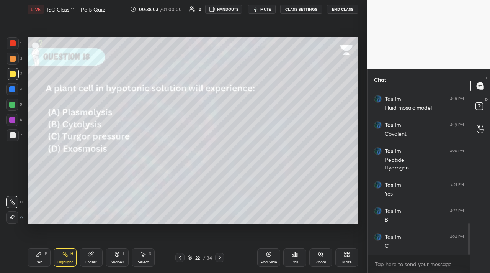
scroll to position [702, 0]
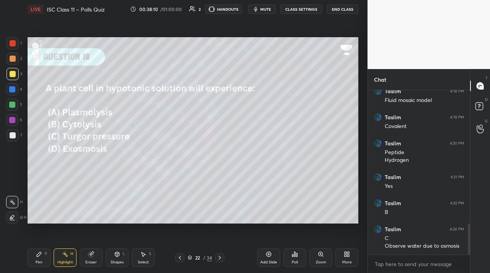
click at [45, 258] on div "Pen P" at bounding box center [39, 257] width 23 height 18
drag, startPoint x: 15, startPoint y: 108, endPoint x: 24, endPoint y: 103, distance: 10.1
click at [16, 108] on div at bounding box center [12, 104] width 12 height 12
click at [15, 131] on div at bounding box center [13, 135] width 12 height 12
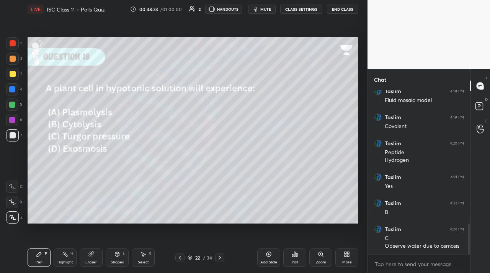
click at [13, 88] on div at bounding box center [12, 89] width 6 height 6
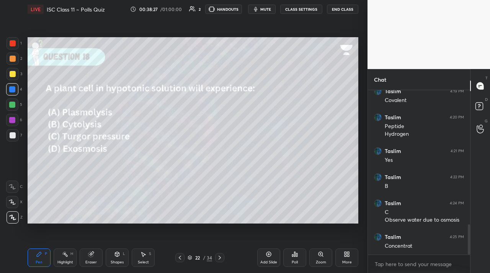
drag, startPoint x: 14, startPoint y: 77, endPoint x: 24, endPoint y: 73, distance: 10.2
click at [14, 76] on div at bounding box center [13, 74] width 6 height 6
drag, startPoint x: 15, startPoint y: 94, endPoint x: 26, endPoint y: 130, distance: 37.3
click at [14, 93] on div at bounding box center [12, 89] width 12 height 12
drag, startPoint x: 57, startPoint y: 256, endPoint x: 51, endPoint y: 252, distance: 7.1
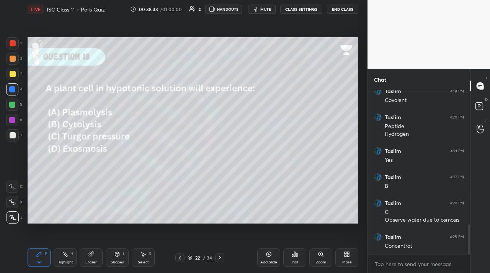
click at [57, 257] on div "Highlight H" at bounding box center [65, 257] width 23 height 18
click at [11, 221] on div at bounding box center [12, 217] width 12 height 12
click at [15, 44] on div at bounding box center [13, 43] width 6 height 6
drag, startPoint x: 38, startPoint y: 258, endPoint x: 40, endPoint y: 225, distance: 32.6
click at [38, 257] on div "Pen P" at bounding box center [39, 257] width 23 height 18
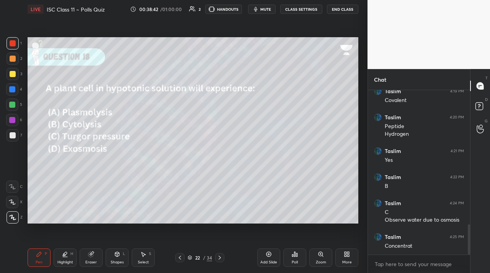
click at [12, 75] on div at bounding box center [13, 74] width 6 height 6
drag, startPoint x: 12, startPoint y: 86, endPoint x: 26, endPoint y: 86, distance: 13.8
click at [13, 86] on div at bounding box center [12, 89] width 12 height 12
drag, startPoint x: 10, startPoint y: 115, endPoint x: 19, endPoint y: 120, distance: 10.1
click at [11, 117] on div at bounding box center [12, 120] width 12 height 12
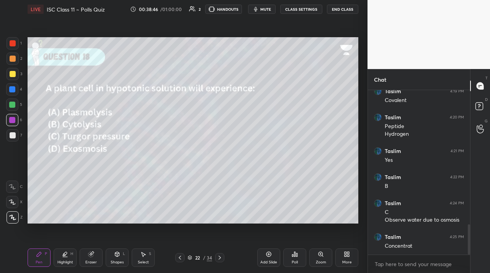
drag, startPoint x: 8, startPoint y: 87, endPoint x: 10, endPoint y: 94, distance: 7.5
click at [9, 88] on div at bounding box center [12, 89] width 12 height 12
click at [63, 254] on div "Highlight H" at bounding box center [65, 257] width 23 height 18
click at [10, 70] on div at bounding box center [13, 74] width 12 height 12
click at [38, 251] on icon at bounding box center [39, 254] width 6 height 6
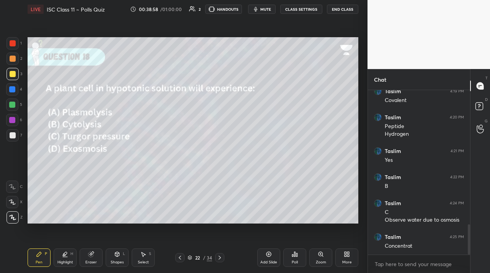
drag, startPoint x: 14, startPoint y: 58, endPoint x: 14, endPoint y: 54, distance: 4.2
click at [14, 58] on div at bounding box center [13, 59] width 6 height 6
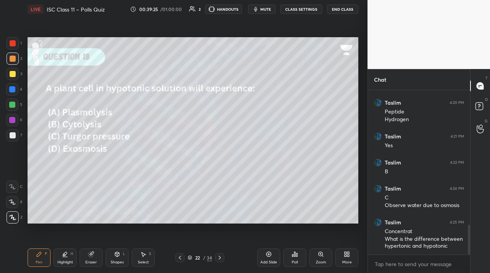
click at [97, 257] on div "Eraser" at bounding box center [91, 257] width 23 height 18
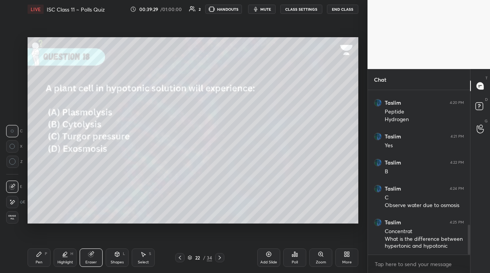
drag, startPoint x: 36, startPoint y: 256, endPoint x: 52, endPoint y: 229, distance: 31.1
click at [37, 255] on div "Pen P" at bounding box center [39, 257] width 23 height 18
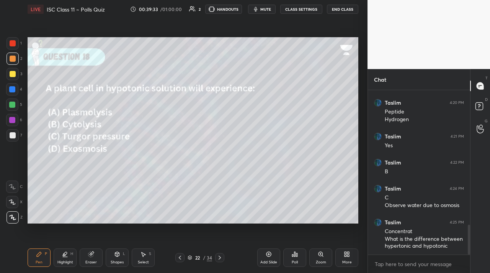
drag, startPoint x: 62, startPoint y: 255, endPoint x: 59, endPoint y: 251, distance: 5.3
click at [62, 254] on icon at bounding box center [65, 254] width 6 height 6
drag, startPoint x: 13, startPoint y: 206, endPoint x: 25, endPoint y: 202, distance: 12.4
click at [13, 205] on div at bounding box center [12, 202] width 12 height 12
drag, startPoint x: 220, startPoint y: 256, endPoint x: 209, endPoint y: 242, distance: 18.5
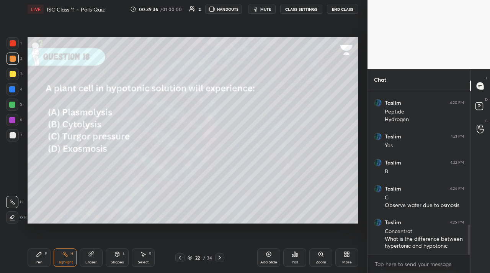
click at [218, 255] on icon at bounding box center [220, 257] width 6 height 6
drag, startPoint x: 177, startPoint y: 255, endPoint x: 215, endPoint y: 252, distance: 37.7
click at [183, 254] on div at bounding box center [179, 257] width 9 height 9
click at [269, 251] on div "Add Slide" at bounding box center [268, 257] width 23 height 18
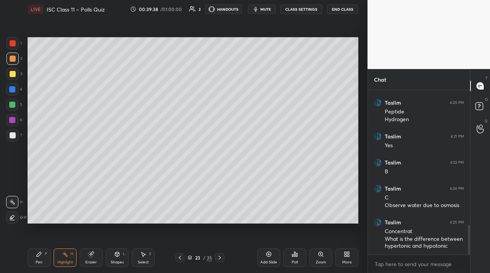
click at [13, 51] on div "1" at bounding box center [14, 44] width 15 height 15
click at [43, 257] on div "Pen P" at bounding box center [39, 257] width 23 height 18
click at [100, 257] on div "Eraser" at bounding box center [91, 257] width 23 height 18
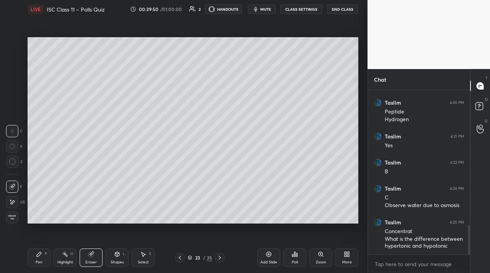
drag, startPoint x: 113, startPoint y: 259, endPoint x: 107, endPoint y: 253, distance: 8.9
click at [111, 257] on div "Shapes L" at bounding box center [117, 257] width 23 height 18
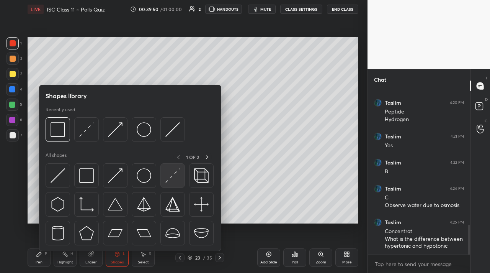
click at [167, 183] on div at bounding box center [173, 175] width 25 height 25
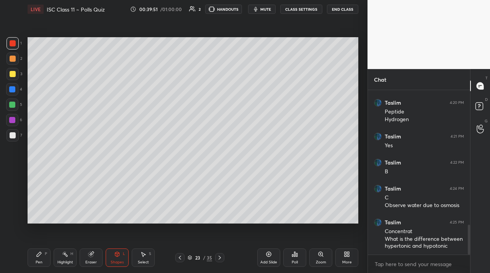
drag, startPoint x: 11, startPoint y: 140, endPoint x: 21, endPoint y: 134, distance: 11.9
click at [12, 140] on div at bounding box center [13, 135] width 12 height 12
click at [36, 252] on icon at bounding box center [39, 254] width 6 height 6
click at [13, 104] on div at bounding box center [12, 105] width 6 height 6
click at [11, 88] on div at bounding box center [12, 89] width 6 height 6
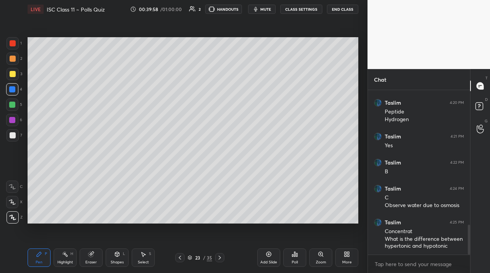
click at [65, 249] on div "Highlight H" at bounding box center [65, 257] width 23 height 18
click at [12, 218] on div at bounding box center [12, 217] width 12 height 12
click at [16, 50] on div "1" at bounding box center [14, 44] width 15 height 15
click at [37, 251] on div "Pen P" at bounding box center [39, 257] width 23 height 18
click at [10, 74] on div at bounding box center [13, 74] width 6 height 6
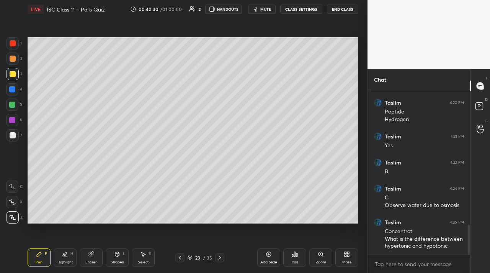
click at [14, 45] on div at bounding box center [13, 43] width 6 height 6
drag, startPoint x: 11, startPoint y: 114, endPoint x: 17, endPoint y: 117, distance: 6.9
click at [12, 114] on div at bounding box center [12, 120] width 12 height 12
click at [14, 104] on div at bounding box center [12, 105] width 6 height 6
click at [11, 90] on div at bounding box center [12, 89] width 6 height 6
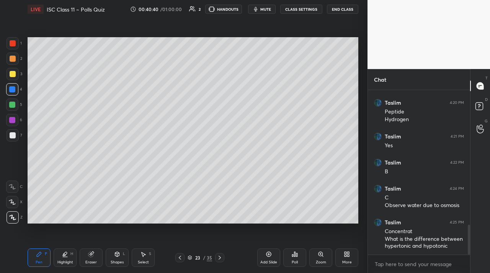
drag, startPoint x: 63, startPoint y: 254, endPoint x: 63, endPoint y: 249, distance: 5.4
click at [63, 254] on icon at bounding box center [65, 254] width 4 height 4
drag, startPoint x: 16, startPoint y: 41, endPoint x: 19, endPoint y: 44, distance: 4.1
click at [17, 43] on div at bounding box center [13, 43] width 12 height 12
click at [40, 255] on icon at bounding box center [39, 254] width 6 height 6
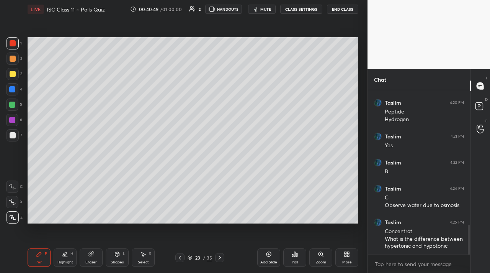
click at [11, 71] on div at bounding box center [13, 74] width 12 height 12
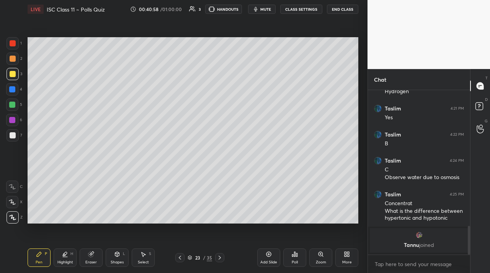
drag, startPoint x: 94, startPoint y: 257, endPoint x: 98, endPoint y: 252, distance: 6.3
click at [95, 256] on div "Eraser" at bounding box center [91, 257] width 23 height 18
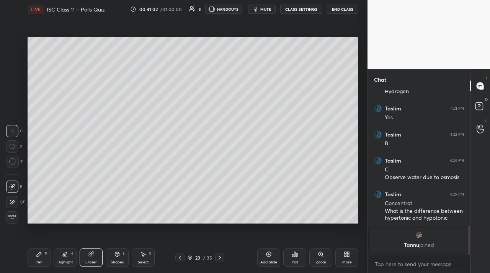
drag, startPoint x: 41, startPoint y: 254, endPoint x: 56, endPoint y: 249, distance: 15.9
click at [46, 253] on div "Pen P" at bounding box center [39, 257] width 23 height 18
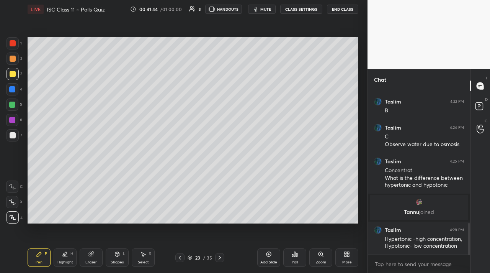
scroll to position [703, 0]
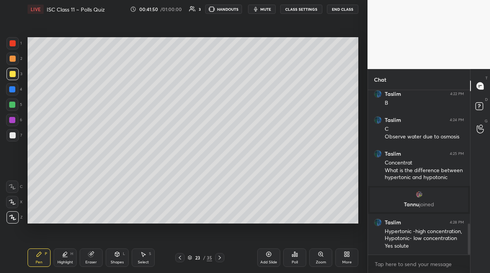
drag, startPoint x: 217, startPoint y: 259, endPoint x: 217, endPoint y: 249, distance: 9.2
click at [217, 259] on icon at bounding box center [220, 257] width 6 height 6
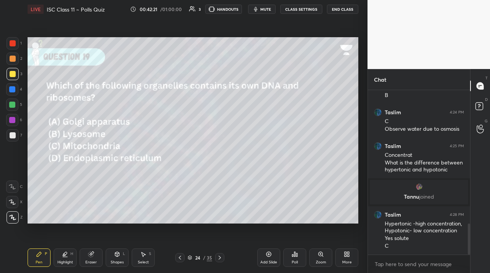
scroll to position [737, 0]
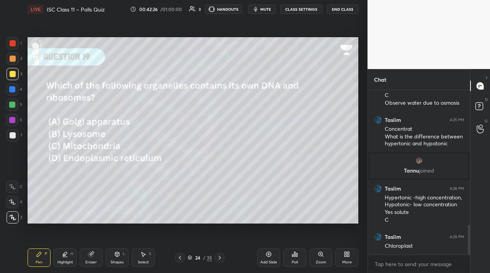
drag, startPoint x: 10, startPoint y: 107, endPoint x: 22, endPoint y: 107, distance: 12.3
click at [10, 106] on div at bounding box center [12, 105] width 6 height 6
drag, startPoint x: 217, startPoint y: 256, endPoint x: 210, endPoint y: 244, distance: 13.2
click at [216, 255] on div at bounding box center [219, 257] width 9 height 9
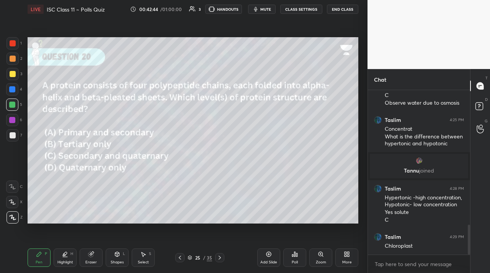
drag, startPoint x: 65, startPoint y: 254, endPoint x: 72, endPoint y: 248, distance: 10.3
click at [64, 254] on icon at bounding box center [65, 254] width 6 height 6
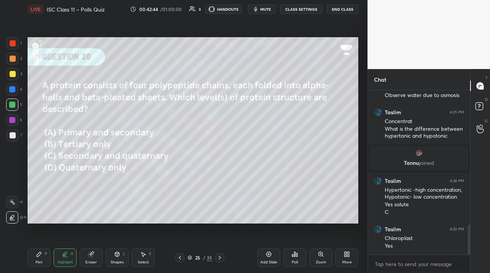
drag, startPoint x: 13, startPoint y: 207, endPoint x: 11, endPoint y: 193, distance: 14.0
click at [13, 205] on div at bounding box center [12, 202] width 12 height 12
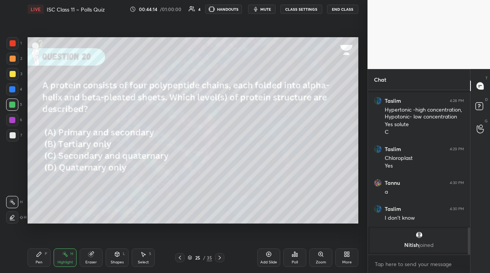
drag, startPoint x: 41, startPoint y: 256, endPoint x: 59, endPoint y: 230, distance: 31.1
click at [43, 252] on div "Pen P" at bounding box center [39, 257] width 23 height 18
drag, startPoint x: 91, startPoint y: 252, endPoint x: 119, endPoint y: 223, distance: 40.4
click at [93, 251] on icon at bounding box center [91, 254] width 6 height 6
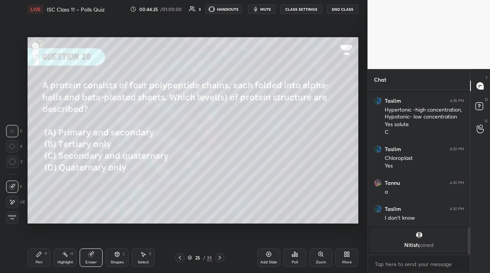
drag, startPoint x: 46, startPoint y: 252, endPoint x: 59, endPoint y: 243, distance: 15.4
click at [48, 251] on div "Pen P" at bounding box center [39, 257] width 23 height 18
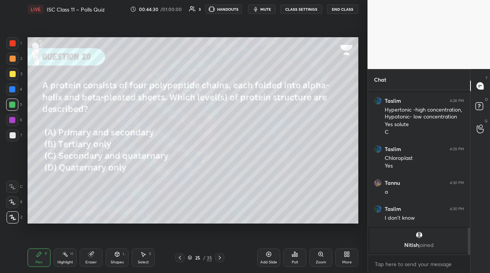
drag, startPoint x: 111, startPoint y: 257, endPoint x: 114, endPoint y: 254, distance: 4.3
click at [111, 257] on div "Shapes L" at bounding box center [117, 257] width 23 height 18
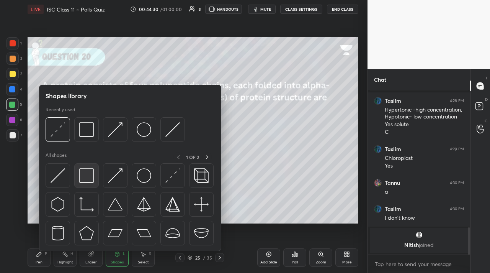
click at [85, 185] on div at bounding box center [86, 175] width 25 height 25
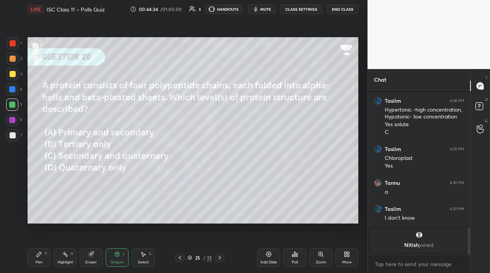
click at [221, 256] on icon at bounding box center [220, 257] width 6 height 6
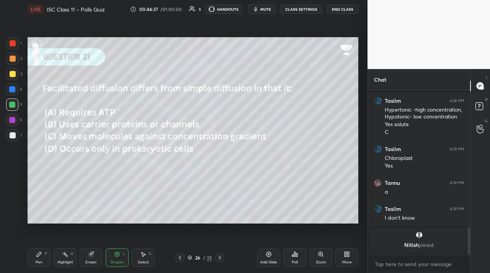
click at [48, 256] on div "Pen P Highlight H Eraser Shapes L Select S" at bounding box center [85, 257] width 115 height 18
drag, startPoint x: 37, startPoint y: 256, endPoint x: 38, endPoint y: 252, distance: 4.5
click at [38, 255] on icon at bounding box center [39, 254] width 5 height 5
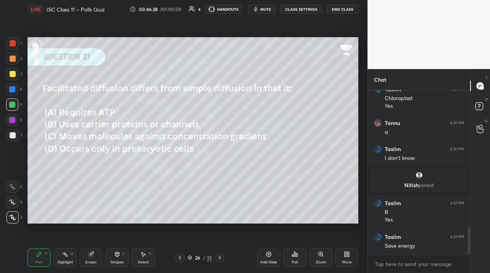
scroll to position [876, 0]
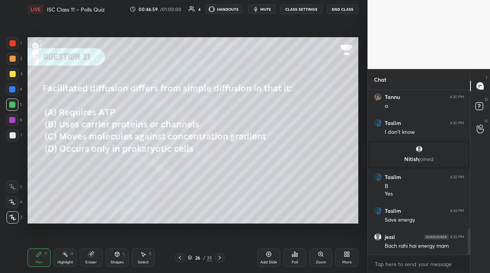
drag, startPoint x: 117, startPoint y: 259, endPoint x: 118, endPoint y: 254, distance: 4.4
click at [118, 257] on div "Shapes L" at bounding box center [117, 257] width 23 height 18
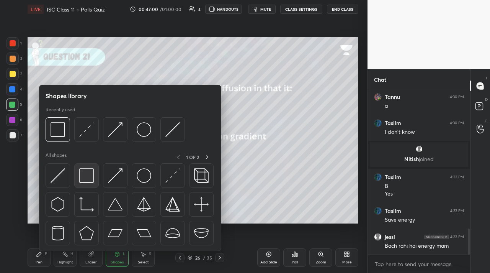
click at [81, 166] on div at bounding box center [86, 175] width 25 height 25
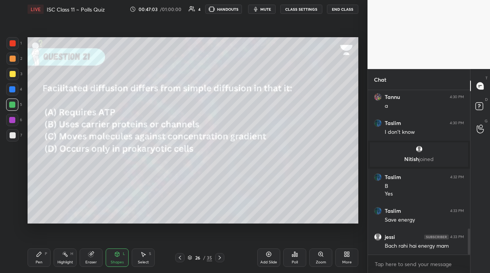
click at [28, 262] on div "LIVE ISC Class 11 ~ Polls Quiz 00:47:03 / 01:00:00 4 HANDOUTS mute CLASS SETTIN…" at bounding box center [193, 136] width 337 height 273
click at [37, 257] on div "Pen P" at bounding box center [39, 257] width 23 height 18
click at [221, 261] on div at bounding box center [219, 257] width 9 height 9
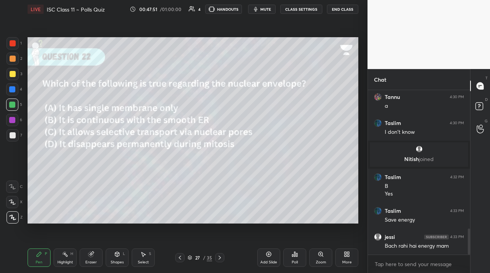
scroll to position [902, 0]
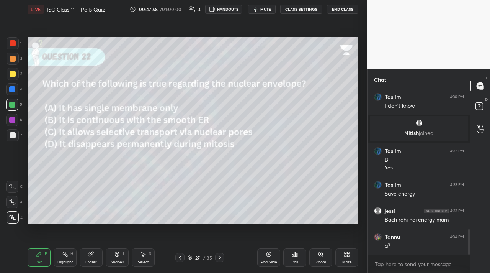
click at [13, 139] on div at bounding box center [13, 135] width 12 height 12
click at [8, 93] on div at bounding box center [12, 89] width 12 height 12
click at [12, 103] on div at bounding box center [12, 104] width 12 height 12
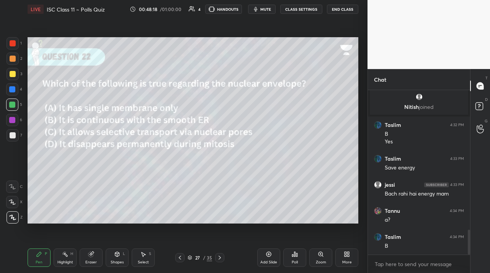
click at [20, 137] on div "7" at bounding box center [15, 135] width 16 height 12
click at [7, 76] on div "1 2 3 4 5 6 7 C X Z C X Z E E Erase all H H" at bounding box center [12, 130] width 25 height 186
click at [11, 57] on div at bounding box center [13, 59] width 6 height 6
drag, startPoint x: 120, startPoint y: 260, endPoint x: 113, endPoint y: 251, distance: 10.7
click at [119, 258] on div "Shapes L" at bounding box center [117, 257] width 23 height 18
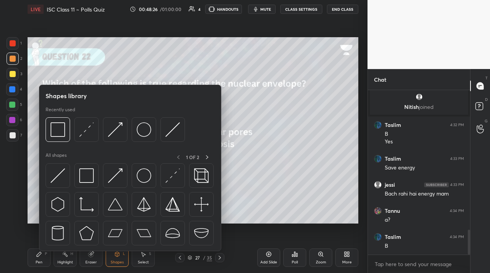
click at [11, 49] on div at bounding box center [13, 43] width 12 height 12
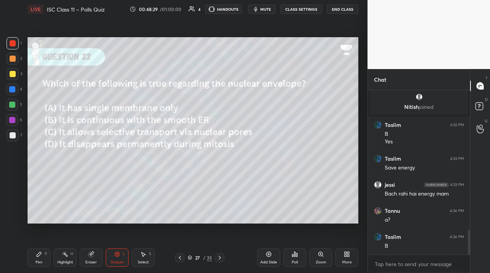
click at [38, 254] on icon at bounding box center [39, 254] width 5 height 5
drag, startPoint x: 40, startPoint y: 256, endPoint x: 36, endPoint y: 251, distance: 6.6
click at [40, 255] on icon at bounding box center [39, 254] width 6 height 6
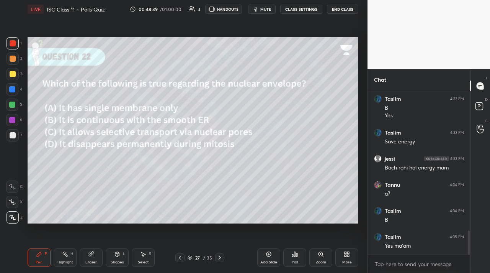
click at [112, 256] on div "Shapes L" at bounding box center [117, 257] width 23 height 18
click at [10, 92] on div at bounding box center [12, 89] width 6 height 6
drag, startPoint x: 15, startPoint y: 104, endPoint x: 23, endPoint y: 117, distance: 15.3
click at [15, 104] on div at bounding box center [12, 105] width 6 height 6
drag, startPoint x: 34, startPoint y: 256, endPoint x: 37, endPoint y: 228, distance: 27.4
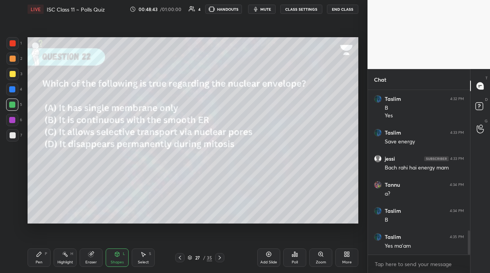
click at [35, 251] on div "Pen P" at bounding box center [39, 257] width 23 height 18
click at [268, 256] on icon at bounding box center [269, 254] width 6 height 6
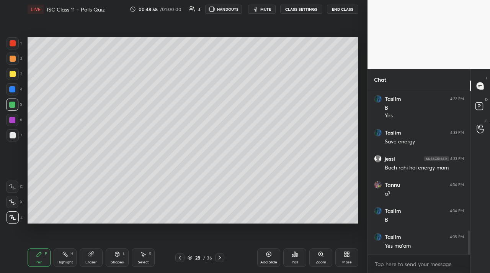
drag, startPoint x: 116, startPoint y: 258, endPoint x: 104, endPoint y: 257, distance: 11.9
click at [116, 257] on div "Shapes L" at bounding box center [117, 257] width 23 height 18
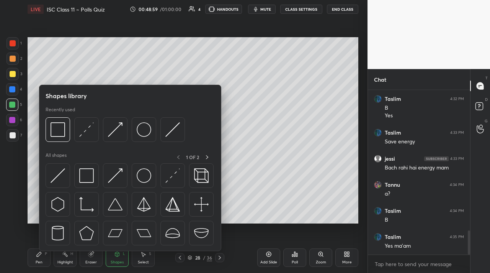
drag, startPoint x: 89, startPoint y: 257, endPoint x: 87, endPoint y: 254, distance: 4.1
click at [90, 257] on div "Eraser" at bounding box center [91, 257] width 23 height 18
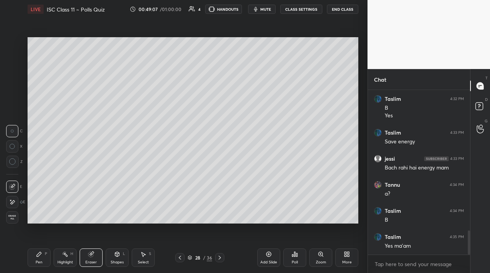
click at [41, 260] on div "Pen" at bounding box center [39, 262] width 7 height 4
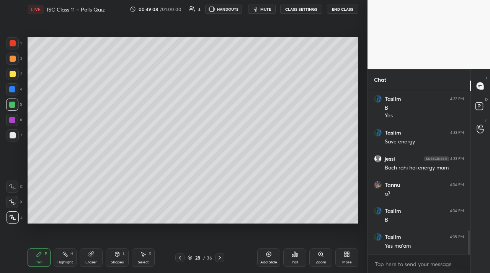
click at [10, 73] on div at bounding box center [13, 74] width 12 height 12
click at [75, 249] on div "Highlight H" at bounding box center [65, 257] width 23 height 18
click at [13, 52] on div "1" at bounding box center [14, 44] width 15 height 15
drag, startPoint x: 184, startPoint y: 257, endPoint x: 169, endPoint y: 241, distance: 22.2
click at [181, 255] on div at bounding box center [179, 257] width 9 height 9
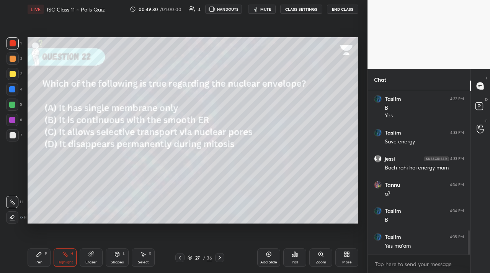
click at [222, 255] on div at bounding box center [219, 257] width 9 height 9
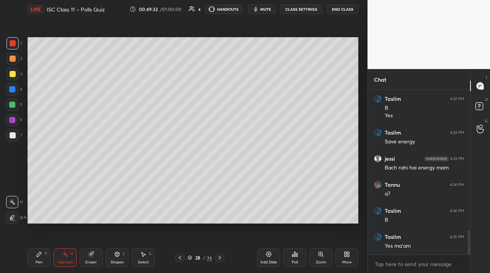
drag, startPoint x: 219, startPoint y: 257, endPoint x: 203, endPoint y: 237, distance: 25.7
click at [218, 256] on icon at bounding box center [220, 257] width 6 height 6
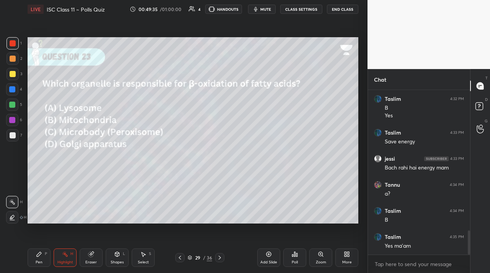
click at [32, 260] on div "Pen P" at bounding box center [39, 257] width 23 height 18
click at [34, 256] on div "Pen P" at bounding box center [39, 257] width 23 height 18
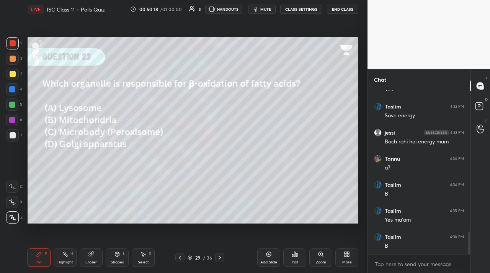
scroll to position [1007, 0]
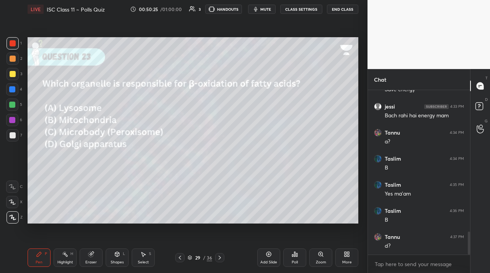
click at [13, 107] on div at bounding box center [12, 105] width 6 height 6
drag, startPoint x: 110, startPoint y: 259, endPoint x: 109, endPoint y: 252, distance: 6.6
click at [110, 257] on div "Shapes L" at bounding box center [117, 257] width 23 height 18
click at [35, 262] on div "Pen P" at bounding box center [39, 257] width 23 height 18
click at [69, 253] on div "Highlight H" at bounding box center [65, 257] width 23 height 18
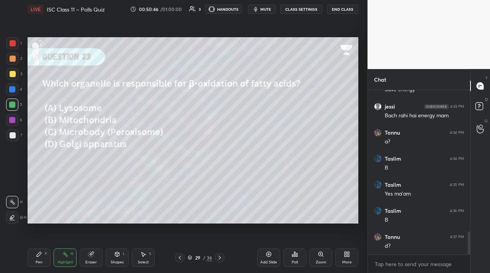
drag, startPoint x: 10, startPoint y: 139, endPoint x: 23, endPoint y: 133, distance: 14.6
click at [11, 138] on div at bounding box center [13, 135] width 12 height 12
drag, startPoint x: 221, startPoint y: 257, endPoint x: 218, endPoint y: 240, distance: 17.1
click at [221, 254] on div at bounding box center [219, 257] width 9 height 9
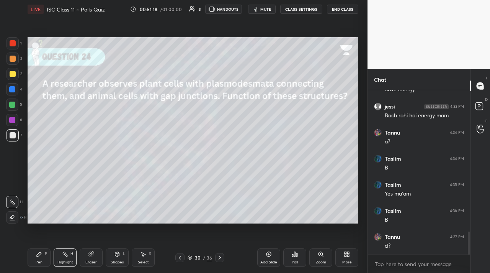
click at [43, 246] on div "Pen P Highlight H Eraser Shapes L Select S 30 / 36 Add Slide Poll Zoom More" at bounding box center [193, 257] width 331 height 31
click at [38, 257] on div "Pen P" at bounding box center [39, 257] width 23 height 18
click at [14, 118] on div at bounding box center [12, 120] width 6 height 6
drag, startPoint x: 62, startPoint y: 257, endPoint x: 67, endPoint y: 253, distance: 6.5
click at [66, 254] on div "Highlight H" at bounding box center [65, 257] width 23 height 18
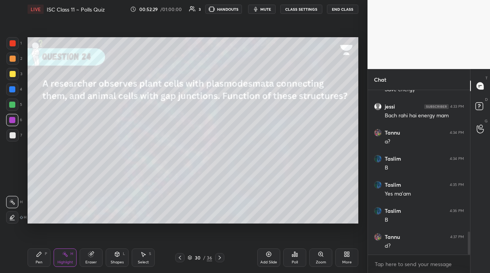
click at [40, 254] on icon at bounding box center [39, 254] width 6 height 6
click at [13, 102] on div at bounding box center [12, 105] width 6 height 6
click at [115, 262] on div "Shapes" at bounding box center [117, 262] width 13 height 4
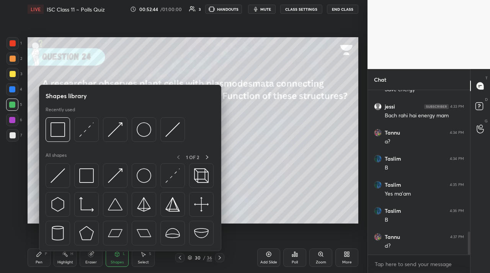
click at [3, 81] on div "1 2 3 4 5 6 7 C X Z C X Z E E Erase all H H" at bounding box center [12, 130] width 25 height 186
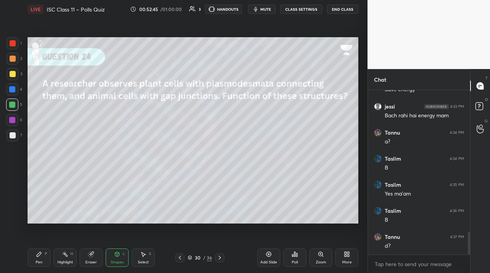
click at [12, 72] on div at bounding box center [13, 74] width 6 height 6
drag, startPoint x: 39, startPoint y: 257, endPoint x: 99, endPoint y: 248, distance: 61.4
click at [39, 257] on div "Pen P" at bounding box center [39, 257] width 23 height 18
click at [215, 256] on div "30 / 36" at bounding box center [199, 257] width 49 height 9
click at [217, 258] on icon at bounding box center [220, 257] width 6 height 6
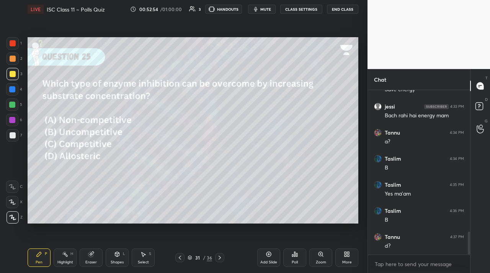
click at [64, 256] on div "Highlight H" at bounding box center [65, 257] width 23 height 18
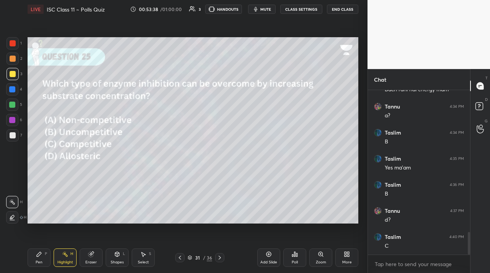
click at [13, 85] on div at bounding box center [12, 89] width 12 height 12
click at [41, 256] on icon at bounding box center [39, 254] width 6 height 6
click at [14, 133] on div at bounding box center [13, 135] width 12 height 12
click at [12, 118] on div at bounding box center [12, 120] width 6 height 6
drag, startPoint x: 13, startPoint y: 106, endPoint x: 26, endPoint y: 104, distance: 12.4
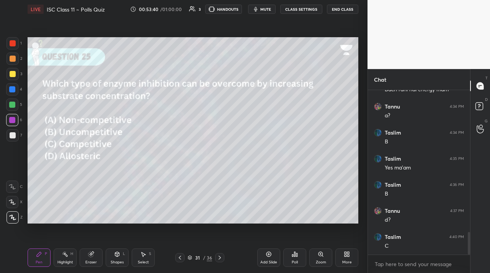
click at [15, 105] on div at bounding box center [12, 105] width 6 height 6
click at [95, 256] on div "Eraser" at bounding box center [91, 257] width 23 height 18
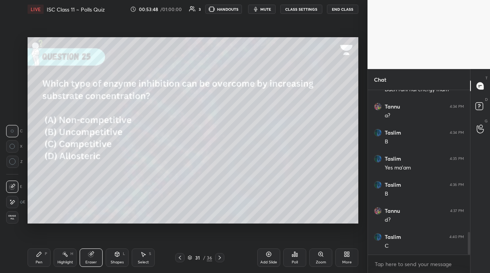
drag, startPoint x: 36, startPoint y: 254, endPoint x: 48, endPoint y: 247, distance: 14.1
click at [43, 251] on div "Pen P" at bounding box center [39, 257] width 23 height 18
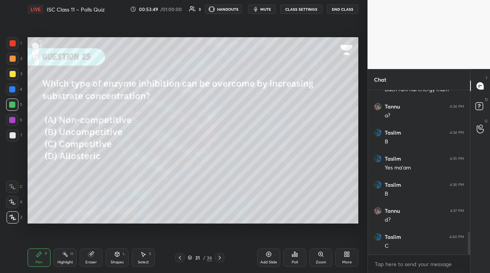
click at [67, 249] on div "Highlight H" at bounding box center [65, 257] width 23 height 18
click at [16, 74] on div at bounding box center [13, 74] width 12 height 12
click at [43, 254] on div "Pen P" at bounding box center [39, 257] width 23 height 18
click at [62, 251] on div "Highlight H" at bounding box center [65, 257] width 23 height 18
click at [2, 53] on div "1 2 3 4 5 6 7 C X Z C X Z E E Erase all H H" at bounding box center [12, 130] width 25 height 186
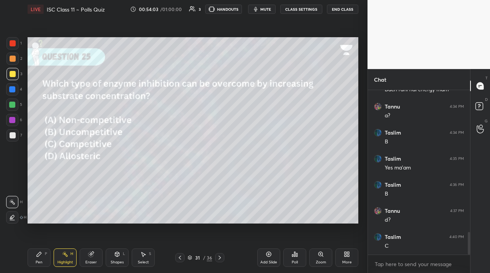
click at [10, 56] on div at bounding box center [13, 58] width 12 height 12
click at [39, 255] on icon at bounding box center [39, 254] width 5 height 5
drag, startPoint x: 89, startPoint y: 261, endPoint x: 134, endPoint y: 229, distance: 55.2
click at [90, 259] on div "Eraser" at bounding box center [91, 257] width 23 height 18
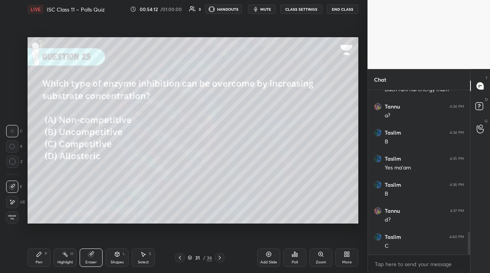
drag, startPoint x: 49, startPoint y: 259, endPoint x: 40, endPoint y: 246, distance: 15.9
click at [46, 258] on div "Pen P" at bounding box center [39, 257] width 23 height 18
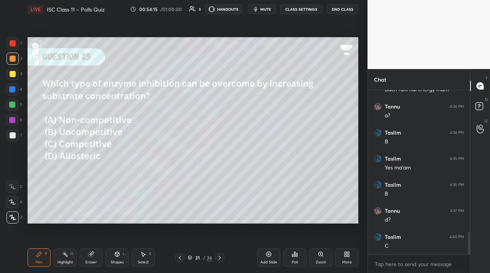
drag, startPoint x: 62, startPoint y: 253, endPoint x: 67, endPoint y: 251, distance: 5.8
click at [62, 253] on div "Highlight H" at bounding box center [65, 257] width 23 height 18
click at [92, 257] on div "Eraser" at bounding box center [91, 257] width 23 height 18
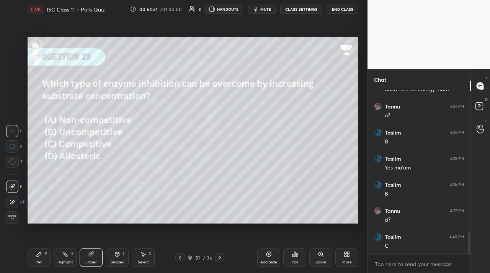
click at [38, 260] on div "Pen" at bounding box center [39, 262] width 7 height 4
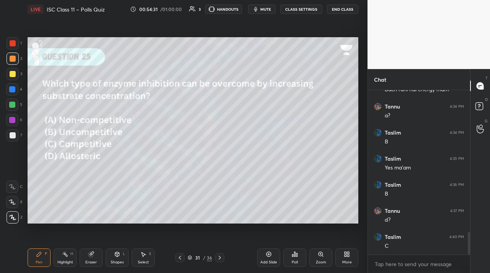
click at [13, 74] on div at bounding box center [13, 74] width 6 height 6
click at [61, 258] on div "Highlight H" at bounding box center [65, 257] width 23 height 18
drag, startPoint x: 10, startPoint y: 66, endPoint x: 11, endPoint y: 58, distance: 8.1
click at [11, 60] on div "1 2 3 4 5 6 7" at bounding box center [14, 90] width 16 height 107
click at [14, 60] on div at bounding box center [13, 58] width 12 height 12
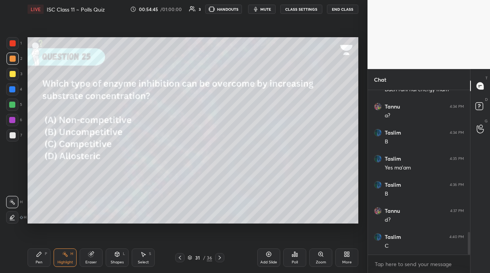
click at [33, 258] on div "Pen P" at bounding box center [39, 257] width 23 height 18
drag, startPoint x: 5, startPoint y: 45, endPoint x: 10, endPoint y: 50, distance: 6.5
click at [7, 47] on div "1 2 3 4 5 6 7 C X Z C X Z E E Erase all H H" at bounding box center [12, 130] width 25 height 186
click at [15, 59] on div at bounding box center [13, 59] width 6 height 6
click at [98, 256] on div "Eraser" at bounding box center [91, 257] width 23 height 18
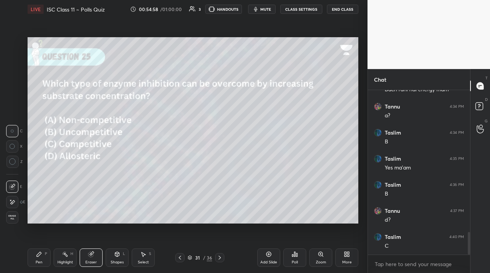
drag, startPoint x: 49, startPoint y: 257, endPoint x: 35, endPoint y: 254, distance: 13.6
click at [49, 256] on div "Pen P" at bounding box center [39, 257] width 23 height 18
drag, startPoint x: 35, startPoint y: 254, endPoint x: 38, endPoint y: 249, distance: 5.8
click at [36, 251] on icon at bounding box center [39, 254] width 6 height 6
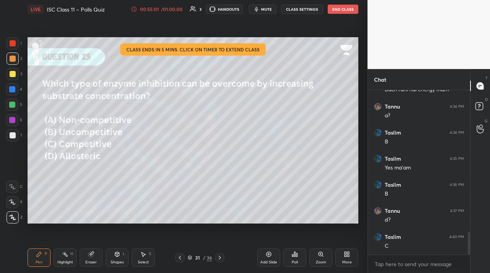
drag, startPoint x: 12, startPoint y: 74, endPoint x: 16, endPoint y: 73, distance: 3.9
click at [13, 74] on div at bounding box center [13, 74] width 6 height 6
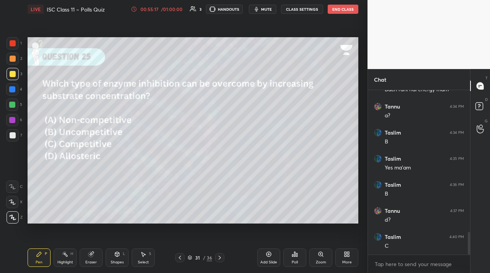
drag, startPoint x: 69, startPoint y: 234, endPoint x: 60, endPoint y: 238, distance: 9.4
click at [62, 236] on div "Setting up your live class Poll for secs No correct answer Start poll" at bounding box center [193, 130] width 337 height 224
drag, startPoint x: 65, startPoint y: 245, endPoint x: 64, endPoint y: 249, distance: 4.3
click at [67, 249] on div "Pen P Highlight H Eraser Shapes L Select S 31 / 36 Add Slide Poll Zoom More" at bounding box center [193, 257] width 331 height 31
click at [65, 259] on div "Highlight H" at bounding box center [65, 257] width 23 height 18
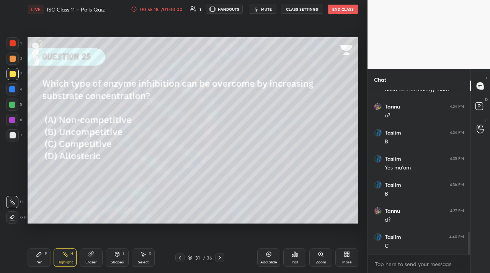
click at [15, 63] on div at bounding box center [13, 58] width 12 height 12
drag, startPoint x: 13, startPoint y: 77, endPoint x: 21, endPoint y: 79, distance: 8.3
click at [16, 78] on div at bounding box center [13, 74] width 12 height 12
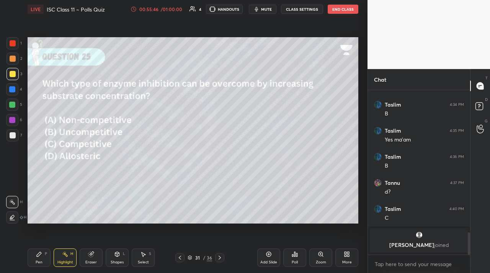
click at [204, 230] on div "Setting up your live class Poll for secs No correct answer Start poll" at bounding box center [193, 130] width 337 height 224
drag, startPoint x: 31, startPoint y: 261, endPoint x: 34, endPoint y: 250, distance: 11.4
click at [34, 259] on div "Pen P" at bounding box center [39, 257] width 23 height 18
drag, startPoint x: 12, startPoint y: 105, endPoint x: 24, endPoint y: 130, distance: 27.1
click at [14, 105] on div at bounding box center [12, 105] width 6 height 6
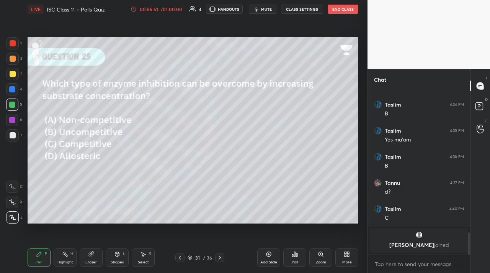
click at [111, 257] on div "Shapes L" at bounding box center [117, 257] width 23 height 18
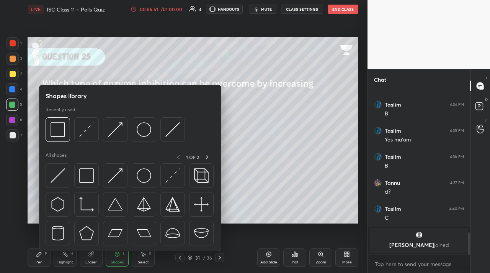
click at [111, 256] on div "Shapes L" at bounding box center [117, 257] width 23 height 18
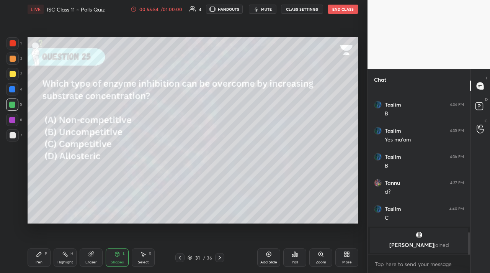
drag, startPoint x: 36, startPoint y: 257, endPoint x: 34, endPoint y: 253, distance: 4.3
click at [35, 255] on div "Pen P" at bounding box center [39, 257] width 23 height 18
click at [66, 133] on div "Setting up your live class Poll for secs No correct answer Start poll" at bounding box center [193, 130] width 337 height 224
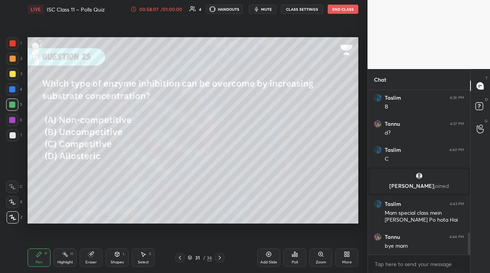
scroll to position [1097, 0]
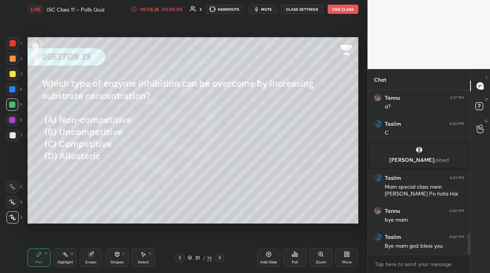
click at [343, 13] on button "End Class" at bounding box center [343, 9] width 31 height 9
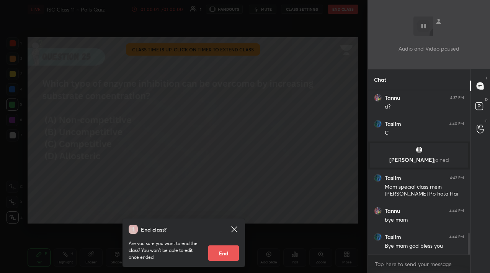
click at [224, 254] on button "End" at bounding box center [223, 252] width 31 height 15
type textarea "x"
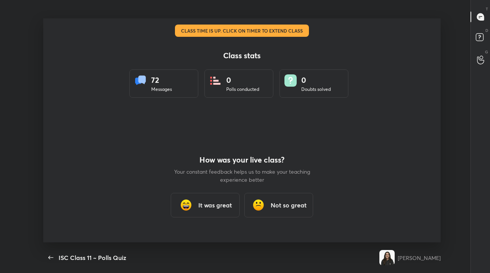
scroll to position [38090, 37832]
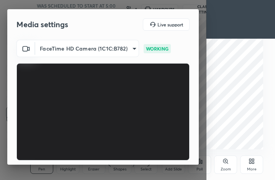
scroll to position [71, 0]
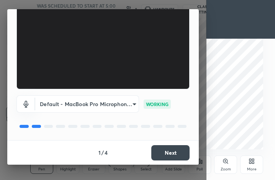
click at [156, 151] on button "Next" at bounding box center [170, 152] width 38 height 15
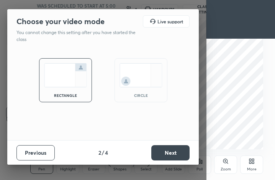
scroll to position [0, 0]
click at [180, 160] on button "Next" at bounding box center [170, 152] width 38 height 15
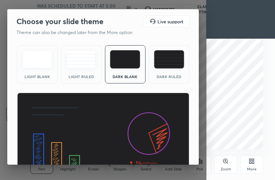
scroll to position [50, 0]
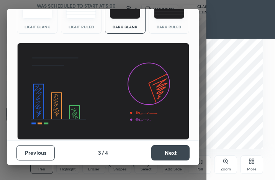
click at [162, 152] on button "Next" at bounding box center [170, 152] width 38 height 15
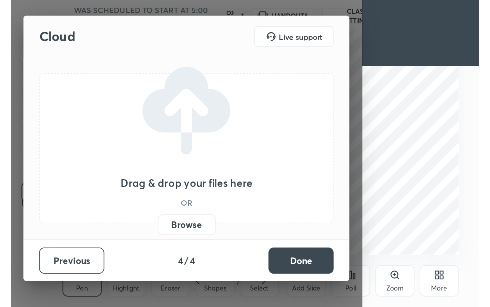
scroll to position [0, 0]
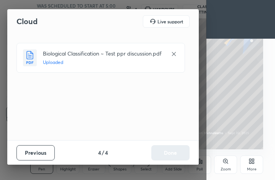
click at [172, 153] on div "Previous 4 / 4 Done" at bounding box center [103, 152] width 192 height 25
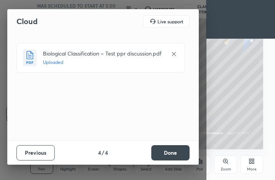
click at [172, 153] on button "Done" at bounding box center [170, 152] width 38 height 15
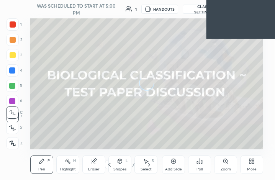
click at [259, 162] on div "More" at bounding box center [251, 165] width 23 height 18
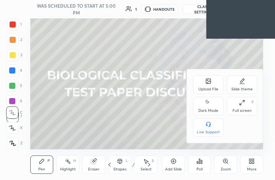
click at [244, 106] on div "Full screen F" at bounding box center [242, 106] width 31 height 18
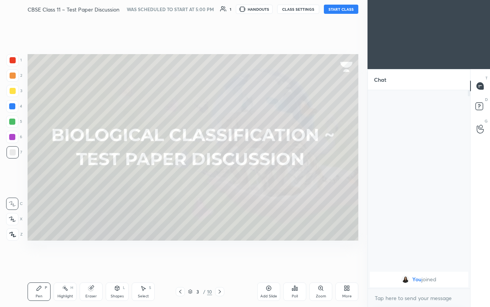
click at [275, 11] on button "START CLASS" at bounding box center [341, 9] width 34 height 9
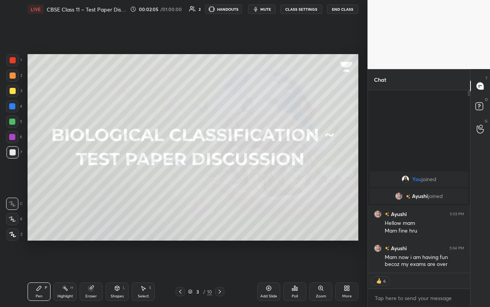
scroll to position [196, 100]
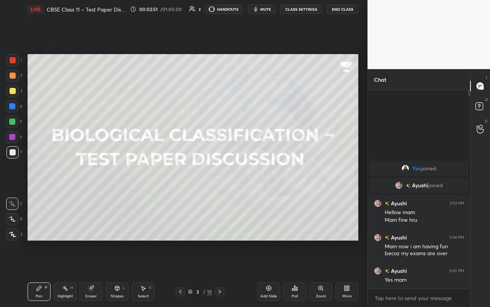
click at [222, 180] on icon at bounding box center [220, 291] width 6 height 6
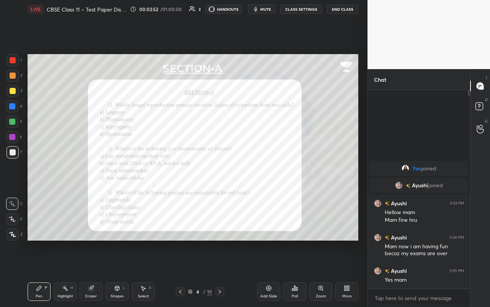
drag, startPoint x: 10, startPoint y: 236, endPoint x: 12, endPoint y: 231, distance: 5.1
click at [11, 180] on icon at bounding box center [12, 233] width 7 height 5
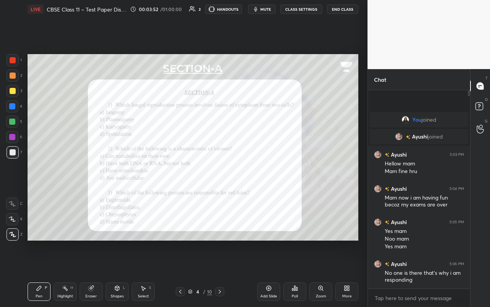
click at [16, 56] on div at bounding box center [13, 60] width 12 height 12
drag, startPoint x: 57, startPoint y: 290, endPoint x: 61, endPoint y: 258, distance: 32.1
click at [56, 180] on div "Highlight H" at bounding box center [65, 291] width 23 height 18
drag, startPoint x: 11, startPoint y: 122, endPoint x: 21, endPoint y: 160, distance: 39.2
click at [11, 123] on div at bounding box center [12, 121] width 6 height 6
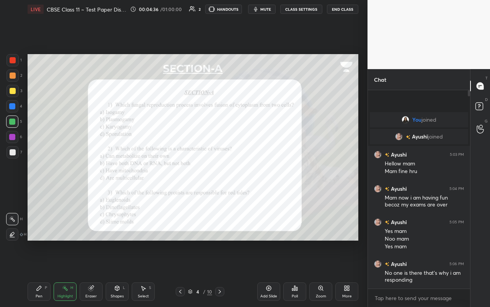
click at [38, 180] on div "Pen P" at bounding box center [39, 291] width 23 height 18
click at [93, 180] on icon at bounding box center [92, 287] width 4 height 4
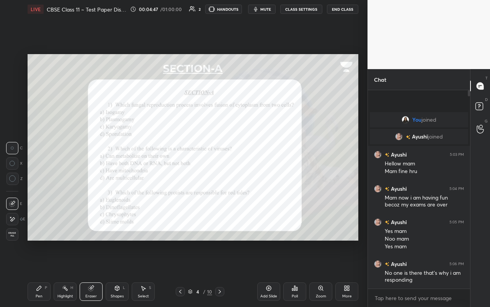
drag, startPoint x: 41, startPoint y: 294, endPoint x: 46, endPoint y: 277, distance: 17.6
click at [40, 180] on div "Pen" at bounding box center [39, 296] width 7 height 4
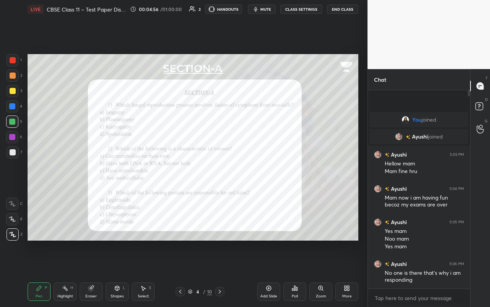
click at [87, 180] on div "Eraser" at bounding box center [91, 291] width 23 height 18
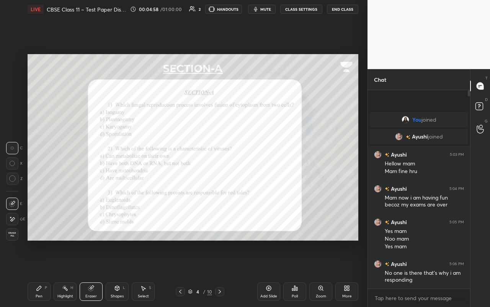
click at [39, 180] on div "Pen P" at bounding box center [39, 291] width 23 height 18
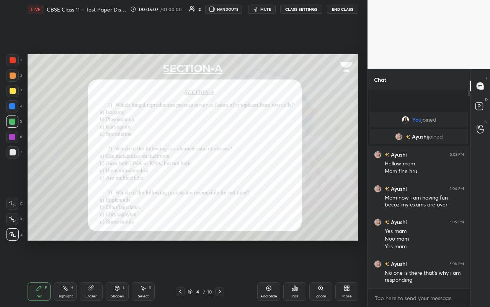
drag, startPoint x: 11, startPoint y: 109, endPoint x: 11, endPoint y: 105, distance: 4.2
click at [11, 105] on div at bounding box center [12, 106] width 12 height 12
drag, startPoint x: 65, startPoint y: 291, endPoint x: 70, endPoint y: 277, distance: 14.4
click at [64, 180] on icon at bounding box center [65, 288] width 6 height 6
drag, startPoint x: 31, startPoint y: 295, endPoint x: 32, endPoint y: 282, distance: 13.0
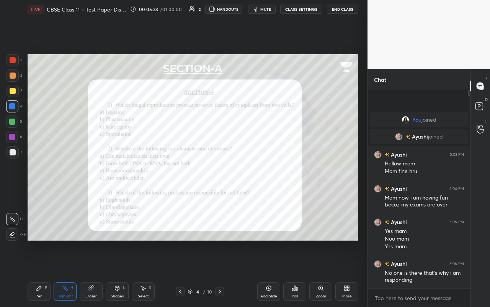
click at [31, 180] on div "Pen P" at bounding box center [39, 291] width 23 height 18
drag, startPoint x: 11, startPoint y: 120, endPoint x: 25, endPoint y: 123, distance: 13.6
click at [12, 120] on div at bounding box center [12, 121] width 6 height 6
click at [64, 180] on div "Highlight H" at bounding box center [65, 291] width 23 height 18
click at [36, 180] on div "Pen P" at bounding box center [39, 291] width 23 height 18
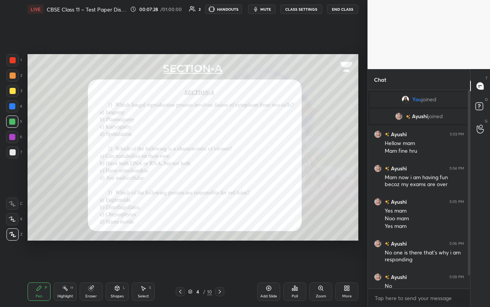
click at [217, 180] on icon at bounding box center [220, 291] width 6 height 6
click at [114, 180] on div "Shapes L" at bounding box center [117, 291] width 23 height 18
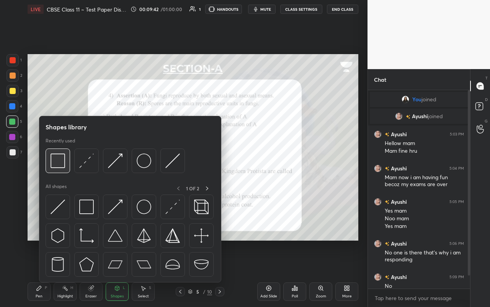
click at [47, 155] on div "Shapes library Recently used All shapes 1 OF 2" at bounding box center [130, 199] width 182 height 166
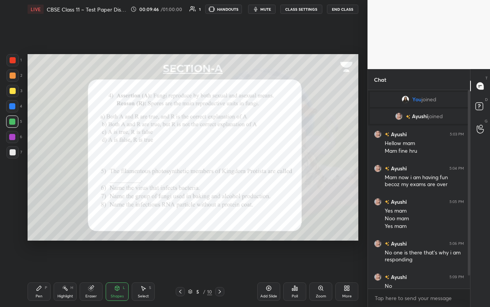
click at [43, 180] on div "Pen P" at bounding box center [39, 291] width 23 height 18
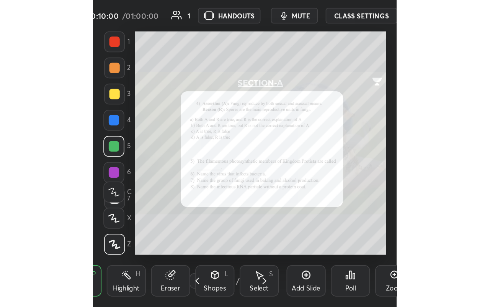
scroll to position [131, 244]
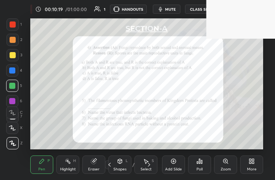
click at [254, 164] on div "More" at bounding box center [251, 165] width 23 height 18
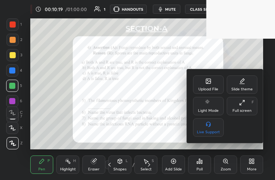
click at [246, 105] on div "Full screen F" at bounding box center [242, 106] width 31 height 18
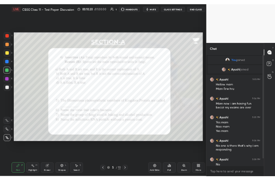
scroll to position [38056, 37977]
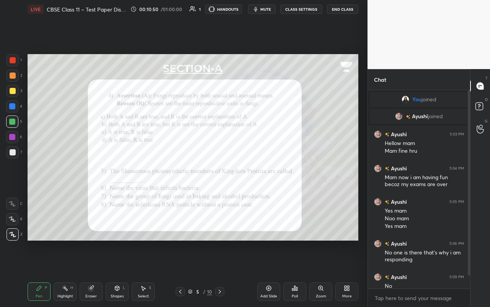
drag, startPoint x: 18, startPoint y: 89, endPoint x: 21, endPoint y: 90, distance: 3.9
click at [18, 90] on div at bounding box center [13, 91] width 12 height 12
click at [20, 74] on div "2" at bounding box center [15, 75] width 16 height 12
click at [10, 149] on div at bounding box center [13, 152] width 6 height 6
click at [13, 136] on div at bounding box center [12, 137] width 6 height 6
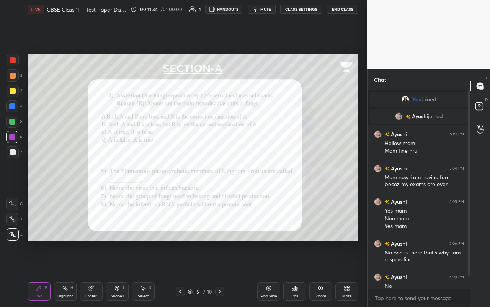
click at [219, 180] on icon at bounding box center [220, 291] width 6 height 6
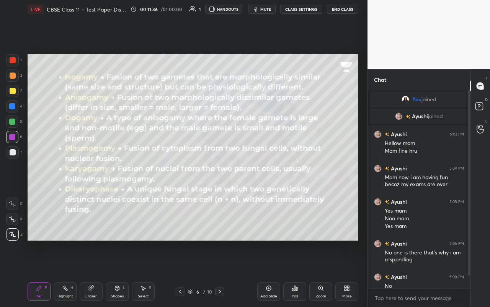
drag, startPoint x: 179, startPoint y: 287, endPoint x: 173, endPoint y: 287, distance: 5.8
click at [179, 180] on div at bounding box center [180, 291] width 9 height 9
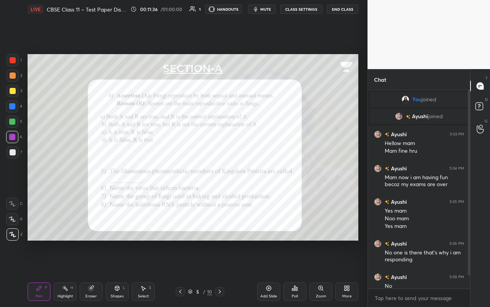
click at [176, 180] on div at bounding box center [180, 291] width 9 height 9
click at [178, 180] on div at bounding box center [180, 291] width 9 height 9
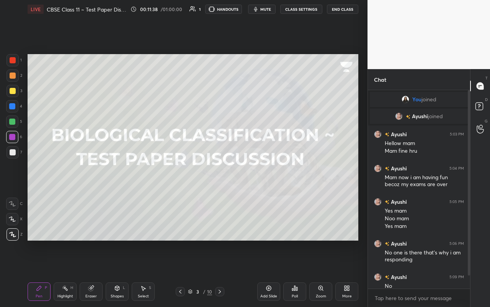
click at [215, 180] on div at bounding box center [219, 291] width 9 height 9
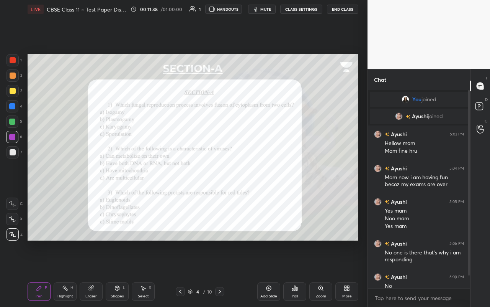
click at [216, 180] on div at bounding box center [219, 291] width 9 height 9
click at [215, 180] on div "5 / 10" at bounding box center [200, 291] width 49 height 9
click at [218, 180] on icon at bounding box center [220, 291] width 6 height 6
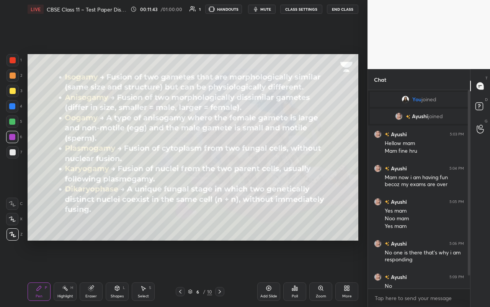
click at [178, 180] on div "Pen P Highlight H Eraser Shapes L Select S 6 / 10 Add Slide Poll Zoom More" at bounding box center [193, 291] width 331 height 31
click at [180, 180] on icon at bounding box center [180, 291] width 2 height 4
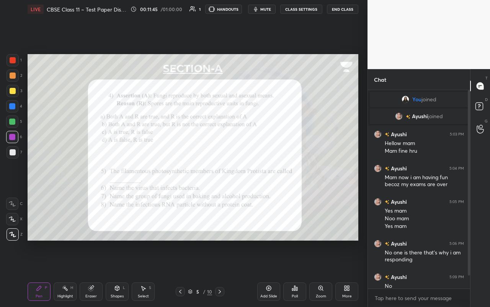
click at [275, 180] on div "More" at bounding box center [347, 291] width 23 height 18
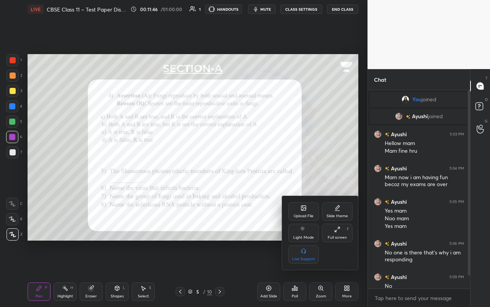
click at [275, 180] on icon at bounding box center [337, 229] width 6 height 6
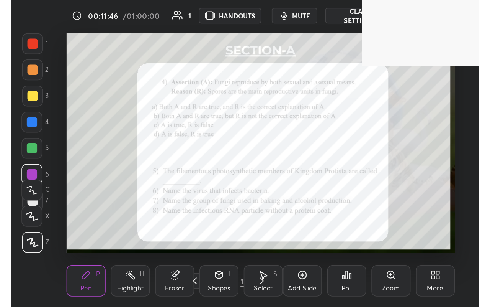
scroll to position [131, 244]
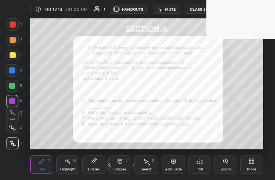
click at [258, 167] on div "More" at bounding box center [251, 165] width 23 height 18
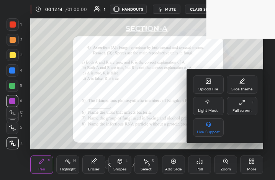
click at [250, 109] on div "Full screen" at bounding box center [242, 111] width 19 height 4
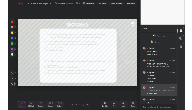
scroll to position [38056, 37977]
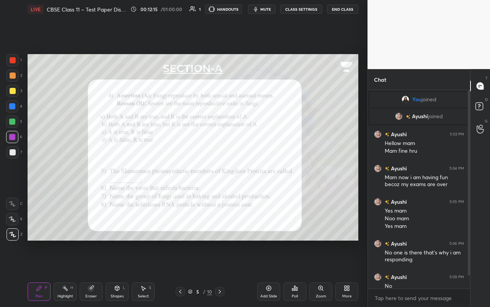
click at [275, 180] on div "More" at bounding box center [347, 291] width 23 height 18
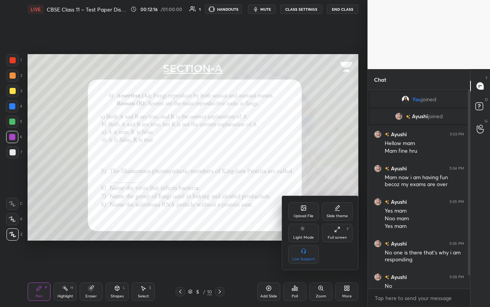
click at [275, 180] on icon at bounding box center [304, 207] width 5 height 5
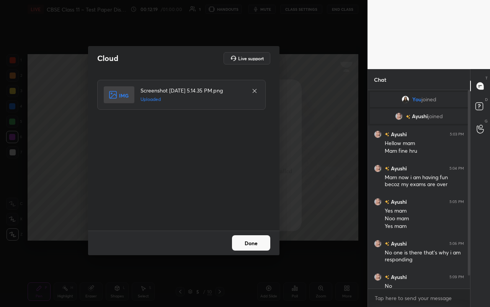
click at [266, 180] on button "Done" at bounding box center [251, 242] width 38 height 15
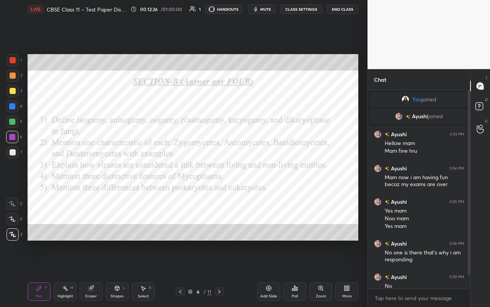
click at [64, 39] on div "Setting up your live class Poll for secs No correct answer Start poll" at bounding box center [193, 146] width 337 height 257
click at [8, 62] on div at bounding box center [13, 60] width 12 height 12
click at [11, 62] on div at bounding box center [13, 60] width 6 height 6
click at [84, 180] on div "Eraser" at bounding box center [91, 291] width 23 height 18
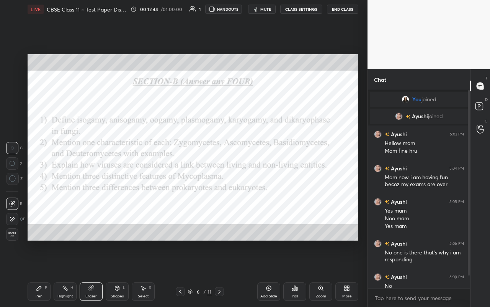
click at [36, 180] on div "Pen P" at bounding box center [39, 291] width 23 height 18
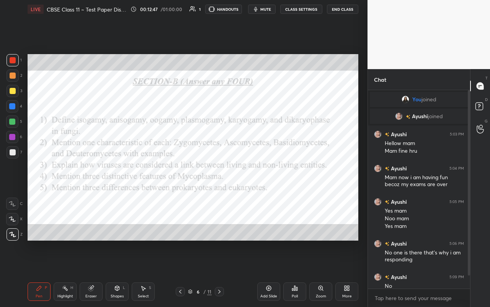
drag, startPoint x: 56, startPoint y: 294, endPoint x: 49, endPoint y: 274, distance: 21.6
click at [57, 180] on div "Highlight H" at bounding box center [65, 291] width 23 height 18
click at [275, 13] on button "End Class" at bounding box center [342, 9] width 31 height 9
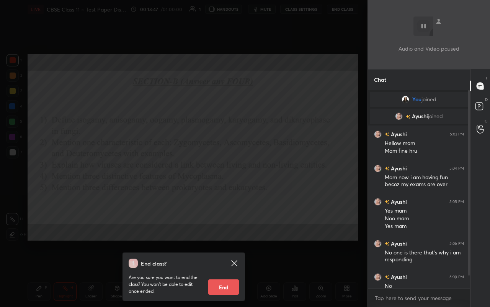
click at [237, 180] on icon at bounding box center [234, 262] width 9 height 9
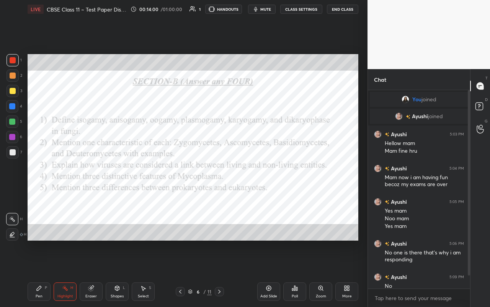
click at [259, 180] on div "Setting up your live class Poll for secs No correct answer Start poll" at bounding box center [193, 146] width 337 height 257
click at [18, 134] on div "6" at bounding box center [14, 137] width 16 height 12
click at [14, 135] on div at bounding box center [12, 137] width 6 height 6
click at [44, 180] on div "Pen P" at bounding box center [39, 291] width 23 height 18
click at [112, 180] on div "Shapes" at bounding box center [117, 296] width 13 height 4
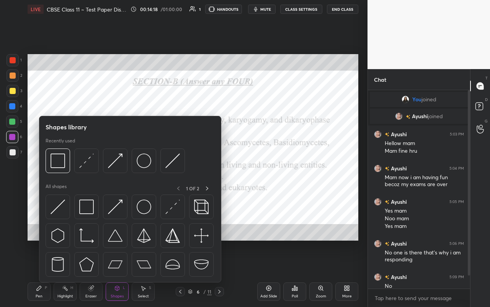
click at [94, 180] on div "Eraser" at bounding box center [91, 291] width 23 height 18
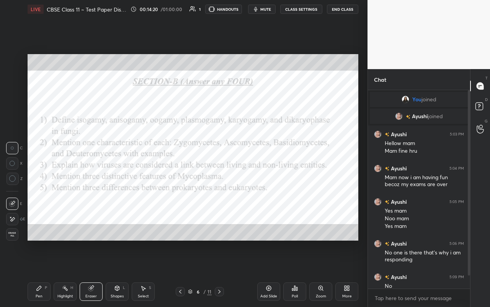
drag, startPoint x: 40, startPoint y: 293, endPoint x: 93, endPoint y: 246, distance: 70.3
click at [43, 180] on div "Pen P" at bounding box center [39, 291] width 23 height 18
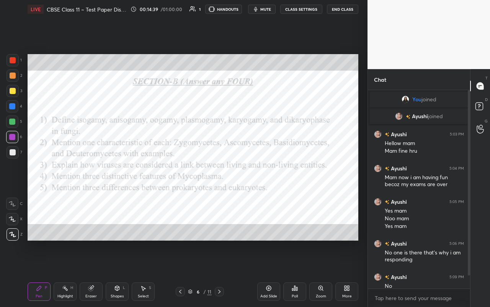
click at [266, 16] on div "LIVE CBSE Class 11 ~ Test Paper Discussion 00:14:39 / 01:00:00 1 HANDOUTS mute …" at bounding box center [193, 9] width 331 height 18
click at [266, 13] on button "mute" at bounding box center [262, 9] width 28 height 9
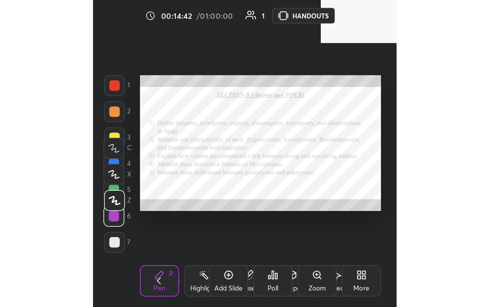
scroll to position [131, 244]
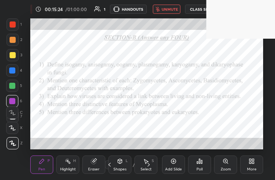
click at [251, 164] on icon at bounding box center [252, 161] width 6 height 6
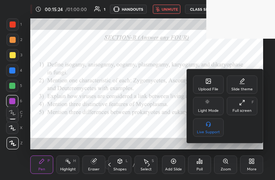
click at [250, 103] on div "Full screen F" at bounding box center [242, 106] width 31 height 18
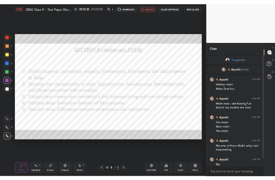
scroll to position [38056, 37977]
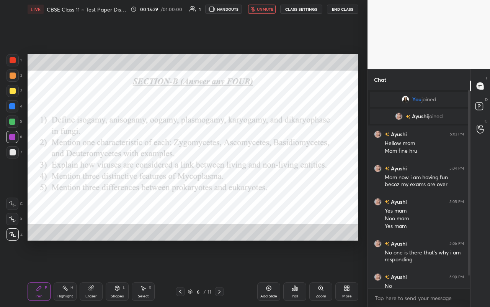
click at [62, 180] on div "Highlight H" at bounding box center [65, 291] width 23 height 18
click at [275, 180] on div "More" at bounding box center [348, 296] width 10 height 4
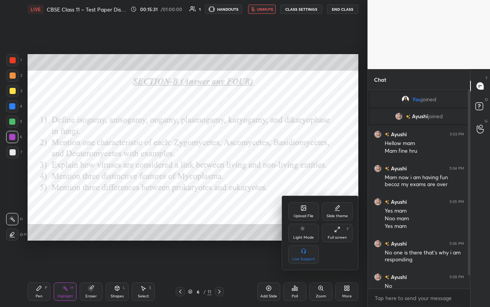
click at [275, 180] on div "Full screen F" at bounding box center [337, 232] width 31 height 18
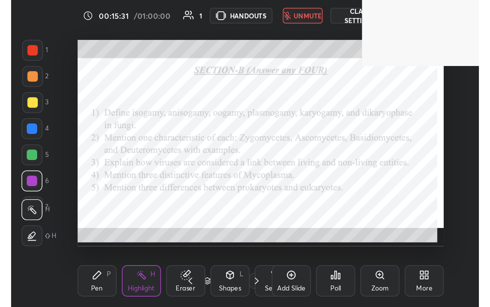
scroll to position [131, 244]
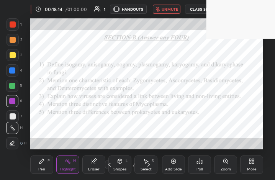
click at [244, 170] on div "More" at bounding box center [251, 165] width 23 height 18
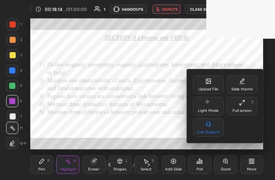
click at [243, 116] on div "Upload File Slide theme Light Mode Full screen F Live Support" at bounding box center [225, 105] width 64 height 61
click at [243, 109] on div "Full screen" at bounding box center [242, 111] width 19 height 4
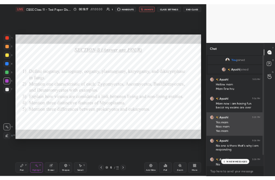
scroll to position [21, 0]
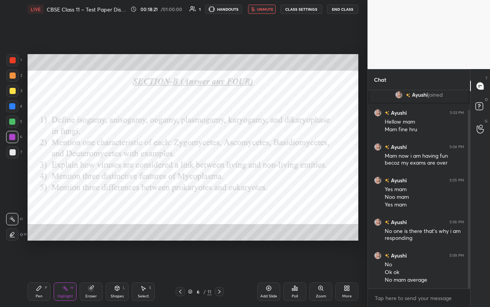
click at [263, 10] on span "unmute" at bounding box center [265, 9] width 16 height 5
click at [261, 11] on button "mute" at bounding box center [262, 9] width 28 height 9
click at [275, 180] on div "Add Slide Poll Zoom More" at bounding box center [307, 291] width 101 height 43
click at [275, 180] on div "More" at bounding box center [347, 291] width 23 height 18
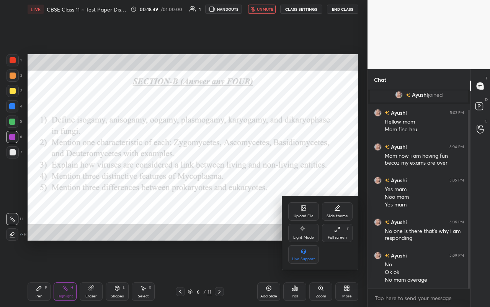
click at [275, 180] on div "Full screen F" at bounding box center [337, 232] width 31 height 18
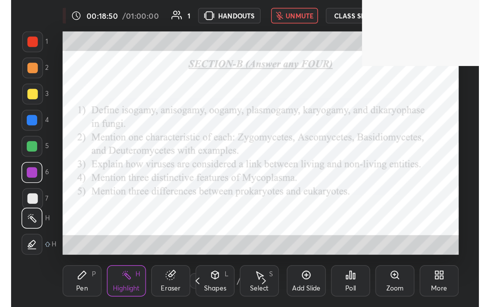
scroll to position [131, 244]
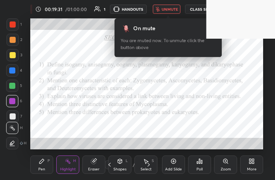
click at [250, 161] on icon at bounding box center [250, 160] width 2 height 2
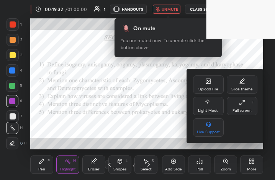
click at [246, 107] on div "Full screen F" at bounding box center [242, 106] width 31 height 18
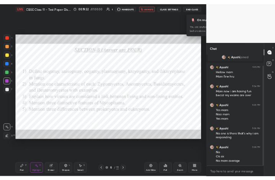
scroll to position [38056, 37977]
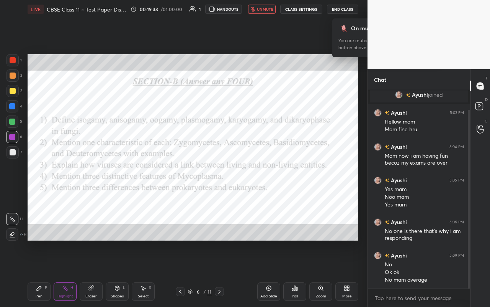
click at [275, 180] on icon at bounding box center [347, 288] width 6 height 6
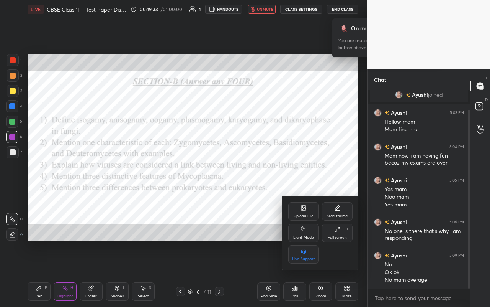
click at [275, 112] on div at bounding box center [245, 153] width 490 height 307
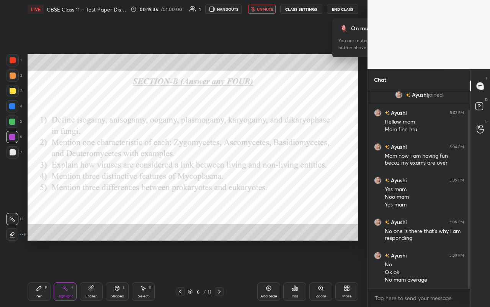
click at [269, 7] on span "unmute" at bounding box center [265, 9] width 16 height 5
click at [275, 8] on button "End Class" at bounding box center [342, 9] width 31 height 9
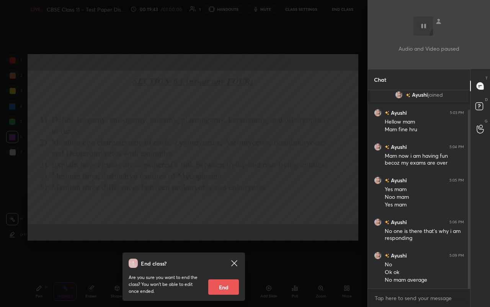
click at [231, 180] on icon at bounding box center [234, 262] width 9 height 9
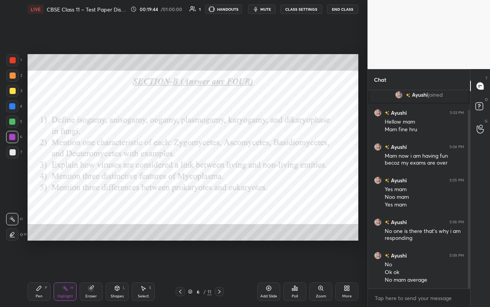
click at [275, 180] on div "More" at bounding box center [348, 296] width 10 height 4
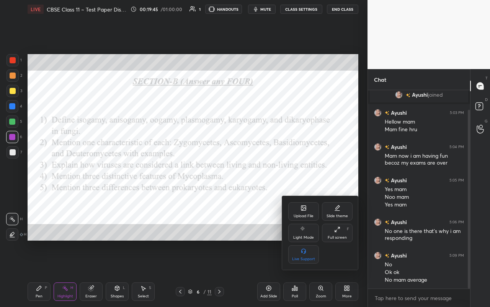
click at [275, 130] on div at bounding box center [245, 153] width 490 height 307
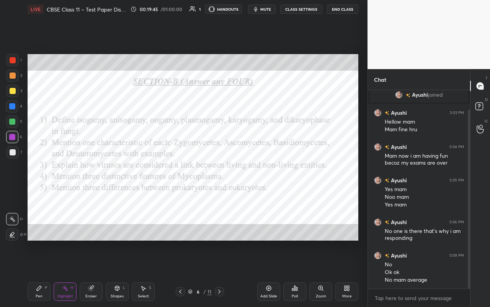
click at [262, 7] on span "mute" at bounding box center [266, 9] width 11 height 5
click at [275, 180] on div "More" at bounding box center [347, 291] width 23 height 18
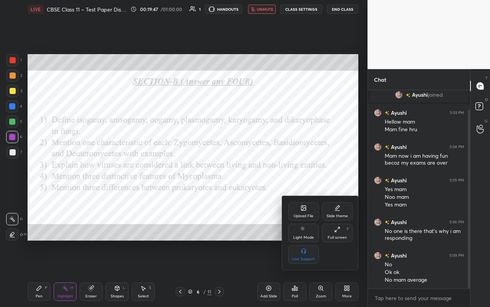
click at [275, 180] on div "Full screen" at bounding box center [337, 237] width 19 height 4
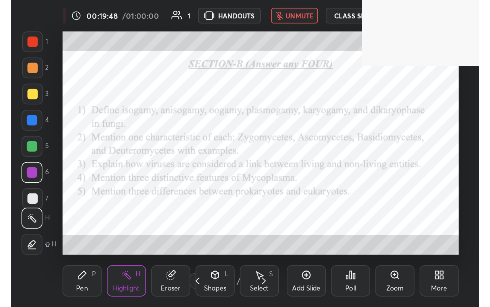
scroll to position [131, 244]
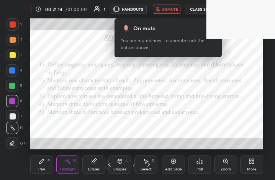
click at [247, 163] on div "More" at bounding box center [251, 165] width 23 height 18
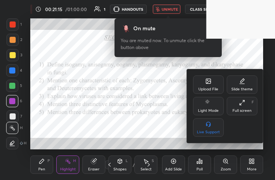
click at [250, 107] on div "Full screen F" at bounding box center [242, 106] width 31 height 18
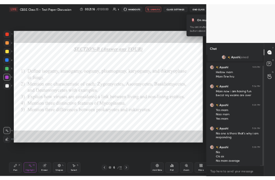
scroll to position [38056, 37977]
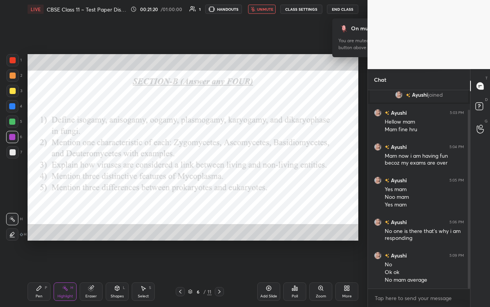
click at [262, 13] on button "unmute" at bounding box center [262, 9] width 28 height 9
click at [262, 13] on button "mute" at bounding box center [262, 9] width 28 height 9
click at [275, 180] on div "More" at bounding box center [347, 291] width 23 height 18
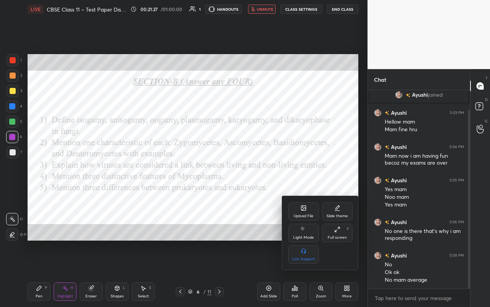
click at [275, 180] on div "Full screen" at bounding box center [337, 237] width 19 height 4
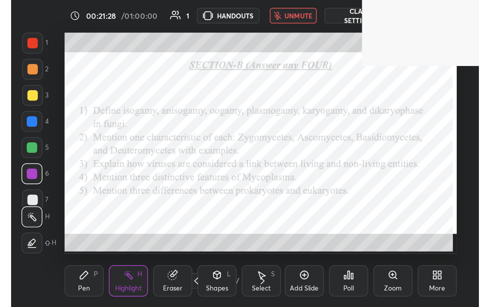
scroll to position [131, 244]
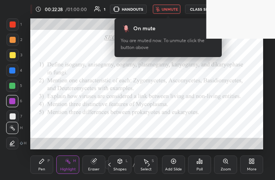
click at [251, 164] on icon at bounding box center [252, 161] width 6 height 6
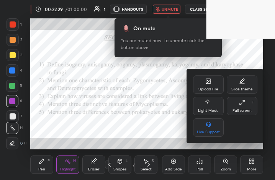
click at [245, 110] on div "Full screen" at bounding box center [242, 111] width 19 height 4
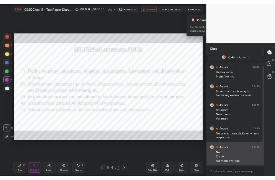
scroll to position [38056, 37977]
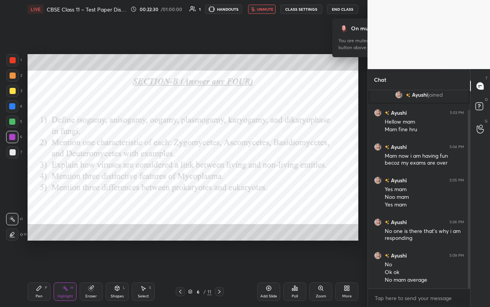
click at [275, 180] on div "More" at bounding box center [347, 291] width 23 height 18
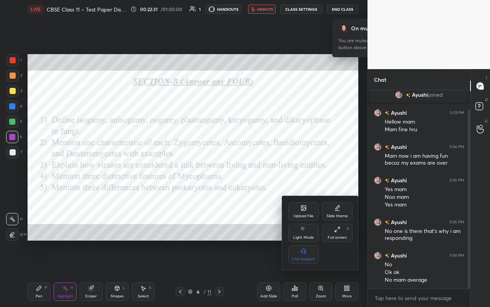
click at [275, 180] on div "Full screen F" at bounding box center [337, 232] width 31 height 18
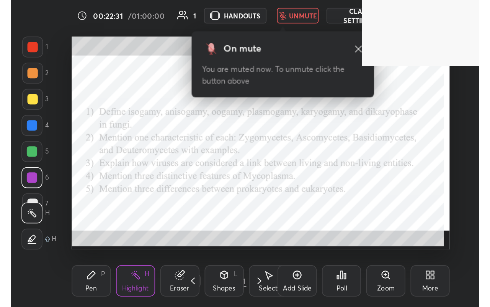
scroll to position [131, 244]
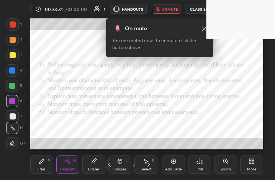
click at [242, 162] on div "More" at bounding box center [251, 165] width 23 height 18
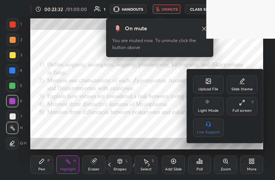
click at [246, 109] on div "Full screen" at bounding box center [242, 111] width 19 height 4
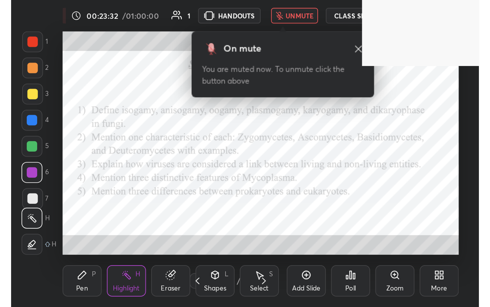
scroll to position [38056, 37858]
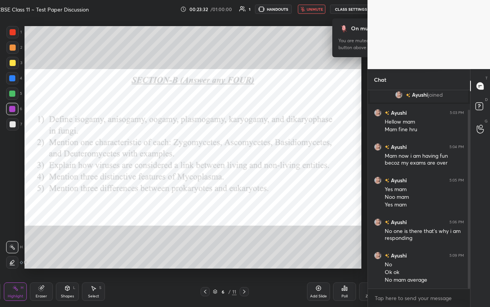
type textarea "x"
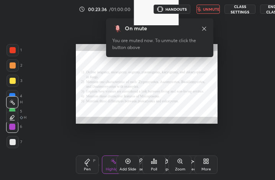
scroll to position [131, 244]
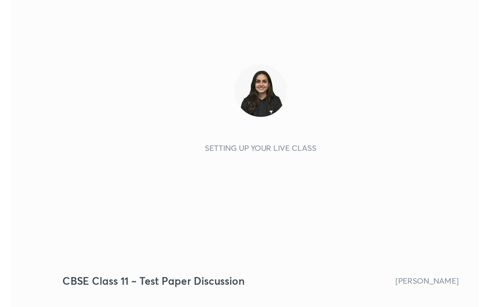
scroll to position [131, 244]
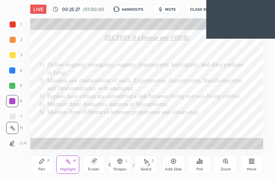
click at [255, 165] on div "More" at bounding box center [251, 165] width 23 height 18
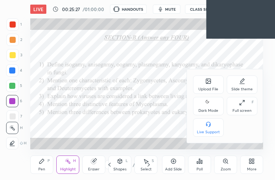
click at [239, 108] on div "Full screen F" at bounding box center [242, 106] width 31 height 18
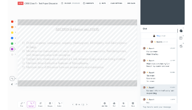
scroll to position [0, 0]
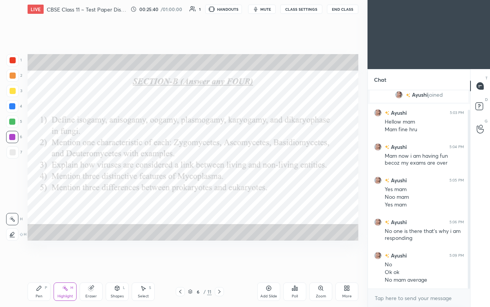
click at [221, 180] on icon at bounding box center [219, 291] width 6 height 6
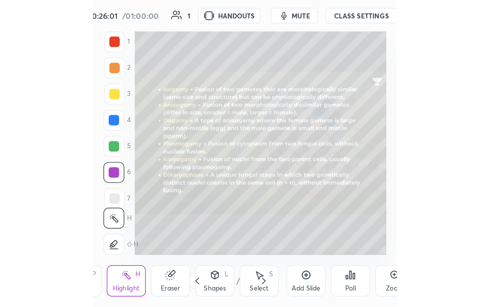
scroll to position [131, 244]
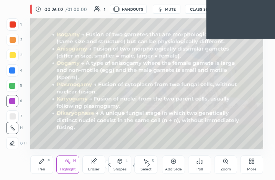
click at [248, 160] on div "More" at bounding box center [251, 165] width 23 height 18
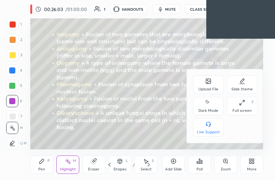
click at [244, 102] on icon at bounding box center [242, 103] width 6 height 6
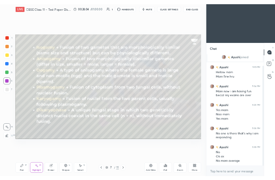
scroll to position [38056, 37977]
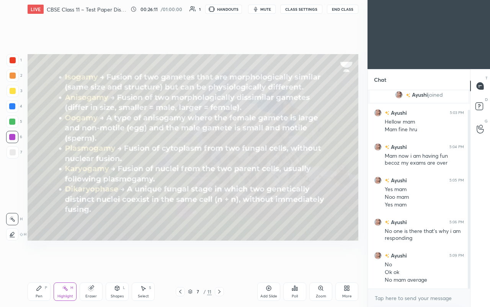
click at [43, 180] on div "Pen P" at bounding box center [39, 291] width 23 height 18
click at [91, 180] on div "Eraser" at bounding box center [91, 291] width 23 height 18
drag, startPoint x: 42, startPoint y: 289, endPoint x: 48, endPoint y: 286, distance: 6.5
click at [46, 180] on div "Pen P" at bounding box center [39, 291] width 23 height 18
drag, startPoint x: 62, startPoint y: 289, endPoint x: 59, endPoint y: 280, distance: 8.9
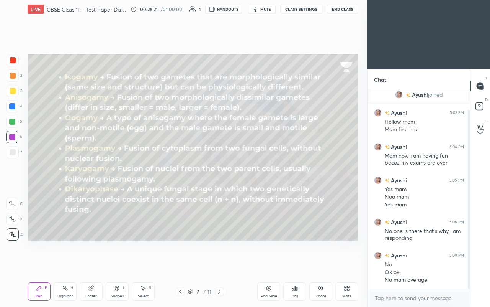
click at [63, 180] on icon at bounding box center [65, 288] width 6 height 6
drag, startPoint x: 13, startPoint y: 231, endPoint x: 16, endPoint y: 223, distance: 8.3
click at [14, 180] on icon at bounding box center [12, 234] width 6 height 6
click at [36, 180] on div "Pen P" at bounding box center [39, 291] width 23 height 18
drag, startPoint x: 59, startPoint y: 294, endPoint x: 54, endPoint y: 273, distance: 21.6
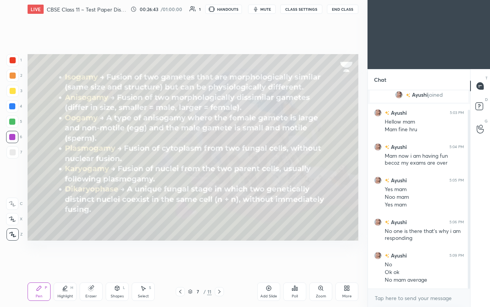
click at [60, 180] on div "Highlight H" at bounding box center [65, 291] width 23 height 18
click at [16, 180] on div at bounding box center [12, 219] width 12 height 12
click at [34, 180] on div "Pen P" at bounding box center [39, 291] width 23 height 18
click at [267, 180] on div "Add Slide" at bounding box center [269, 296] width 17 height 4
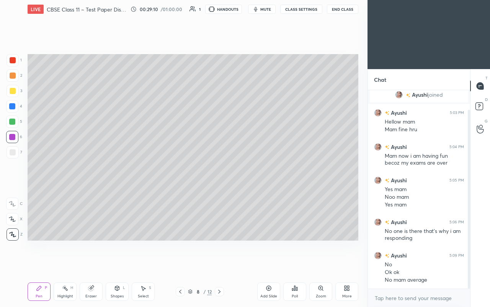
click at [12, 95] on div at bounding box center [13, 91] width 12 height 12
click at [16, 80] on div at bounding box center [13, 75] width 12 height 12
drag, startPoint x: 15, startPoint y: 92, endPoint x: 20, endPoint y: 139, distance: 47.4
click at [15, 94] on div at bounding box center [13, 91] width 12 height 12
drag, startPoint x: 15, startPoint y: 78, endPoint x: 22, endPoint y: 76, distance: 7.9
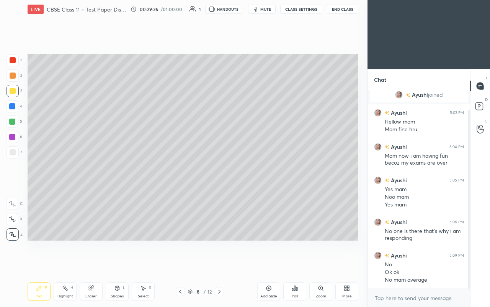
click at [15, 77] on div at bounding box center [13, 75] width 12 height 12
drag, startPoint x: 66, startPoint y: 295, endPoint x: 68, endPoint y: 289, distance: 7.0
click at [66, 180] on div "Highlight" at bounding box center [65, 296] width 16 height 4
click at [16, 94] on div at bounding box center [13, 91] width 12 height 12
click at [39, 180] on div "Pen P" at bounding box center [39, 291] width 23 height 18
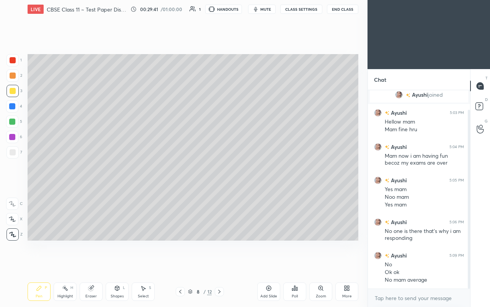
click at [10, 70] on div "1 2 3 4 5 6 7" at bounding box center [14, 107] width 16 height 107
click at [14, 61] on div at bounding box center [13, 60] width 6 height 6
click at [10, 92] on div at bounding box center [13, 91] width 12 height 12
click at [66, 180] on div "Highlight H" at bounding box center [65, 291] width 23 height 18
drag, startPoint x: 8, startPoint y: 235, endPoint x: 15, endPoint y: 222, distance: 15.1
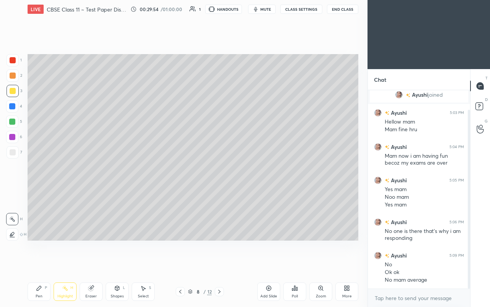
click at [10, 180] on div at bounding box center [12, 234] width 12 height 12
click at [39, 180] on div "Pen P" at bounding box center [39, 291] width 23 height 18
drag, startPoint x: 12, startPoint y: 61, endPoint x: 22, endPoint y: 74, distance: 16.4
click at [13, 63] on div at bounding box center [13, 60] width 6 height 6
drag, startPoint x: 13, startPoint y: 78, endPoint x: 26, endPoint y: 72, distance: 14.6
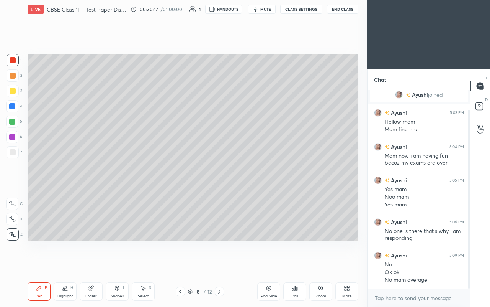
click at [15, 77] on div at bounding box center [13, 75] width 6 height 6
click at [15, 64] on div at bounding box center [13, 60] width 12 height 12
drag, startPoint x: 4, startPoint y: 91, endPoint x: 14, endPoint y: 91, distance: 9.6
click at [9, 91] on div "1 2 3 4 5 6 7 C X Z C X Z E E Erase all H H" at bounding box center [12, 147] width 25 height 186
drag, startPoint x: 7, startPoint y: 95, endPoint x: 14, endPoint y: 93, distance: 7.3
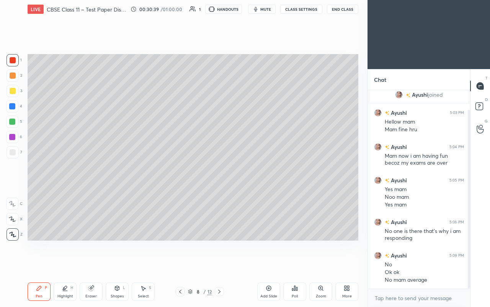
click at [9, 94] on div at bounding box center [13, 91] width 12 height 12
click at [275, 180] on div "More" at bounding box center [347, 291] width 23 height 18
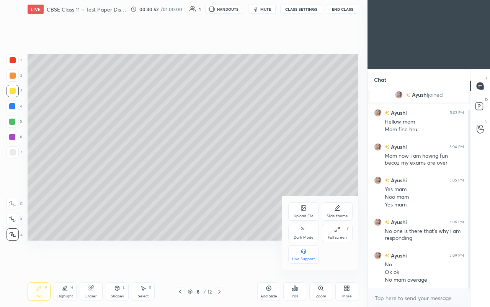
click at [275, 180] on div "Full screen" at bounding box center [337, 237] width 19 height 4
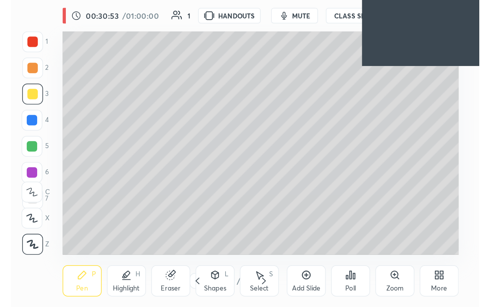
scroll to position [131, 244]
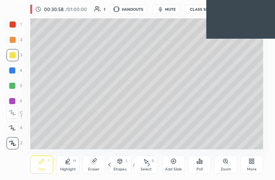
click at [248, 164] on div "More" at bounding box center [251, 165] width 23 height 18
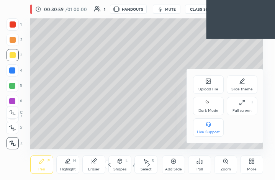
click at [239, 100] on icon at bounding box center [242, 103] width 6 height 6
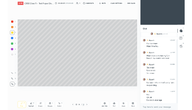
scroll to position [38056, 37977]
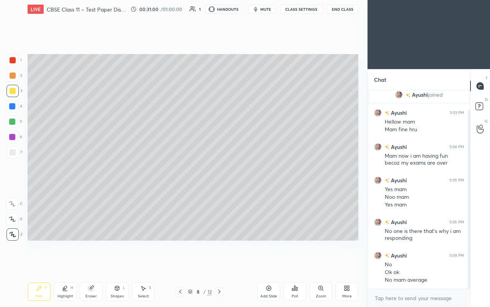
click at [223, 180] on div at bounding box center [219, 291] width 9 height 9
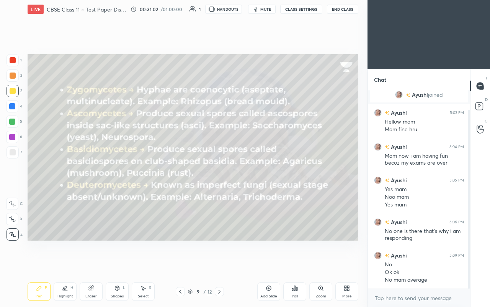
click at [184, 180] on div at bounding box center [180, 291] width 9 height 9
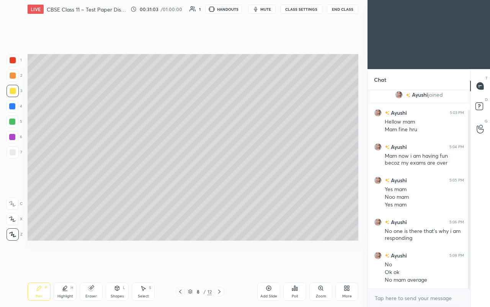
click at [182, 180] on icon at bounding box center [180, 291] width 6 height 6
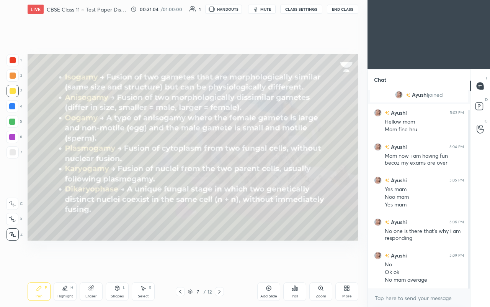
click at [180, 180] on icon at bounding box center [180, 291] width 6 height 6
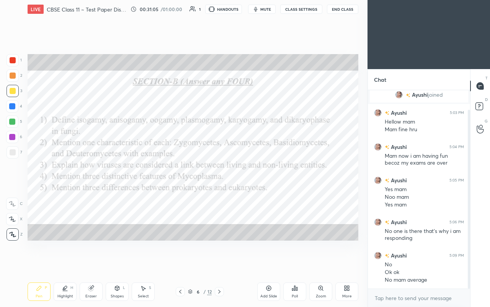
drag, startPoint x: 218, startPoint y: 292, endPoint x: 166, endPoint y: 252, distance: 65.6
click at [218, 180] on icon at bounding box center [219, 291] width 6 height 6
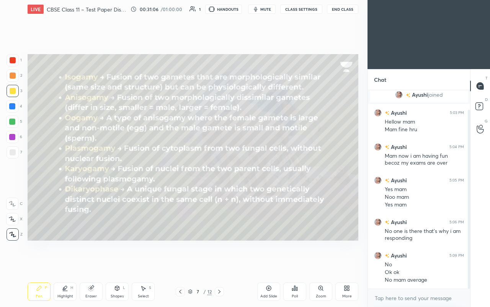
click at [15, 149] on div at bounding box center [13, 152] width 12 height 12
click at [183, 180] on icon at bounding box center [180, 291] width 6 height 6
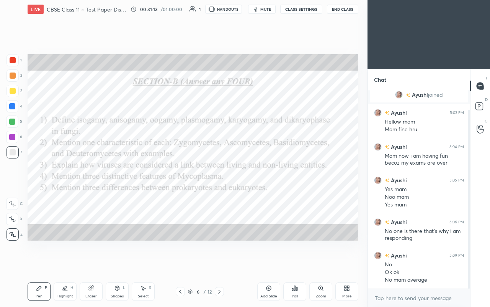
drag, startPoint x: 15, startPoint y: 133, endPoint x: 13, endPoint y: 137, distance: 4.8
click at [14, 133] on div at bounding box center [12, 137] width 12 height 12
drag, startPoint x: 13, startPoint y: 137, endPoint x: 23, endPoint y: 138, distance: 10.0
click at [14, 138] on div at bounding box center [12, 137] width 6 height 6
drag, startPoint x: 66, startPoint y: 294, endPoint x: 57, endPoint y: 274, distance: 21.8
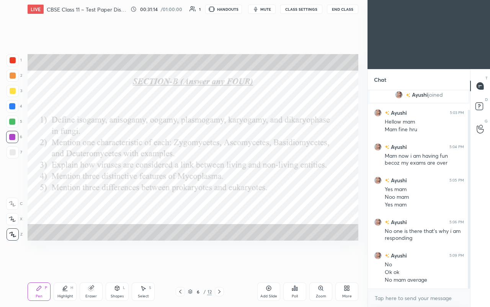
click at [67, 180] on div "Highlight H" at bounding box center [65, 291] width 23 height 18
drag, startPoint x: 12, startPoint y: 221, endPoint x: 21, endPoint y: 215, distance: 10.3
click at [15, 180] on icon at bounding box center [12, 219] width 6 height 6
click at [222, 180] on icon at bounding box center [219, 291] width 6 height 6
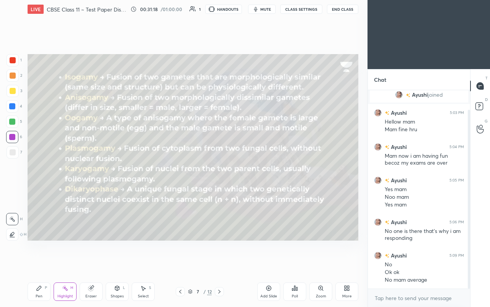
click at [221, 180] on icon at bounding box center [219, 291] width 6 height 6
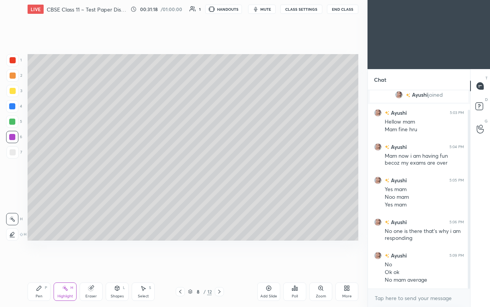
click at [220, 180] on div "Pen P Highlight H Eraser Shapes L Select S 8 / 12 Add Slide Poll Zoom More" at bounding box center [193, 291] width 331 height 31
drag, startPoint x: 218, startPoint y: 290, endPoint x: 214, endPoint y: 280, distance: 11.2
click at [219, 180] on icon at bounding box center [219, 291] width 6 height 6
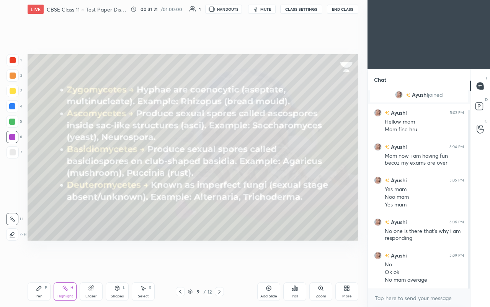
drag, startPoint x: 12, startPoint y: 148, endPoint x: 15, endPoint y: 165, distance: 17.4
click at [12, 150] on div at bounding box center [13, 152] width 12 height 12
click at [40, 180] on div "Pen P" at bounding box center [39, 291] width 23 height 18
click at [49, 180] on div "Pen P" at bounding box center [39, 291] width 23 height 18
click at [66, 180] on div "Highlight" at bounding box center [65, 296] width 16 height 4
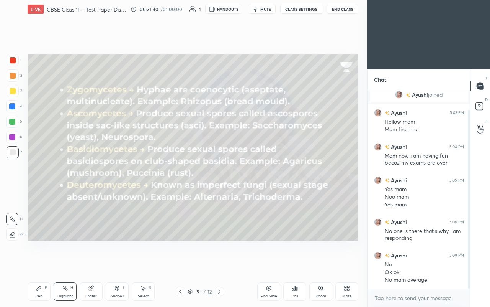
click at [13, 93] on div at bounding box center [13, 91] width 6 height 6
click at [43, 180] on div "Pen P Highlight H Eraser Shapes L Select S 9 / 12 Add Slide Poll Zoom More" at bounding box center [193, 291] width 331 height 31
click at [39, 180] on div "Pen" at bounding box center [39, 296] width 7 height 4
click at [46, 180] on div "Pen P" at bounding box center [39, 291] width 23 height 18
drag, startPoint x: 61, startPoint y: 295, endPoint x: 56, endPoint y: 291, distance: 6.2
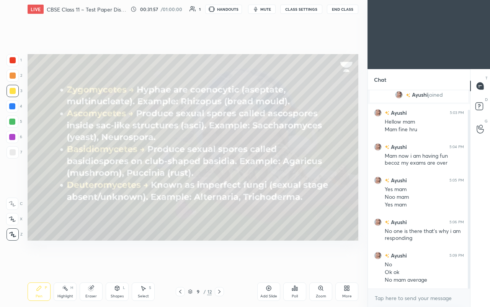
click at [62, 180] on div "Highlight" at bounding box center [65, 296] width 16 height 4
click at [47, 180] on div "Pen P" at bounding box center [39, 291] width 23 height 18
click at [67, 180] on div "Highlight H" at bounding box center [65, 291] width 23 height 18
drag, startPoint x: 16, startPoint y: 62, endPoint x: 18, endPoint y: 57, distance: 5.7
click at [16, 62] on div at bounding box center [13, 60] width 12 height 12
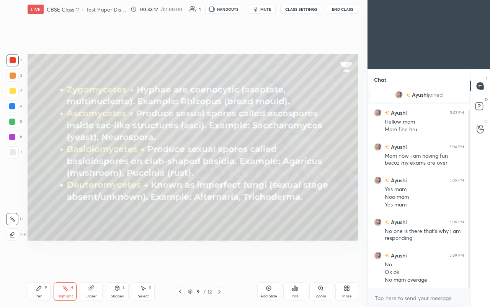
drag, startPoint x: 112, startPoint y: 298, endPoint x: 117, endPoint y: 293, distance: 7.1
click at [113, 180] on div "Shapes L" at bounding box center [117, 291] width 23 height 18
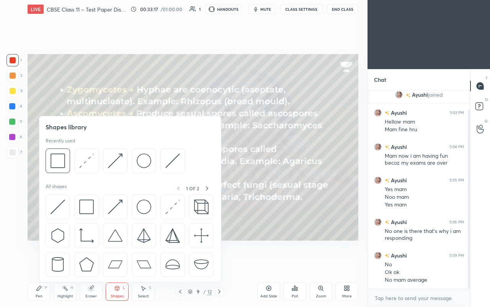
click at [115, 180] on div "Shapes L" at bounding box center [117, 291] width 23 height 18
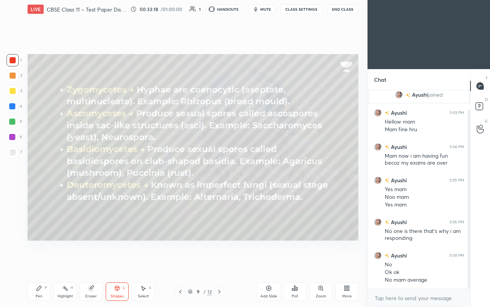
drag, startPoint x: 111, startPoint y: 295, endPoint x: 113, endPoint y: 286, distance: 9.7
click at [113, 180] on div "Shapes L" at bounding box center [117, 291] width 23 height 18
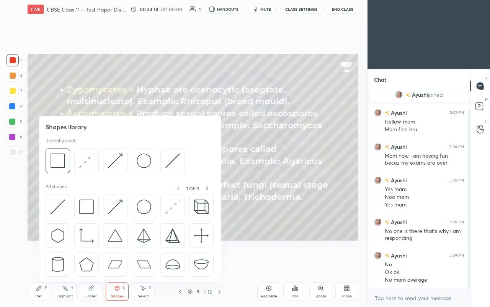
click at [86, 180] on div at bounding box center [130, 237] width 169 height 86
click at [86, 180] on img at bounding box center [86, 206] width 15 height 15
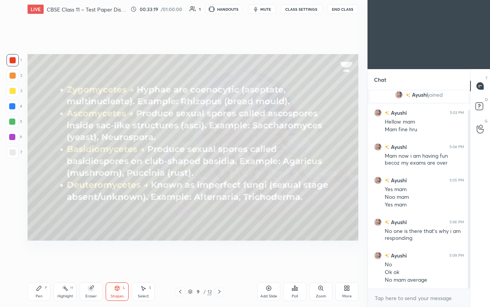
click at [13, 121] on div at bounding box center [12, 121] width 6 height 6
click at [34, 180] on div "Pen P" at bounding box center [39, 291] width 23 height 18
click at [218, 180] on div at bounding box center [219, 291] width 9 height 9
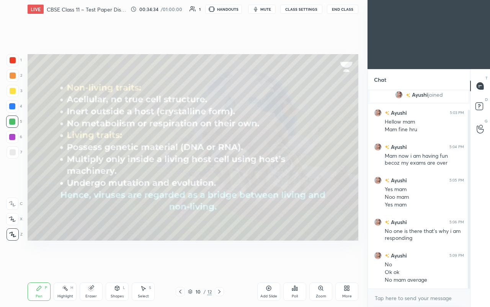
drag, startPoint x: 11, startPoint y: 151, endPoint x: 23, endPoint y: 119, distance: 34.4
click at [12, 151] on div at bounding box center [13, 152] width 6 height 6
click at [116, 180] on div "Shapes L" at bounding box center [117, 291] width 23 height 18
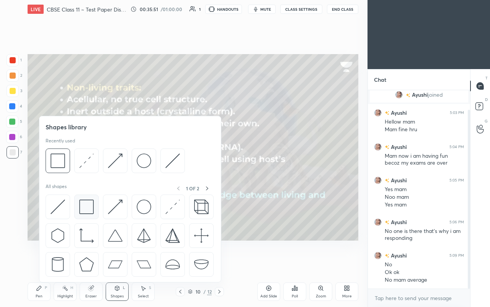
click at [80, 180] on div at bounding box center [86, 206] width 25 height 25
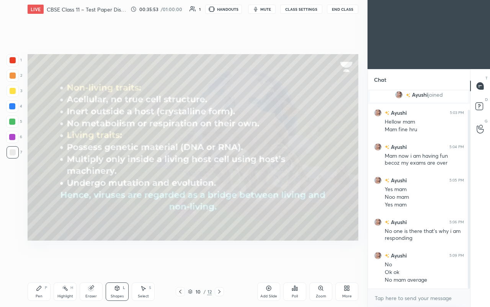
click at [12, 78] on div at bounding box center [13, 75] width 6 height 6
drag, startPoint x: 34, startPoint y: 287, endPoint x: 50, endPoint y: 289, distance: 16.2
click at [35, 180] on div "Pen P" at bounding box center [39, 291] width 23 height 18
click at [68, 180] on div "Highlight H" at bounding box center [65, 291] width 23 height 18
click at [38, 180] on div "Pen P" at bounding box center [39, 291] width 23 height 18
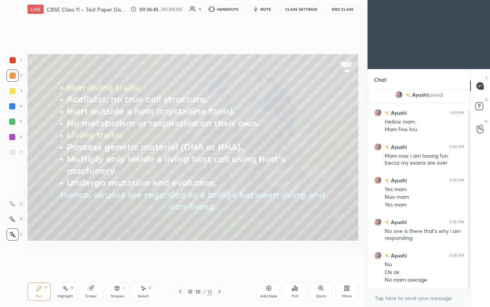
click at [275, 7] on button "End Class" at bounding box center [342, 9] width 31 height 9
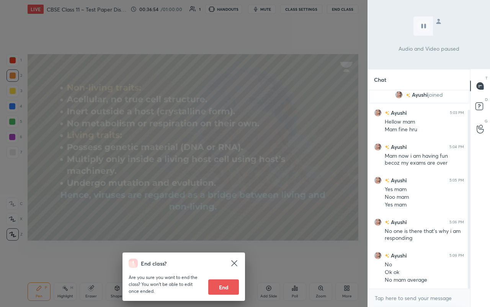
drag, startPoint x: 232, startPoint y: 261, endPoint x: 226, endPoint y: 236, distance: 25.6
click at [231, 180] on icon at bounding box center [234, 262] width 9 height 9
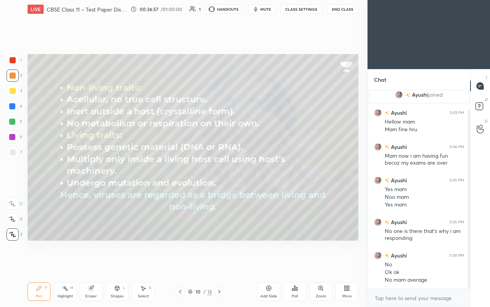
click at [37, 143] on div "Setting up your live class Poll for secs No correct answer Start poll" at bounding box center [193, 146] width 337 height 257
click at [59, 180] on div "Highlight H" at bounding box center [65, 291] width 23 height 18
click at [123, 180] on div "Shapes" at bounding box center [117, 296] width 13 height 4
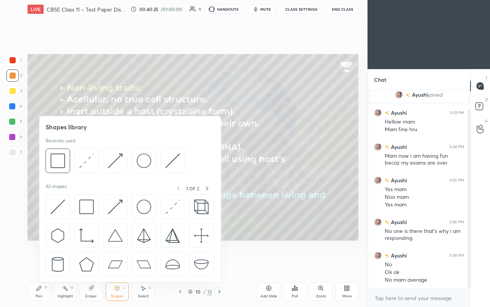
click at [117, 180] on div "Shapes L" at bounding box center [117, 291] width 23 height 18
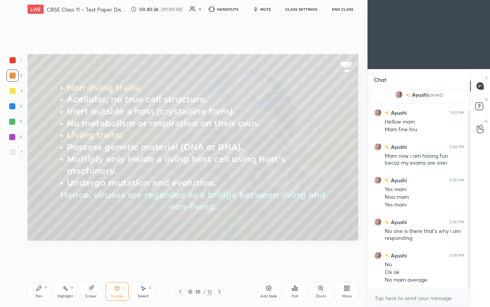
drag, startPoint x: 113, startPoint y: 291, endPoint x: 110, endPoint y: 285, distance: 7.2
click at [113, 180] on div "Shapes L" at bounding box center [117, 291] width 23 height 18
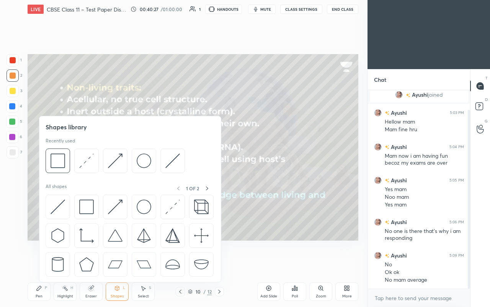
click at [16, 91] on div at bounding box center [13, 91] width 12 height 12
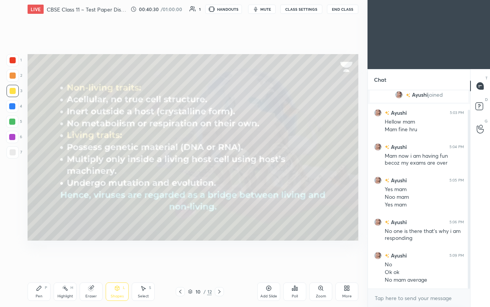
drag, startPoint x: 36, startPoint y: 292, endPoint x: 91, endPoint y: 296, distance: 55.7
click at [37, 180] on div "Pen P" at bounding box center [39, 291] width 23 height 18
drag, startPoint x: 222, startPoint y: 292, endPoint x: 217, endPoint y: 290, distance: 5.6
click at [222, 180] on icon at bounding box center [219, 291] width 6 height 6
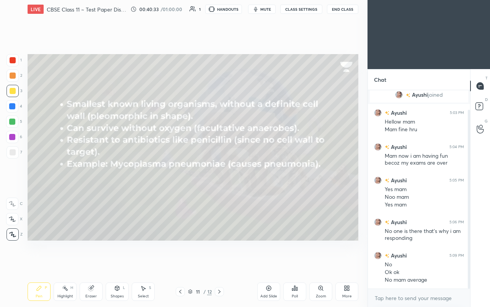
drag, startPoint x: 18, startPoint y: 146, endPoint x: 13, endPoint y: 151, distance: 7.3
click at [18, 146] on div "7" at bounding box center [15, 152] width 16 height 12
click at [13, 151] on div at bounding box center [13, 152] width 6 height 6
drag, startPoint x: 7, startPoint y: 92, endPoint x: 14, endPoint y: 93, distance: 6.9
click at [8, 92] on div at bounding box center [13, 91] width 12 height 12
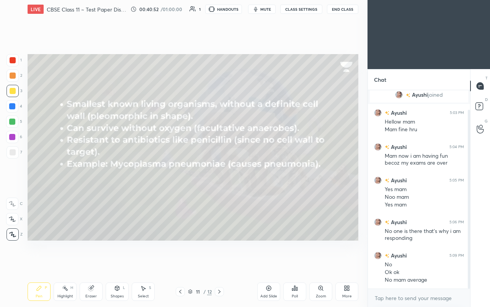
click at [12, 93] on div at bounding box center [13, 91] width 12 height 12
click at [117, 180] on icon at bounding box center [117, 288] width 6 height 6
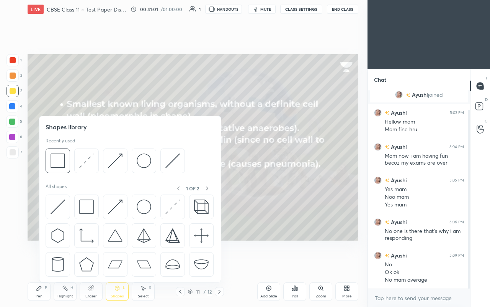
click at [21, 78] on div "1 2 3 4 5 6 7 C X Z C X Z E E Erase all H H" at bounding box center [12, 147] width 25 height 186
click at [16, 74] on div at bounding box center [13, 75] width 12 height 12
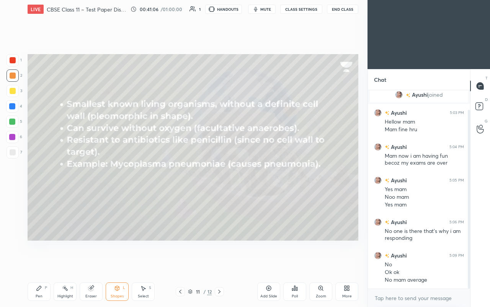
drag, startPoint x: 34, startPoint y: 285, endPoint x: 35, endPoint y: 272, distance: 13.0
click at [34, 180] on div "Pen P" at bounding box center [39, 291] width 23 height 18
drag, startPoint x: 60, startPoint y: 279, endPoint x: 63, endPoint y: 284, distance: 5.5
click at [60, 180] on div "Pen P Highlight H Eraser Shapes L Select S 11 / 12 Add Slide Poll Zoom More" at bounding box center [193, 291] width 331 height 31
click at [62, 180] on div "Highlight H" at bounding box center [65, 291] width 23 height 18
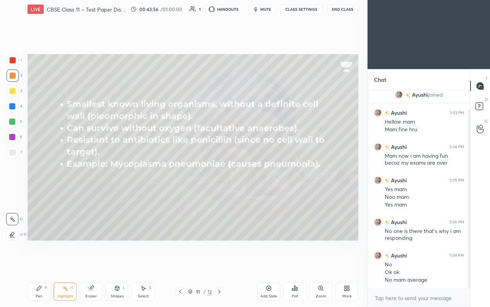
click at [3, 84] on div "1 2 3 4 5 6 7 C X Z C X Z E E Erase all H H" at bounding box center [12, 147] width 25 height 186
click at [13, 89] on div at bounding box center [13, 91] width 12 height 12
click at [10, 92] on div at bounding box center [13, 91] width 6 height 6
drag, startPoint x: 41, startPoint y: 293, endPoint x: 30, endPoint y: 282, distance: 15.4
click at [41, 180] on div "Pen P" at bounding box center [39, 291] width 23 height 18
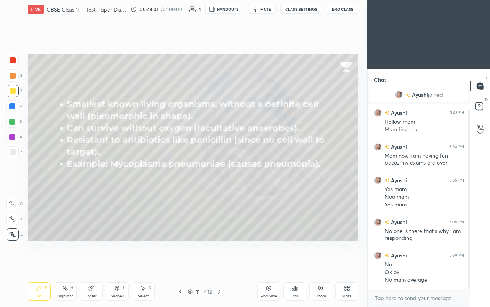
click at [91, 180] on div "Eraser" at bounding box center [91, 291] width 23 height 18
drag, startPoint x: 41, startPoint y: 289, endPoint x: 43, endPoint y: 244, distance: 44.9
click at [41, 180] on icon at bounding box center [39, 288] width 6 height 6
drag, startPoint x: 94, startPoint y: 287, endPoint x: 106, endPoint y: 270, distance: 19.8
click at [95, 180] on div "Eraser" at bounding box center [91, 291] width 23 height 18
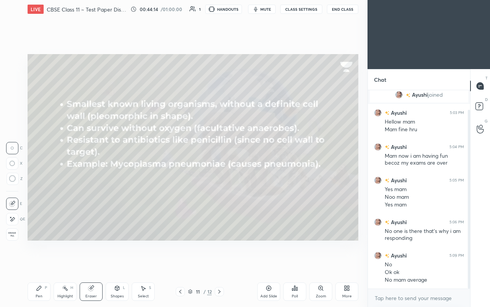
click at [46, 180] on div "Pen P" at bounding box center [39, 291] width 23 height 18
drag, startPoint x: 220, startPoint y: 292, endPoint x: 219, endPoint y: 286, distance: 6.2
click at [220, 180] on div at bounding box center [219, 291] width 9 height 9
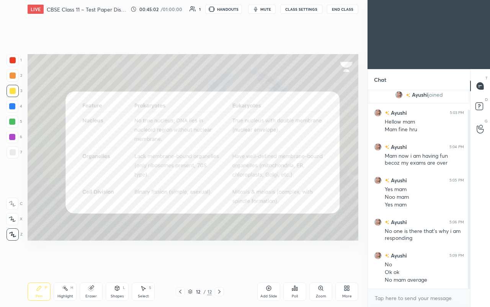
click at [11, 151] on div at bounding box center [13, 152] width 12 height 12
drag, startPoint x: 61, startPoint y: 291, endPoint x: 56, endPoint y: 278, distance: 13.7
click at [62, 180] on div "Highlight H" at bounding box center [65, 291] width 23 height 18
drag, startPoint x: 22, startPoint y: 140, endPoint x: 11, endPoint y: 129, distance: 15.4
click at [20, 138] on div "1 2 3 4 5 6 7 C X Z C X Z E E Erase all H H" at bounding box center [12, 147] width 25 height 186
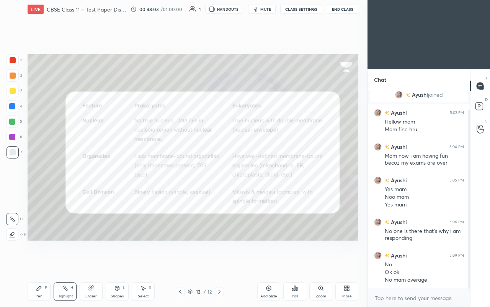
drag, startPoint x: 11, startPoint y: 129, endPoint x: 15, endPoint y: 131, distance: 4.8
click at [13, 131] on div "1 2 3 4 5 6 7" at bounding box center [14, 107] width 16 height 107
drag, startPoint x: 20, startPoint y: 134, endPoint x: 24, endPoint y: 136, distance: 4.6
click at [20, 134] on div "6" at bounding box center [14, 137] width 16 height 12
click at [12, 93] on div at bounding box center [13, 91] width 6 height 6
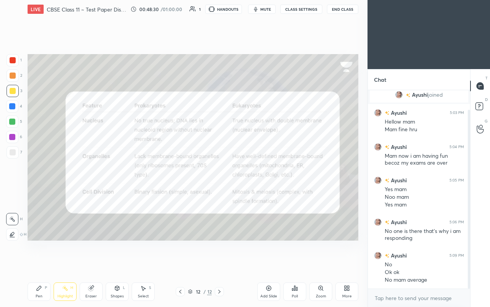
drag, startPoint x: 31, startPoint y: 288, endPoint x: 48, endPoint y: 272, distance: 23.3
click at [34, 180] on div "Pen P" at bounding box center [39, 291] width 23 height 18
drag, startPoint x: 277, startPoint y: 290, endPoint x: 249, endPoint y: 262, distance: 39.8
click at [275, 180] on div "Add Slide" at bounding box center [268, 291] width 23 height 18
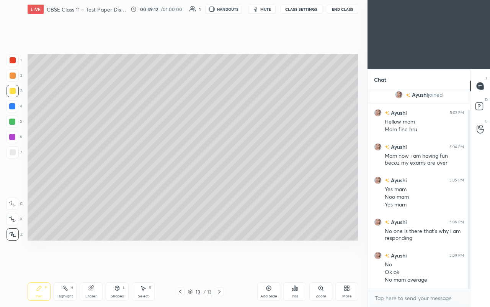
click at [255, 10] on icon "button" at bounding box center [256, 9] width 6 height 6
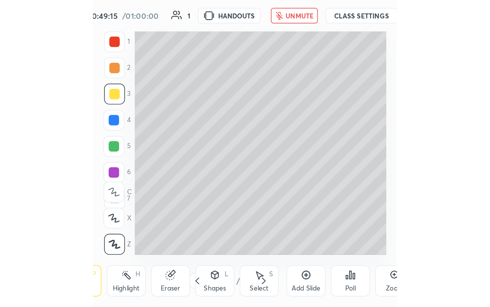
scroll to position [131, 244]
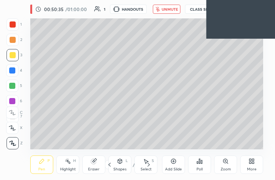
click at [256, 161] on div "More" at bounding box center [251, 165] width 23 height 18
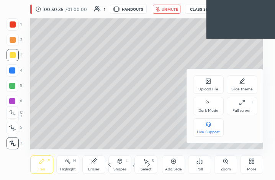
click at [249, 116] on div "Upload File Slide theme Dark Mode Full screen F Live Support" at bounding box center [225, 105] width 64 height 61
click at [248, 110] on div "Full screen" at bounding box center [242, 111] width 19 height 4
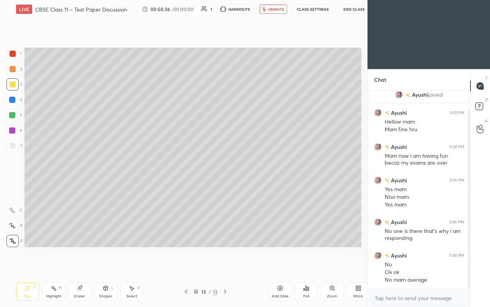
scroll to position [38056, 37977]
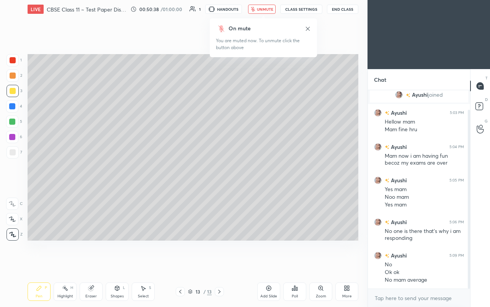
click at [265, 6] on button "unmute" at bounding box center [262, 9] width 28 height 9
click at [17, 73] on div at bounding box center [13, 75] width 12 height 12
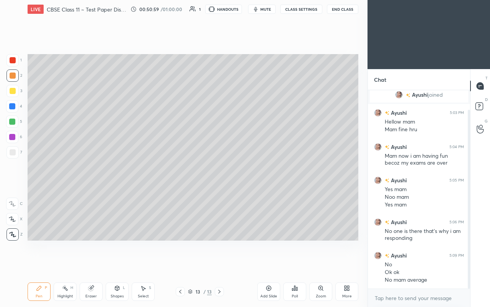
drag, startPoint x: 15, startPoint y: 62, endPoint x: 14, endPoint y: 75, distance: 13.1
click at [15, 64] on div at bounding box center [13, 60] width 12 height 12
click at [14, 77] on div at bounding box center [13, 75] width 12 height 12
click at [181, 180] on icon at bounding box center [180, 291] width 6 height 6
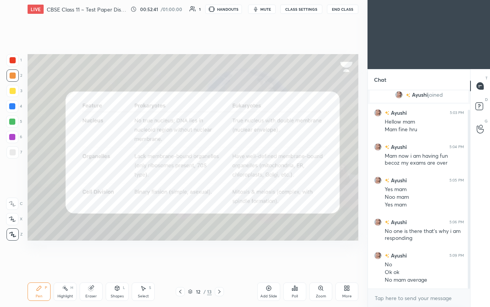
click at [182, 180] on icon at bounding box center [180, 291] width 6 height 6
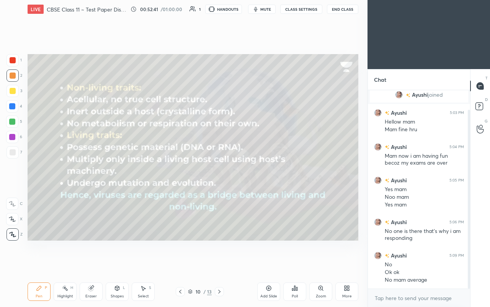
click at [182, 180] on icon at bounding box center [180, 291] width 6 height 6
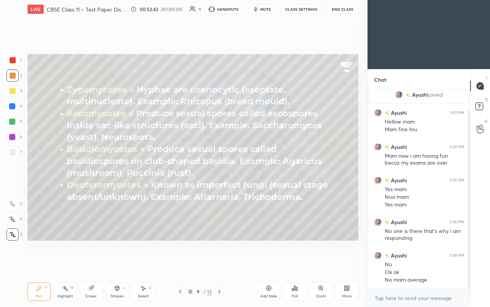
click at [182, 180] on icon at bounding box center [180, 291] width 6 height 6
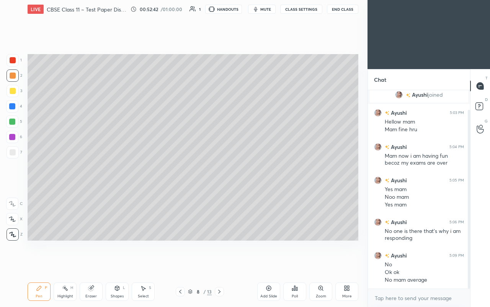
click at [182, 180] on icon at bounding box center [180, 291] width 6 height 6
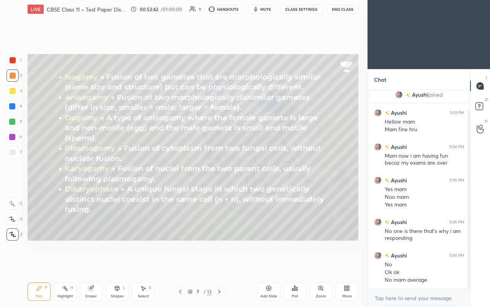
click at [182, 180] on icon at bounding box center [180, 291] width 6 height 6
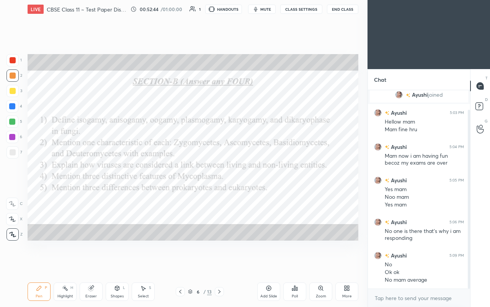
click at [111, 180] on div "Shapes" at bounding box center [117, 296] width 13 height 4
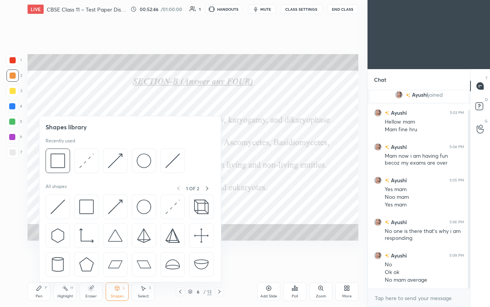
click at [13, 118] on div at bounding box center [12, 121] width 6 height 6
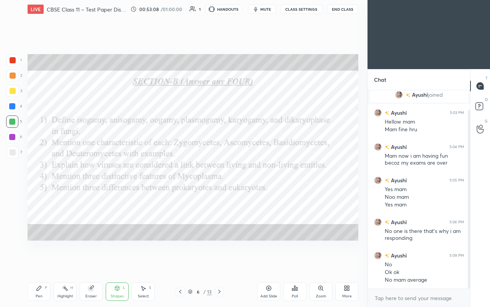
click at [43, 180] on div "Pen P Highlight H Eraser Shapes L Select S 6 / 13 Add Slide Poll Zoom More" at bounding box center [193, 291] width 331 height 31
click at [68, 180] on div "Highlight H" at bounding box center [65, 291] width 23 height 18
click at [38, 180] on icon at bounding box center [39, 288] width 6 height 6
click at [55, 180] on div "Highlight H" at bounding box center [65, 291] width 23 height 18
click at [66, 180] on icon at bounding box center [65, 288] width 6 height 6
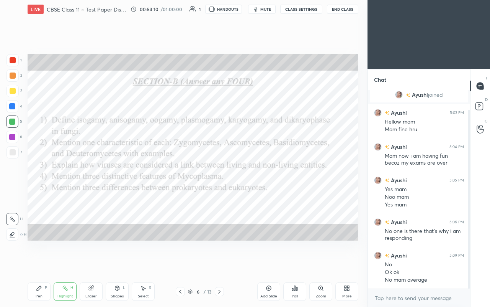
click at [14, 141] on div at bounding box center [12, 137] width 12 height 12
click at [275, 9] on button "End Class" at bounding box center [343, 9] width 31 height 9
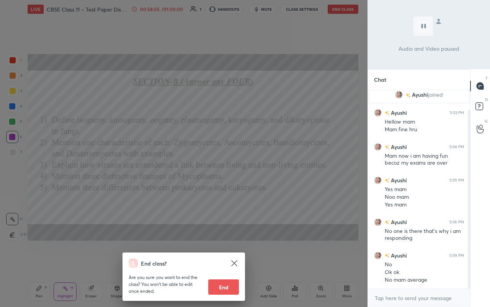
click at [224, 180] on button "End" at bounding box center [223, 286] width 31 height 15
type textarea "x"
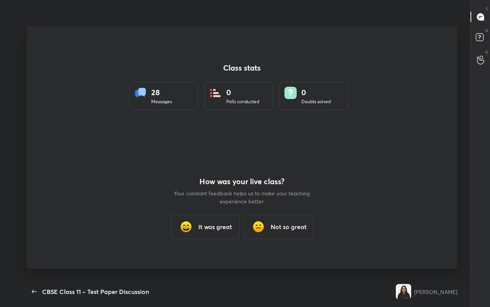
scroll to position [257, 484]
